Goal: Use online tool/utility: Use online tool/utility

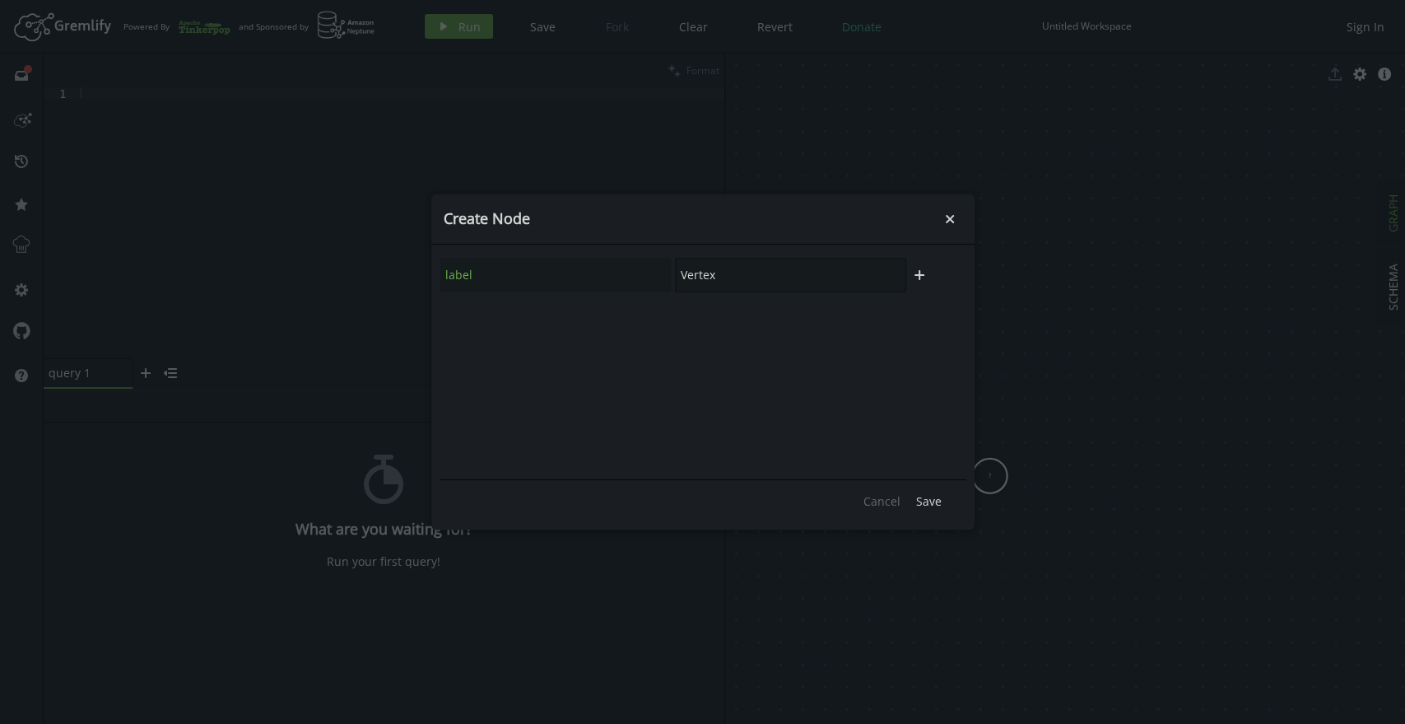
click at [767, 283] on input "Vertex" at bounding box center [790, 275] width 231 height 35
click at [765, 277] on input "Vertex" at bounding box center [790, 275] width 231 height 35
click at [923, 273] on icon "plus" at bounding box center [919, 274] width 13 height 13
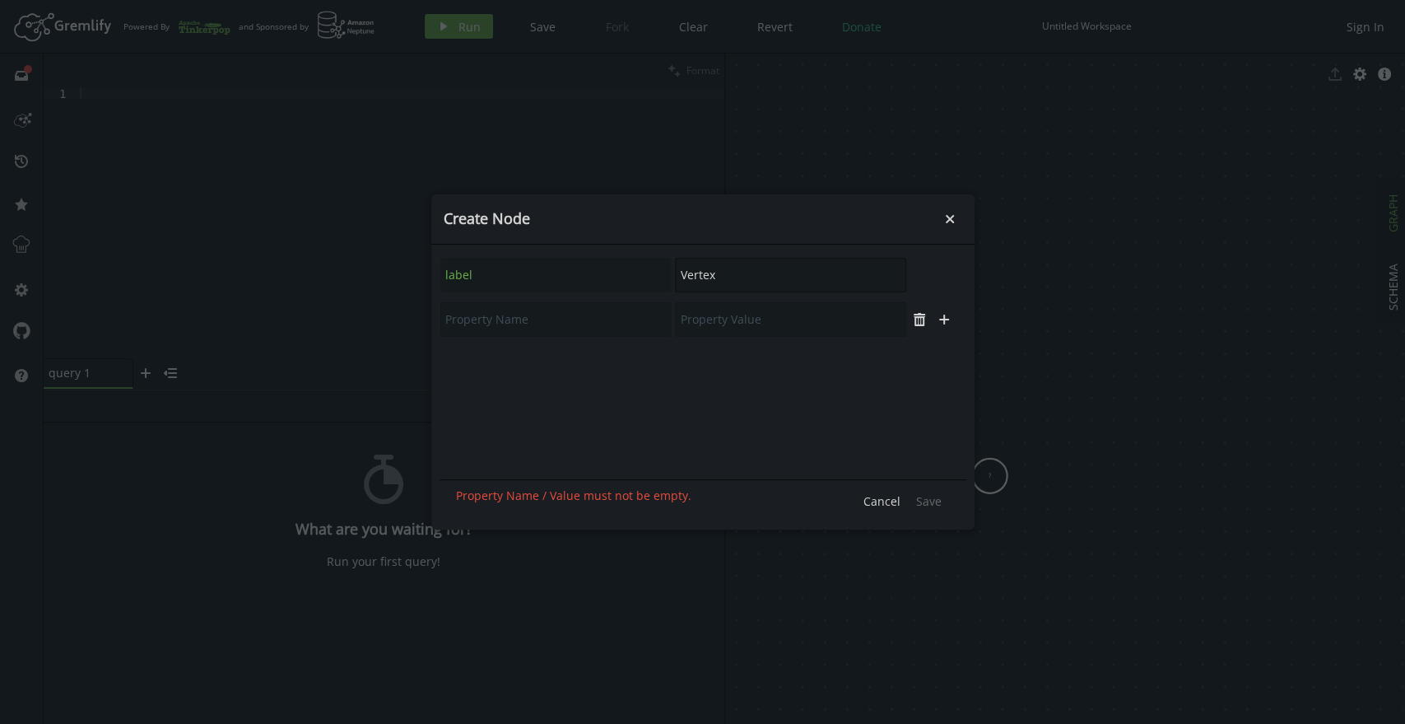
click at [761, 278] on input "Vertex" at bounding box center [790, 275] width 231 height 35
type input "Name"
click at [914, 273] on icon "plus" at bounding box center [919, 274] width 13 height 13
click at [491, 321] on input "text" at bounding box center [555, 319] width 231 height 35
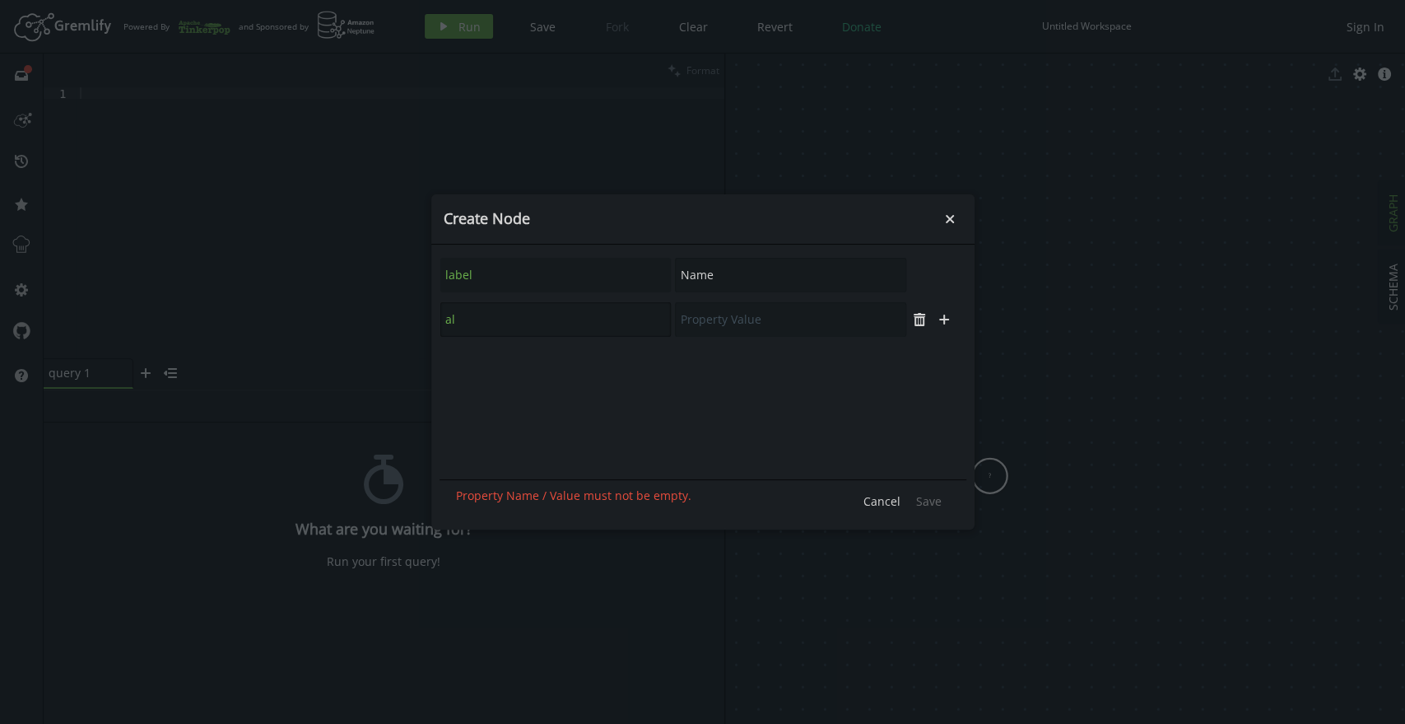
type input "a"
type input "hello"
click at [822, 310] on input "text" at bounding box center [790, 319] width 231 height 35
click at [720, 270] on input "Name" at bounding box center [790, 275] width 231 height 35
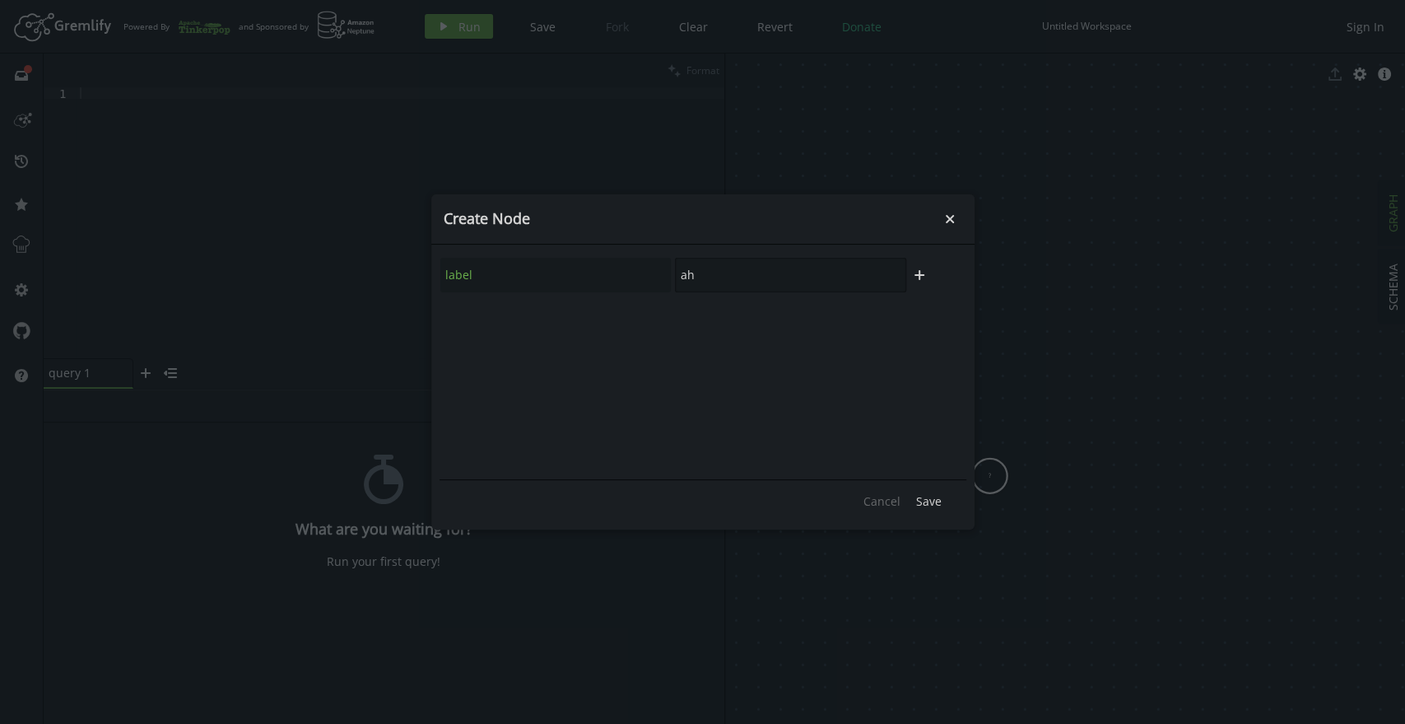
type input "a"
type input "harish"
click at [920, 277] on icon "button" at bounding box center [920, 275] width 10 height 10
click at [545, 319] on input "text" at bounding box center [555, 319] width 231 height 35
type input "v"
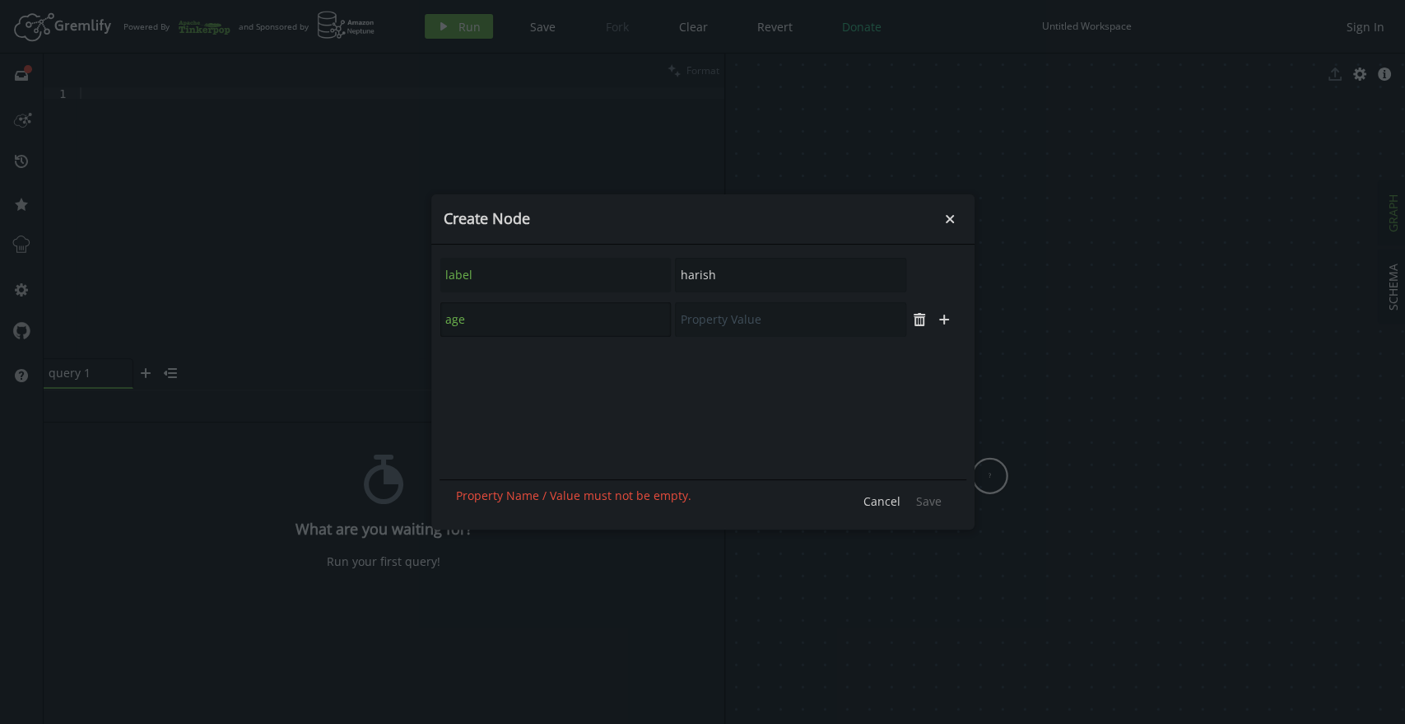
type input "age"
click at [764, 316] on input "text" at bounding box center [790, 319] width 231 height 35
type input "21"
click at [944, 318] on icon "button" at bounding box center [944, 320] width 10 height 10
click at [497, 358] on input "text" at bounding box center [555, 364] width 231 height 35
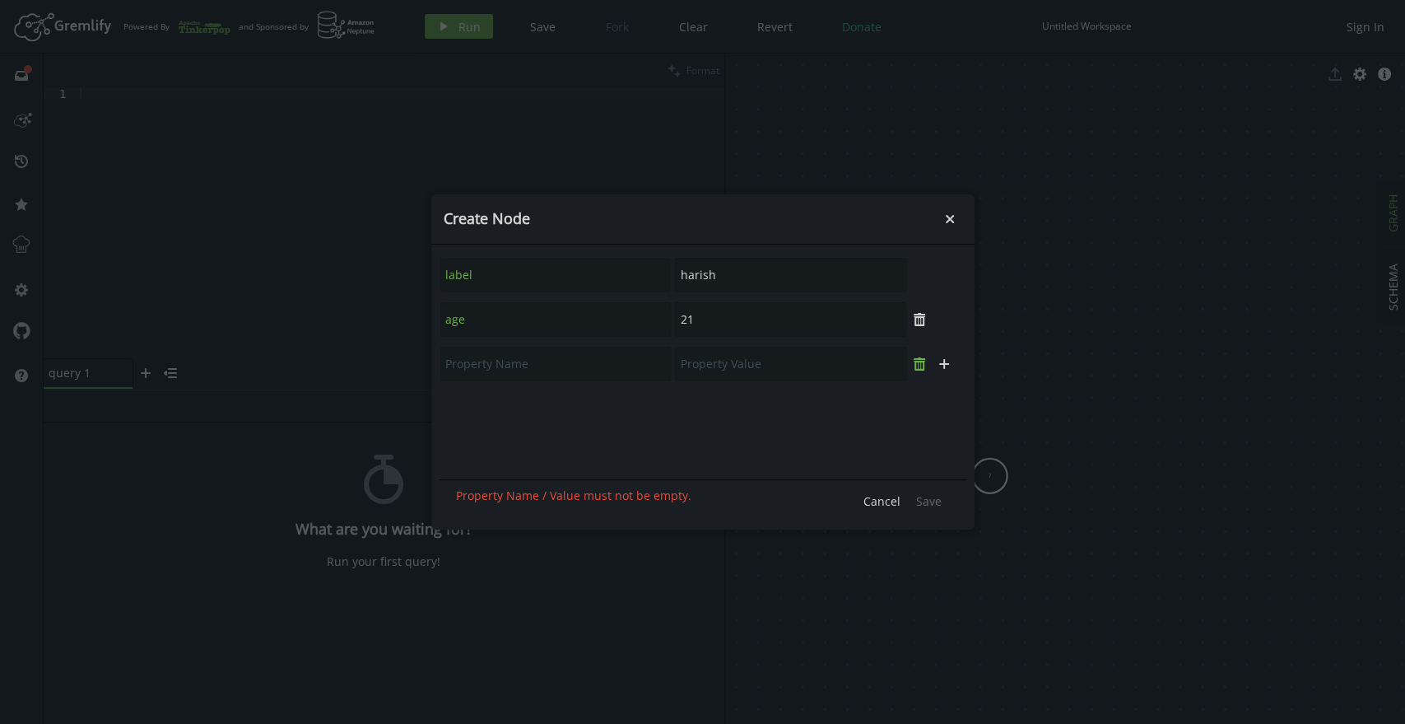
click at [920, 362] on icon "button" at bounding box center [920, 363] width 12 height 13
click at [922, 500] on span "Save" at bounding box center [929, 501] width 26 height 16
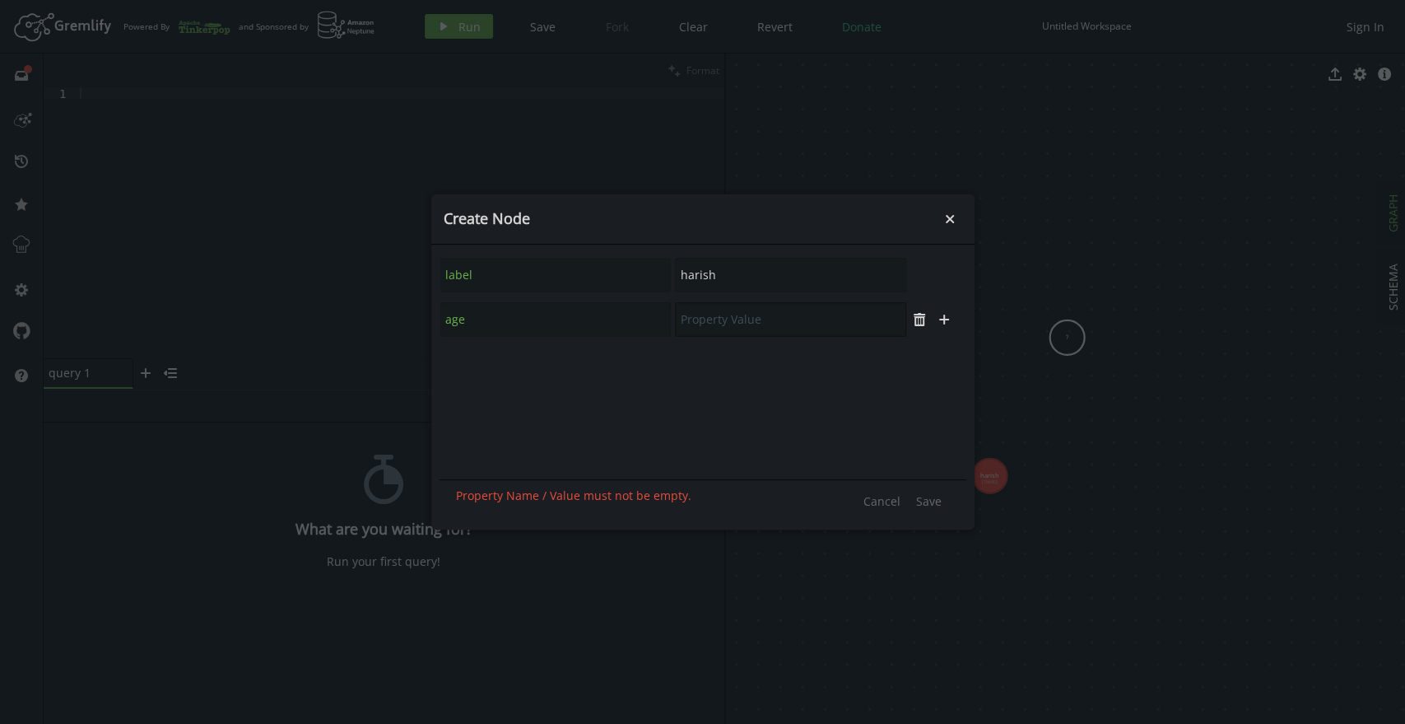
click at [762, 324] on input "text" at bounding box center [790, 319] width 231 height 35
type input "22"
click at [934, 510] on button "Save" at bounding box center [929, 500] width 42 height 25
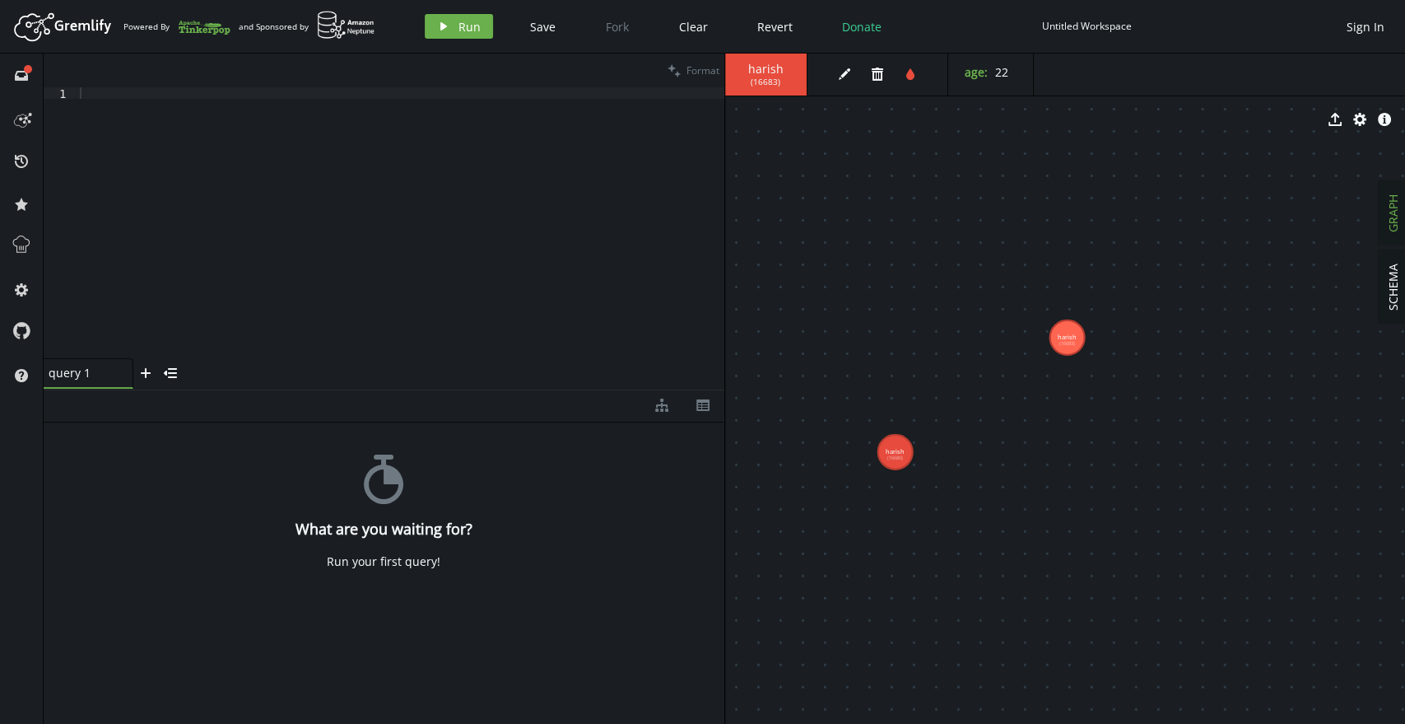
drag, startPoint x: 981, startPoint y: 479, endPoint x: 895, endPoint y: 452, distance: 89.8
drag, startPoint x: 916, startPoint y: 434, endPoint x: 927, endPoint y: 427, distance: 12.6
click at [906, 82] on button "tint" at bounding box center [910, 74] width 25 height 25
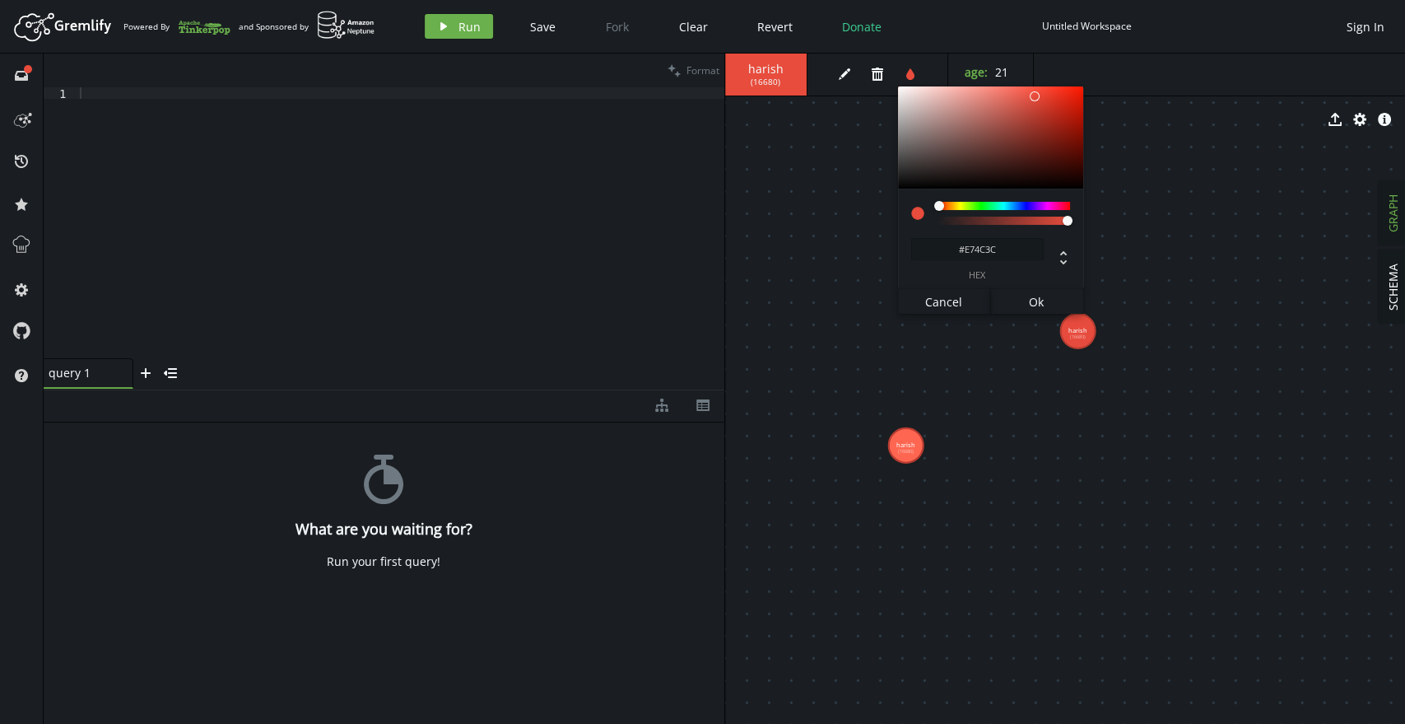
click at [1007, 210] on div at bounding box center [1004, 213] width 133 height 23
type input "#3CE7E3"
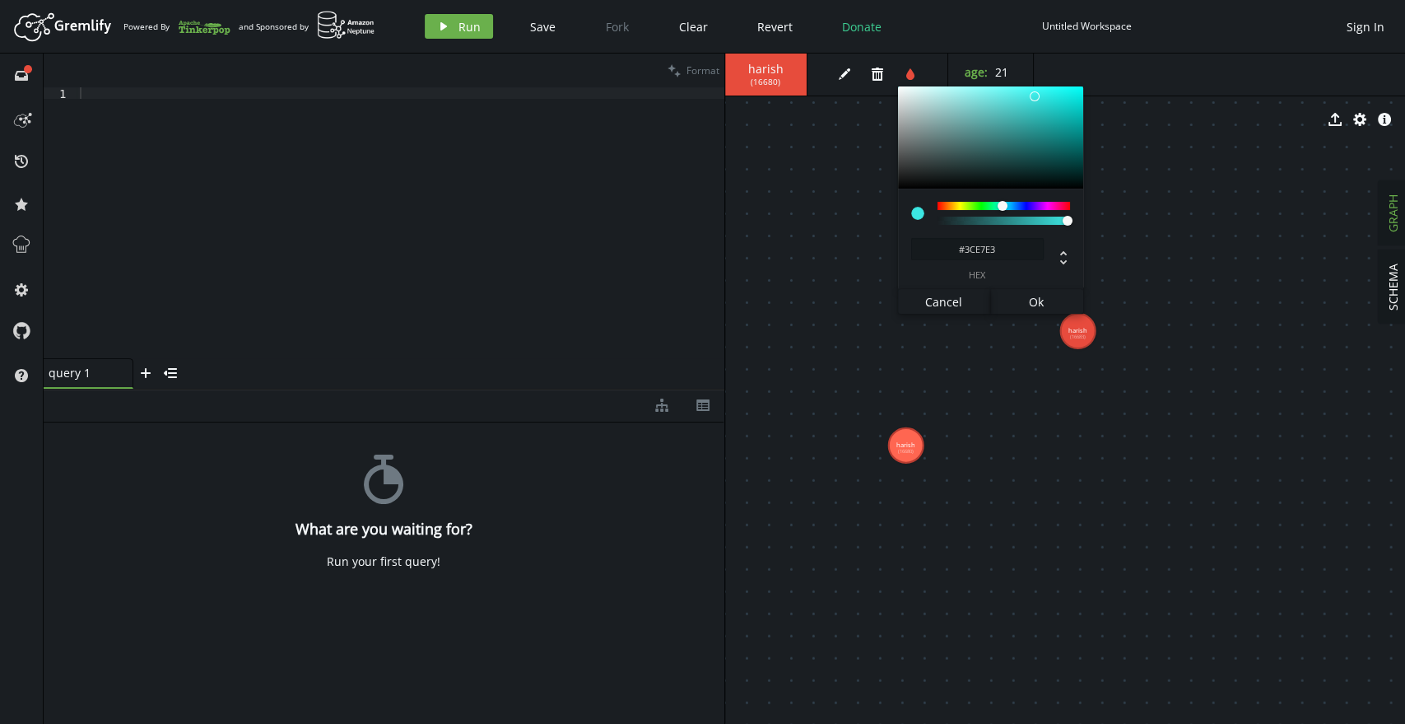
click at [1003, 204] on div at bounding box center [1004, 206] width 133 height 8
click at [1042, 296] on span "Ok" at bounding box center [1036, 302] width 15 height 16
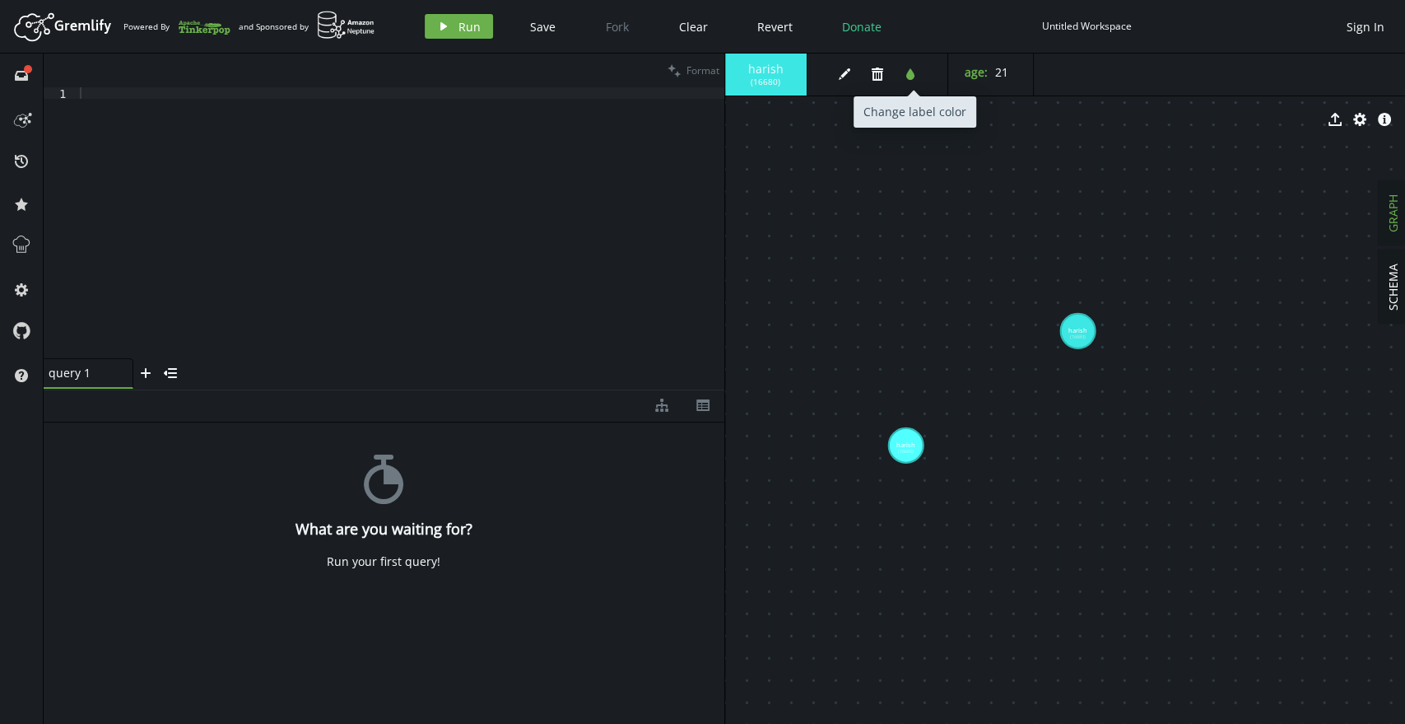
click at [911, 79] on icon "button" at bounding box center [910, 74] width 8 height 12
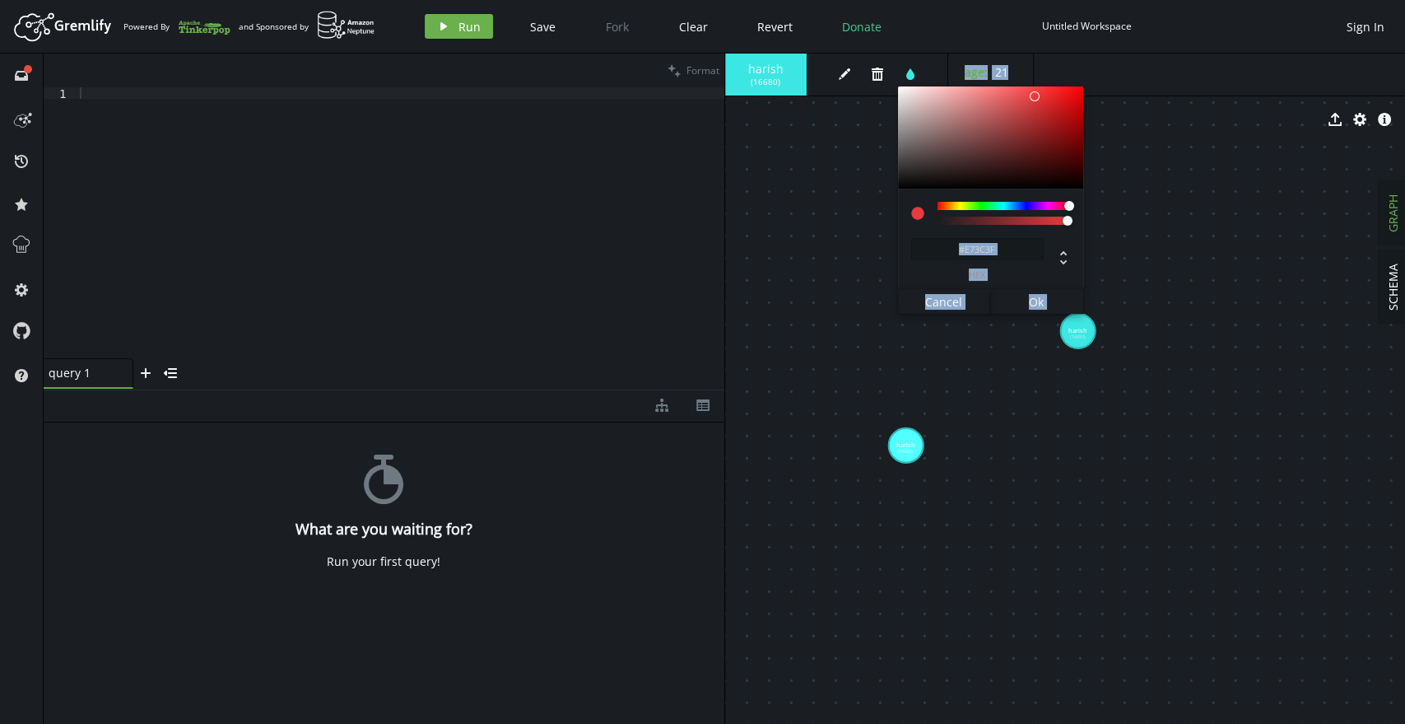
drag, startPoint x: 1004, startPoint y: 203, endPoint x: 1140, endPoint y: 217, distance: 136.6
click at [1140, 217] on div "harish ( 16680 ) edit trash tint #E73C3F hex Cancel Ok age : [DEMOGRAPHIC_DATA]…" at bounding box center [1065, 389] width 681 height 670
click at [1021, 173] on div at bounding box center [990, 137] width 185 height 102
type input "#CA181F"
click at [1060, 108] on div at bounding box center [990, 137] width 185 height 102
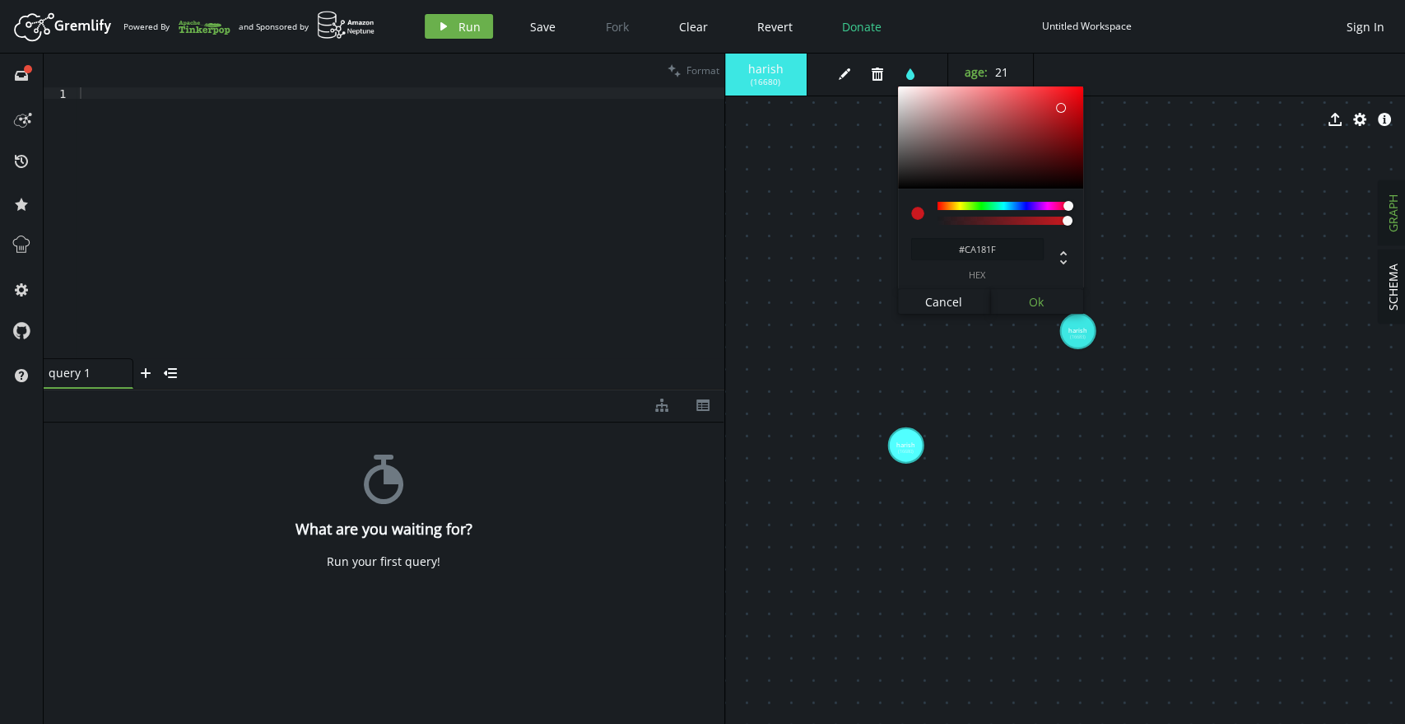
click at [1034, 309] on span "Ok" at bounding box center [1036, 302] width 15 height 16
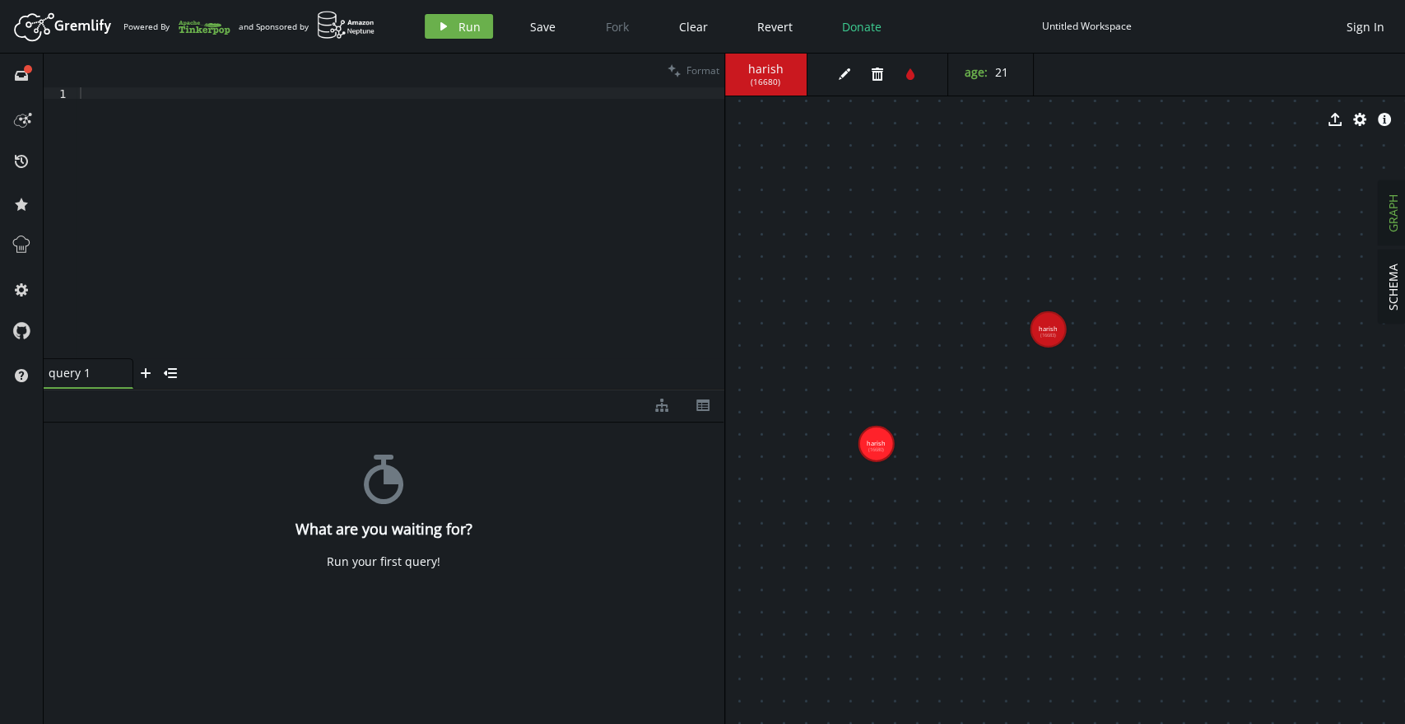
drag, startPoint x: 940, startPoint y: 309, endPoint x: 911, endPoint y: 307, distance: 29.7
click at [764, 78] on span "( 16683 )" at bounding box center [766, 82] width 30 height 11
click at [842, 80] on icon "edit" at bounding box center [844, 74] width 13 height 13
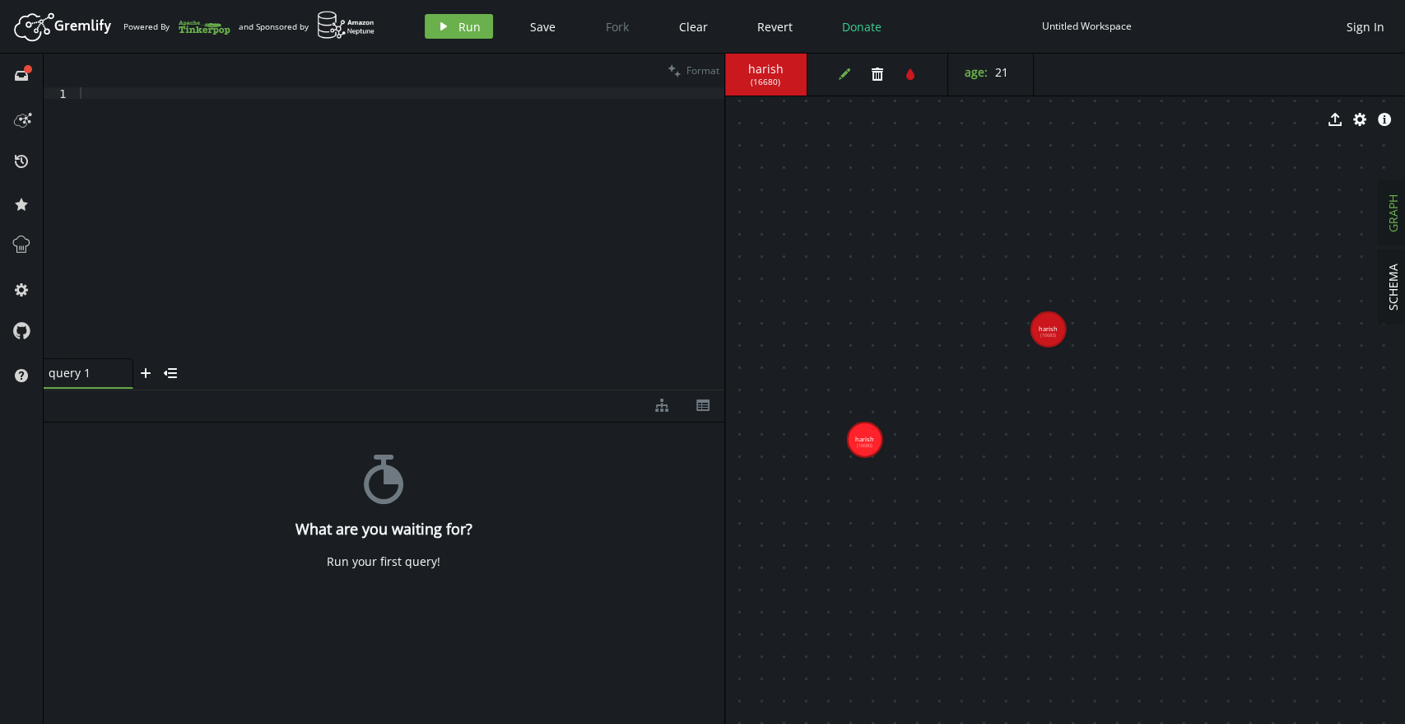
click at [842, 82] on button "edit" at bounding box center [844, 74] width 25 height 25
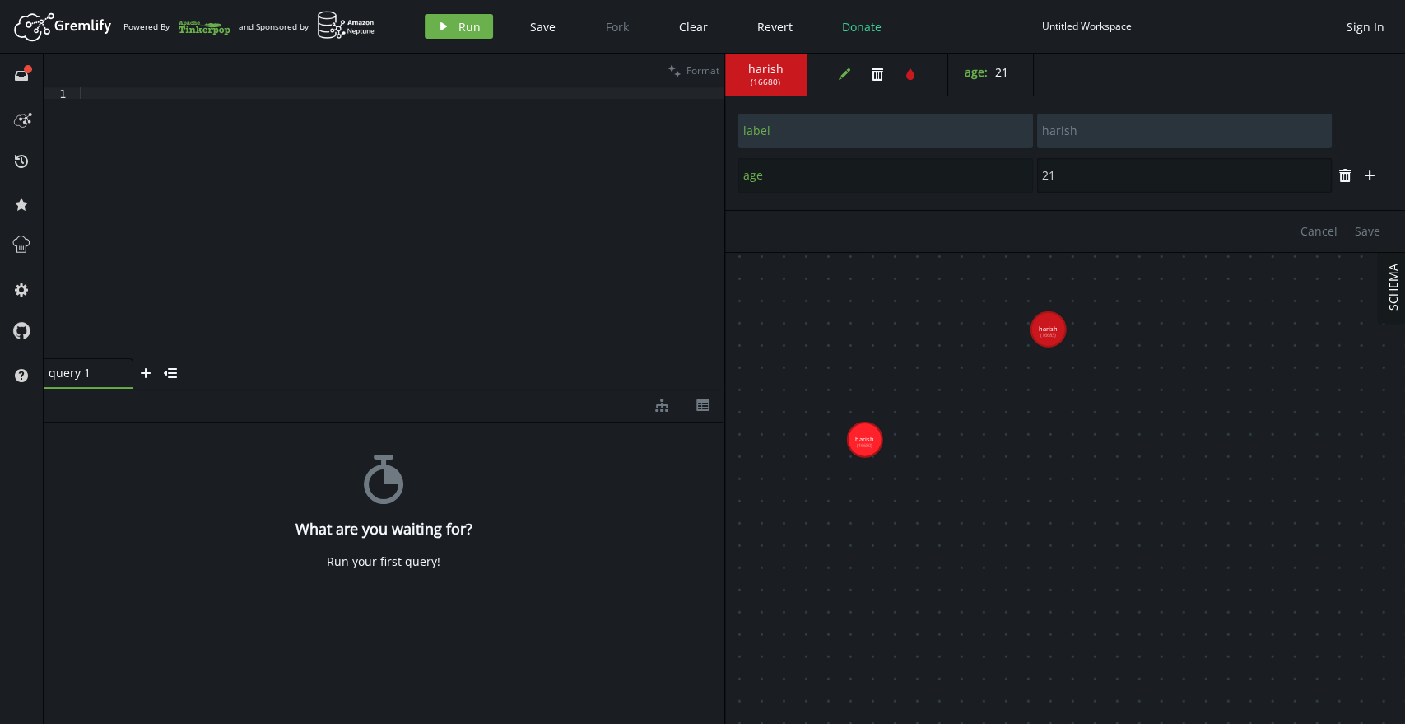
click at [1062, 178] on input "21" at bounding box center [1184, 175] width 295 height 35
click at [771, 167] on input "age" at bounding box center [886, 175] width 295 height 35
click at [899, 185] on input "age" at bounding box center [886, 175] width 295 height 35
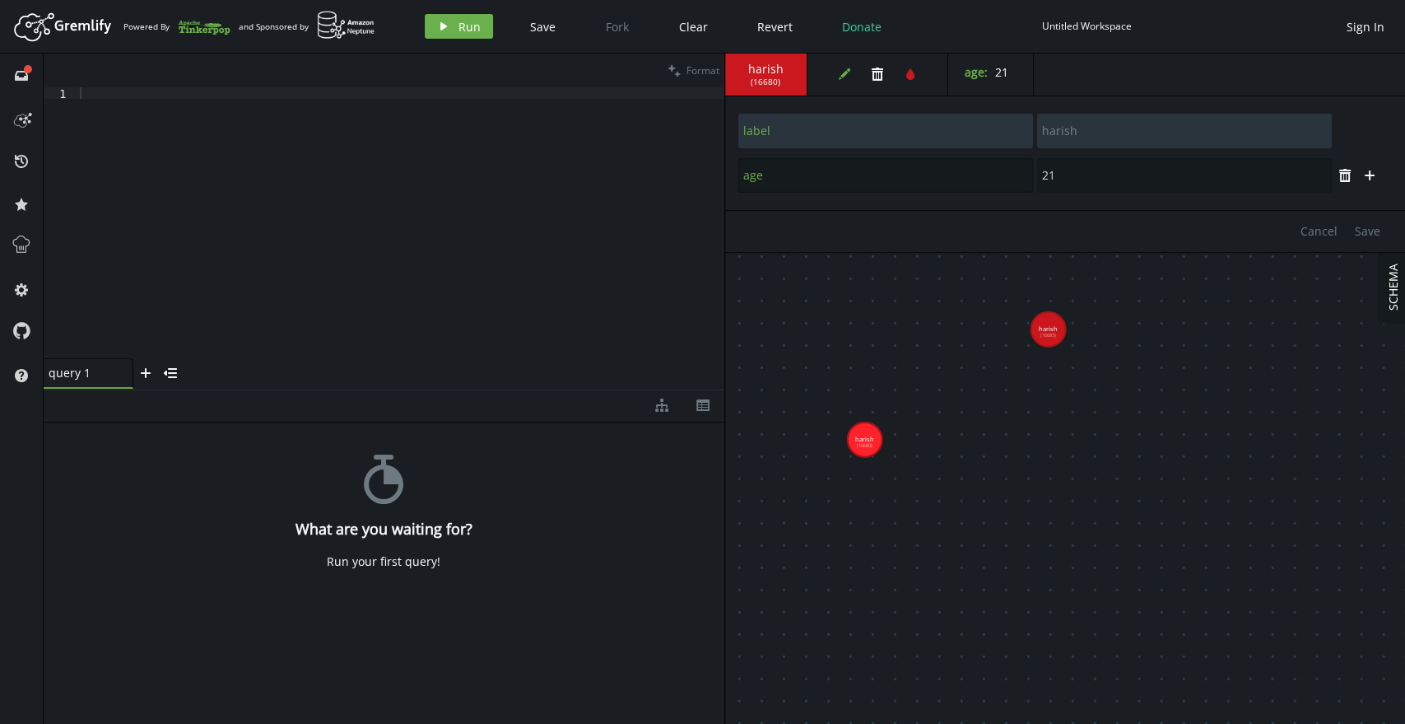
click at [899, 185] on input "age" at bounding box center [886, 175] width 295 height 35
click at [1173, 191] on input "21" at bounding box center [1184, 175] width 295 height 35
click at [390, 471] on icon at bounding box center [384, 478] width 40 height 49
click at [388, 574] on div "stopwatch What are you waiting for? Run your first query!" at bounding box center [384, 569] width 681 height 294
click at [397, 557] on div "Run your first query!" at bounding box center [384, 561] width 114 height 15
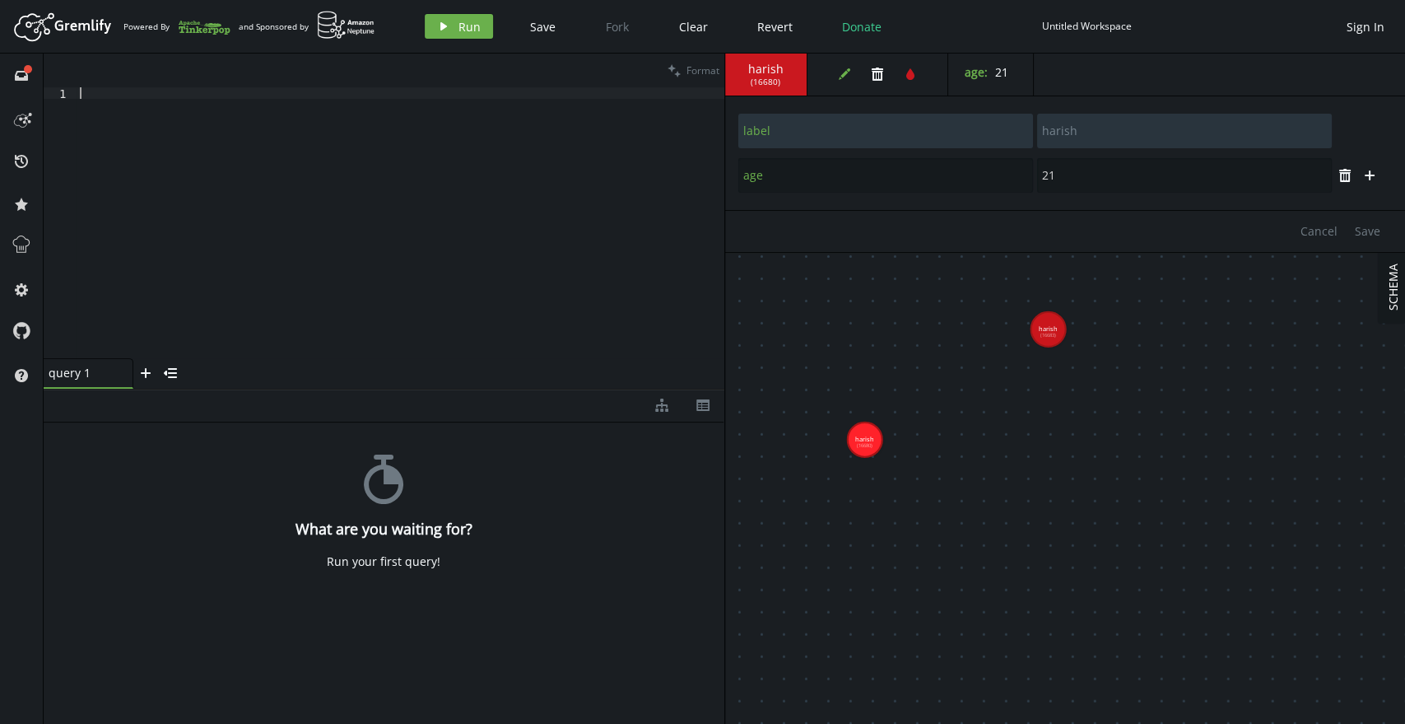
click at [99, 166] on div at bounding box center [401, 234] width 648 height 294
click at [28, 76] on div "full-circle inbox" at bounding box center [21, 75] width 26 height 15
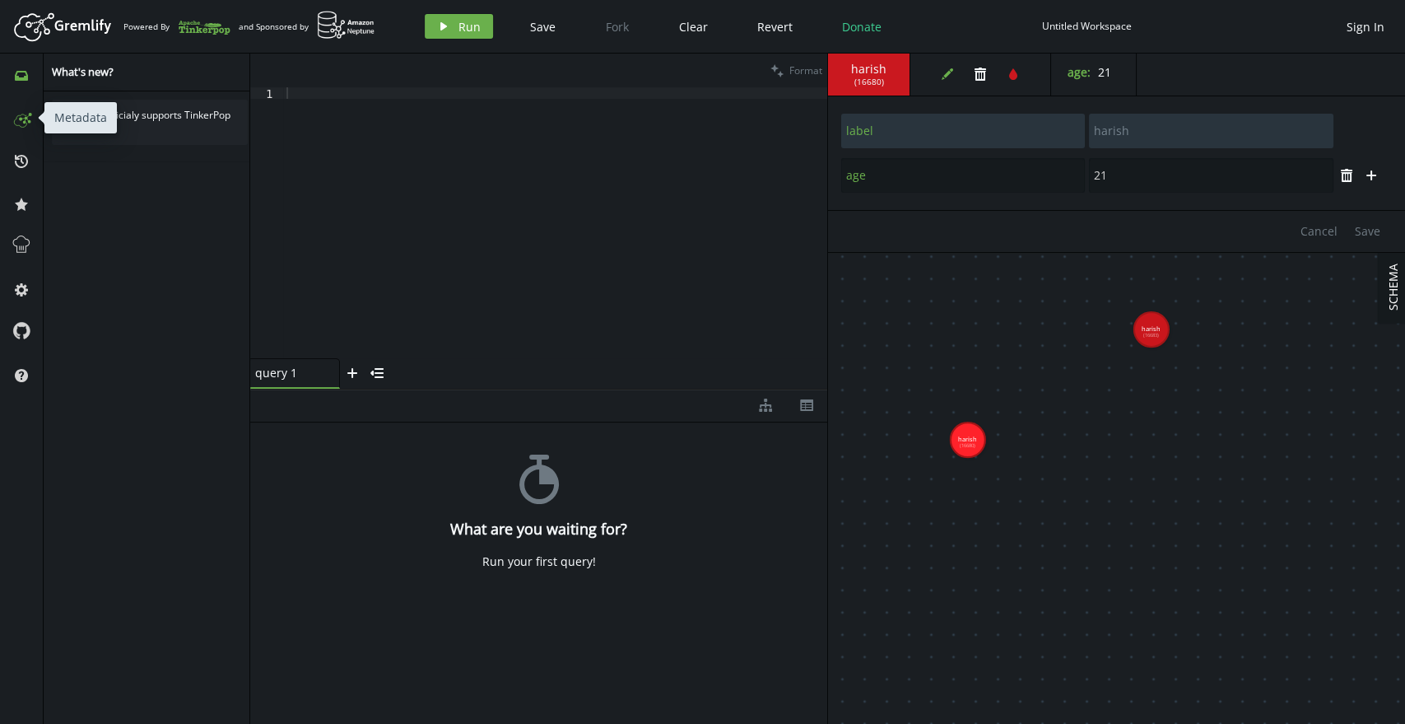
click at [24, 124] on icon at bounding box center [21, 118] width 26 height 26
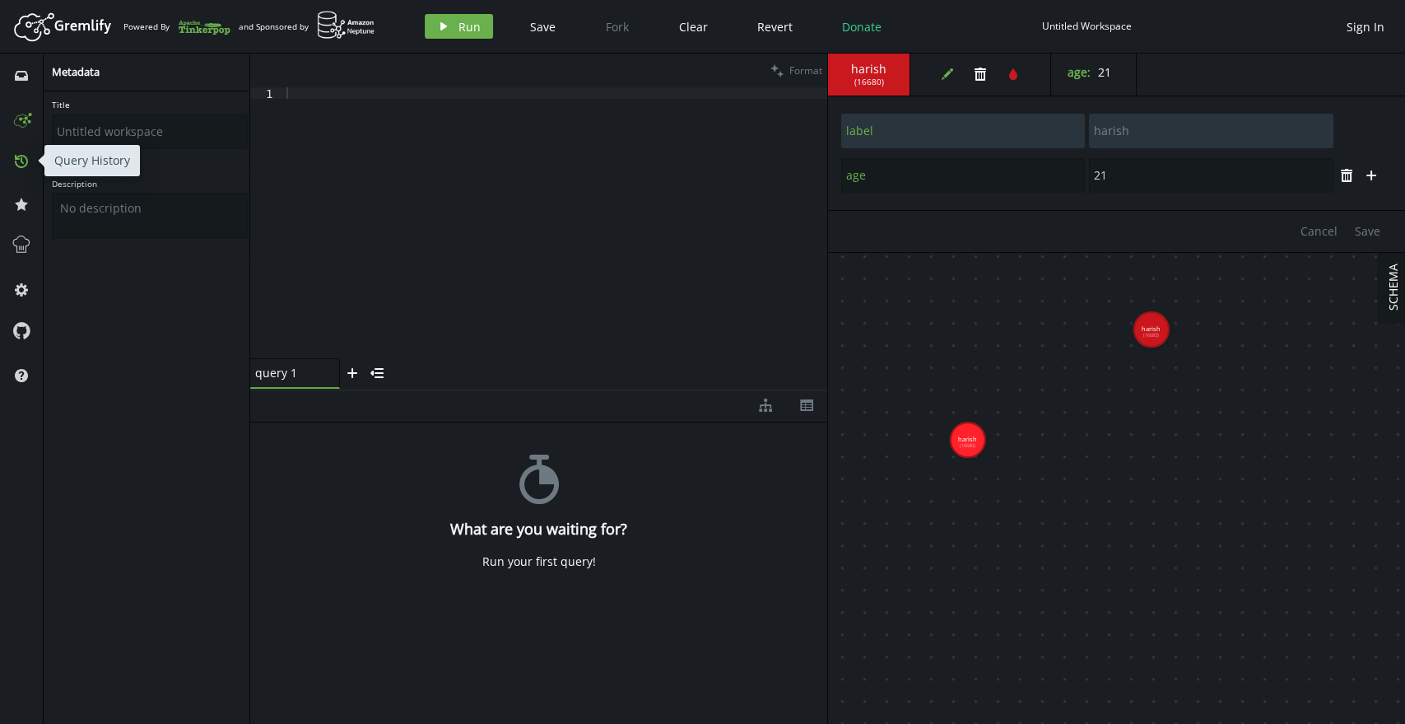
click at [15, 159] on icon "history" at bounding box center [21, 161] width 13 height 13
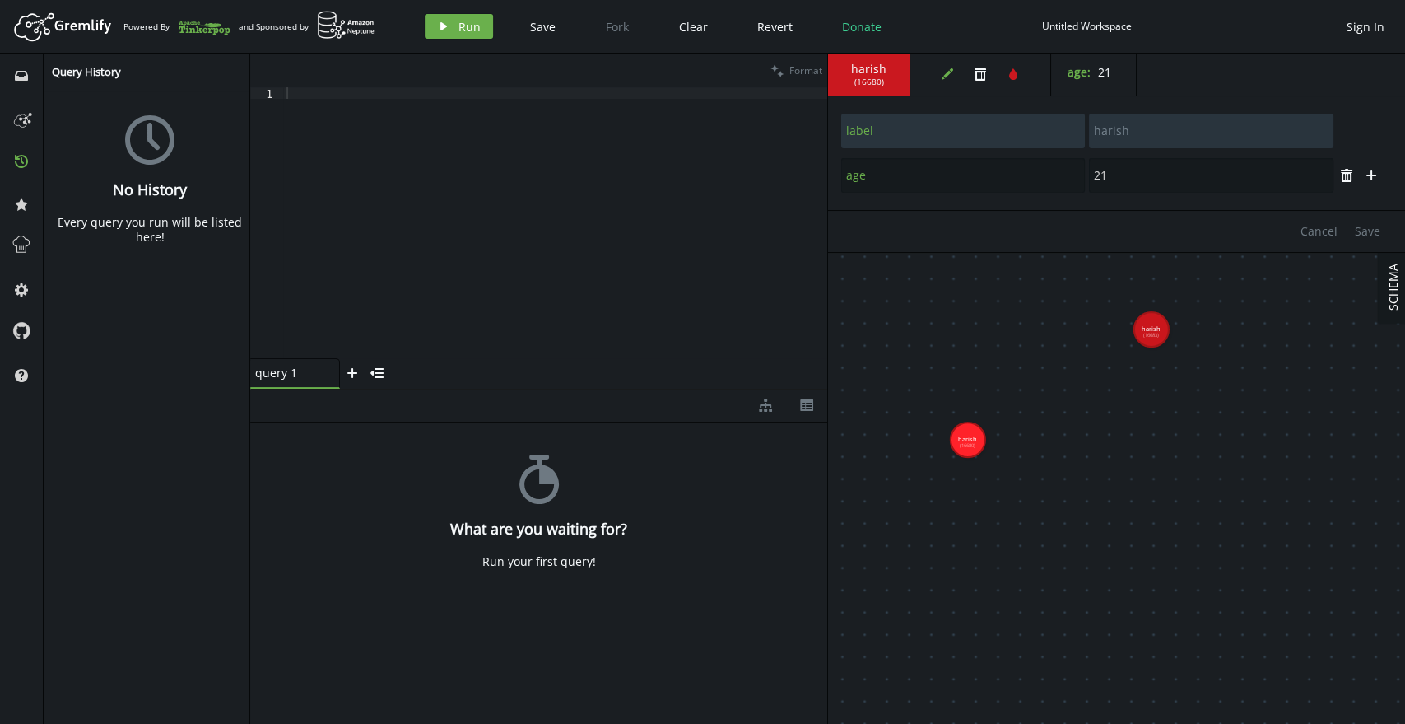
click at [398, 193] on div at bounding box center [555, 234] width 544 height 294
click at [17, 222] on span "star" at bounding box center [21, 203] width 26 height 43
click at [20, 246] on line at bounding box center [20, 247] width 0 height 3
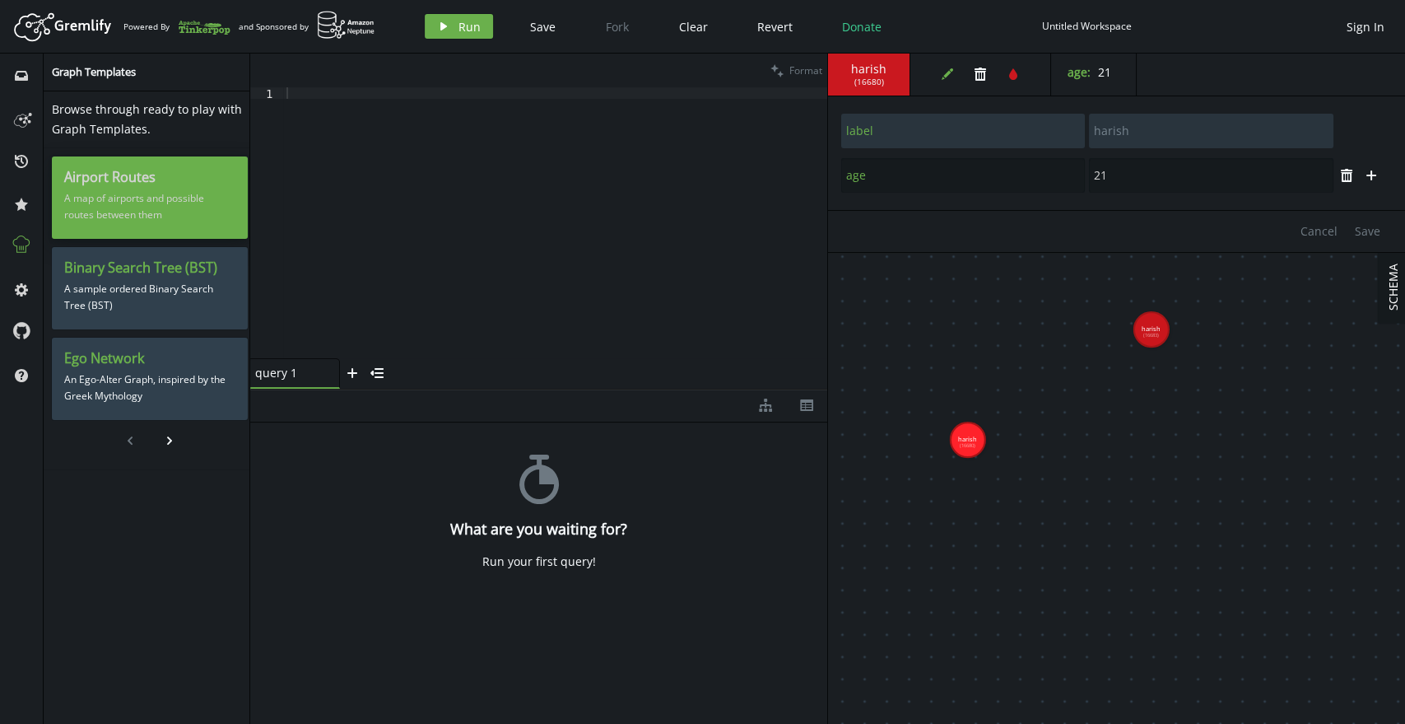
click at [148, 191] on p "A map of airports and possible routes between them" at bounding box center [149, 206] width 171 height 41
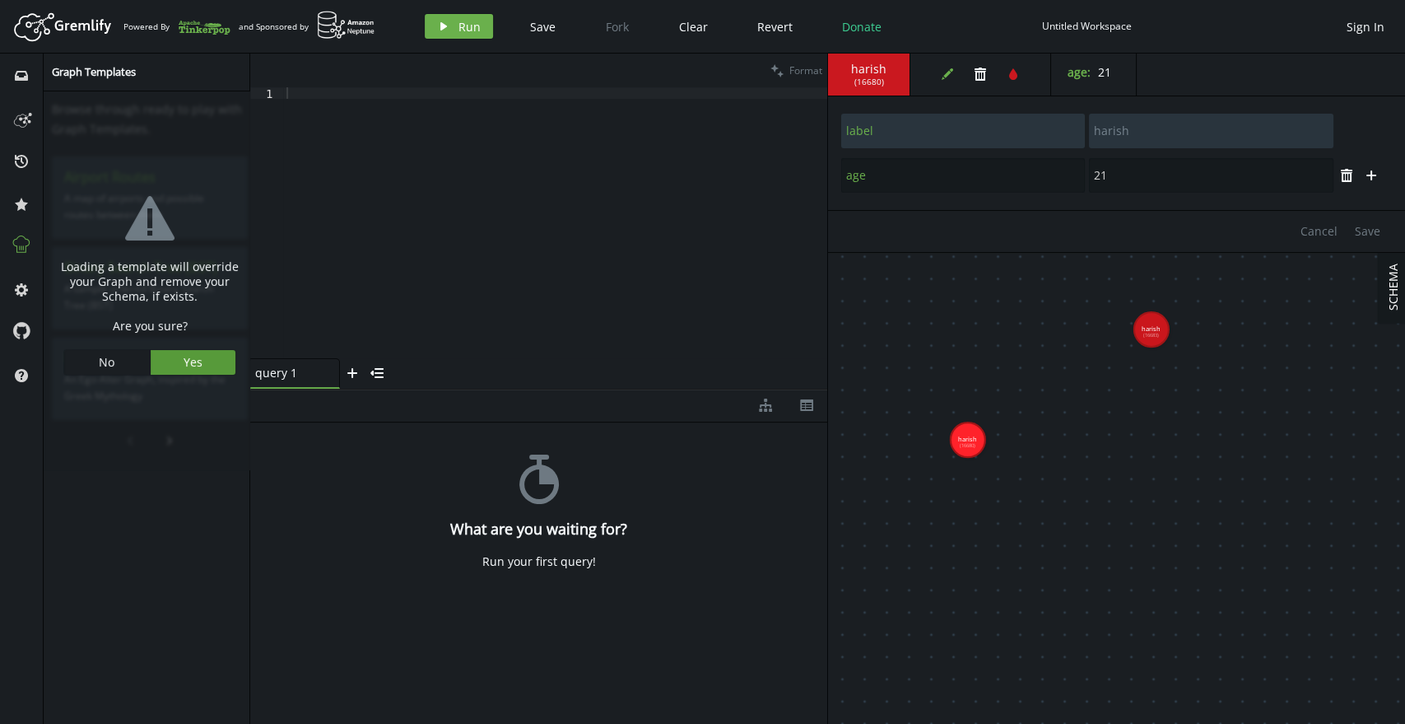
click at [188, 357] on span "Yes" at bounding box center [193, 362] width 19 height 16
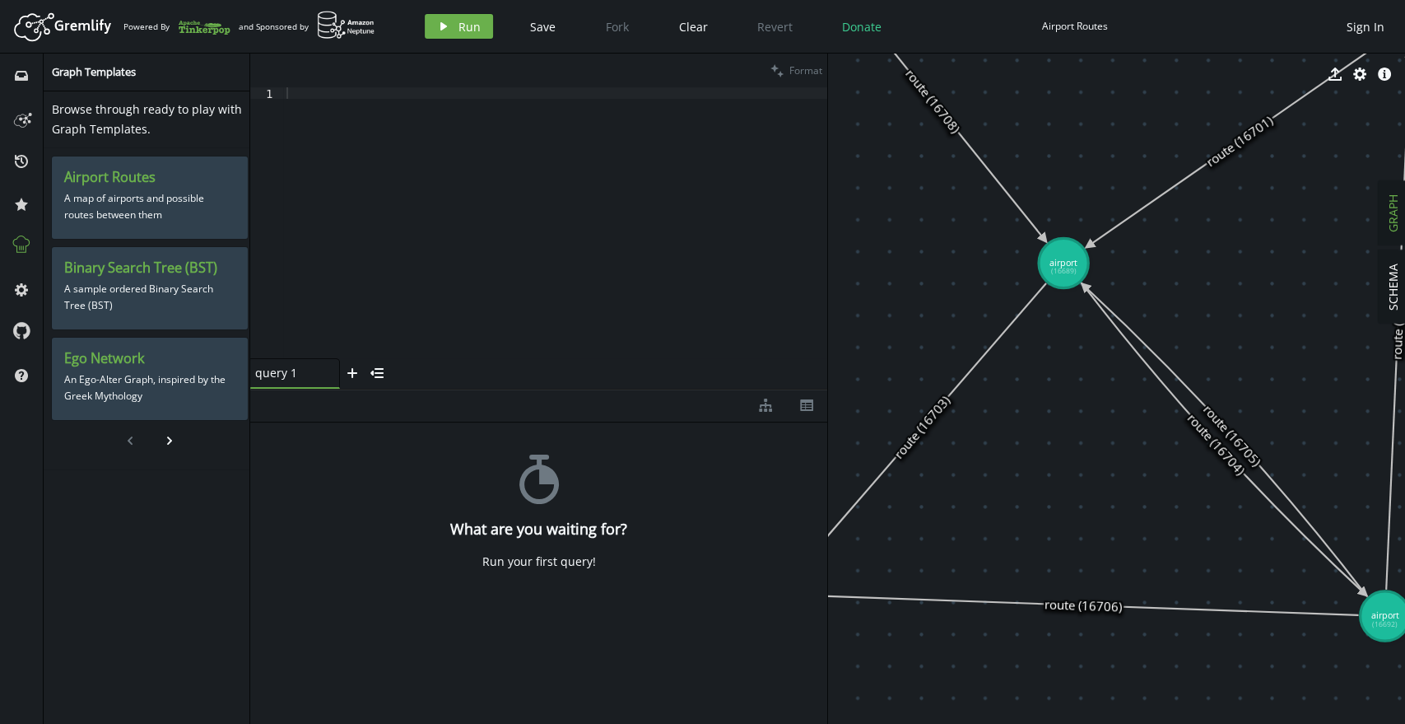
drag, startPoint x: 939, startPoint y: 347, endPoint x: 1094, endPoint y: 413, distance: 169.0
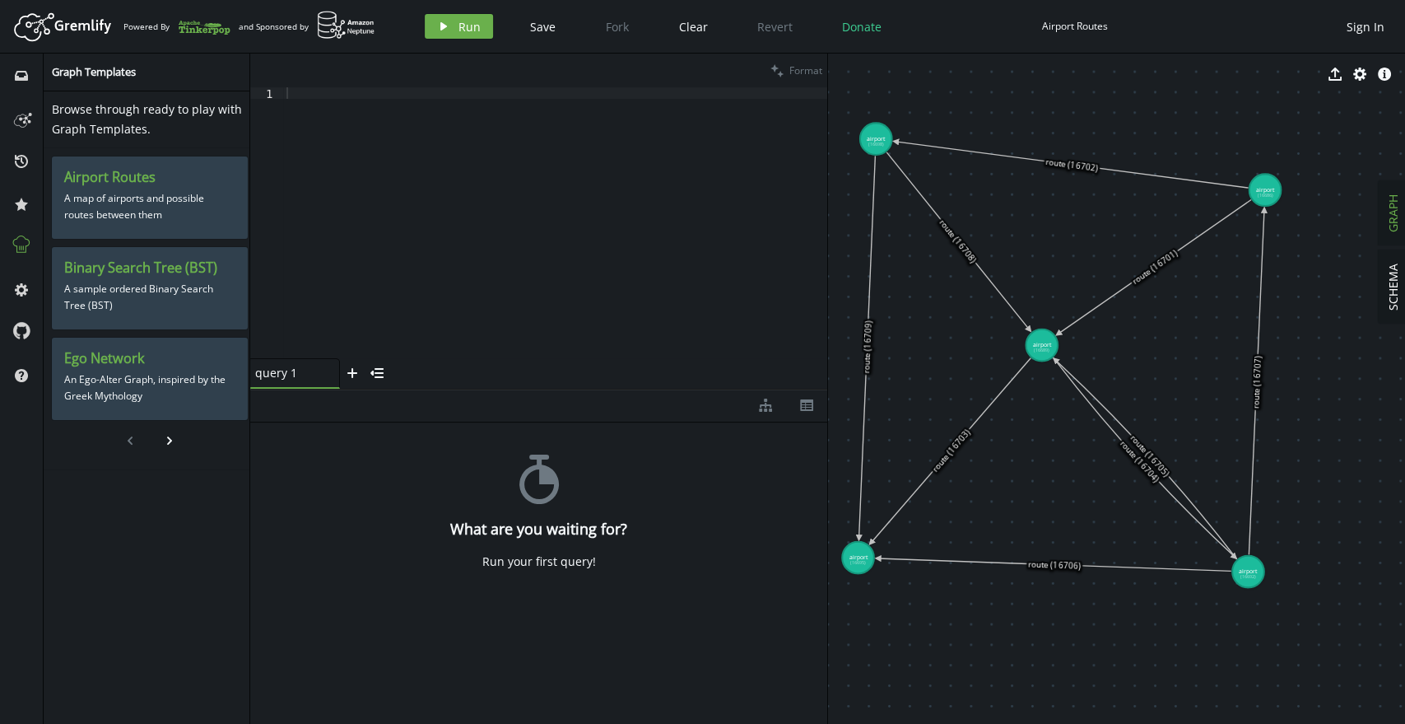
drag, startPoint x: 1058, startPoint y: 173, endPoint x: 1034, endPoint y: 203, distance: 38.7
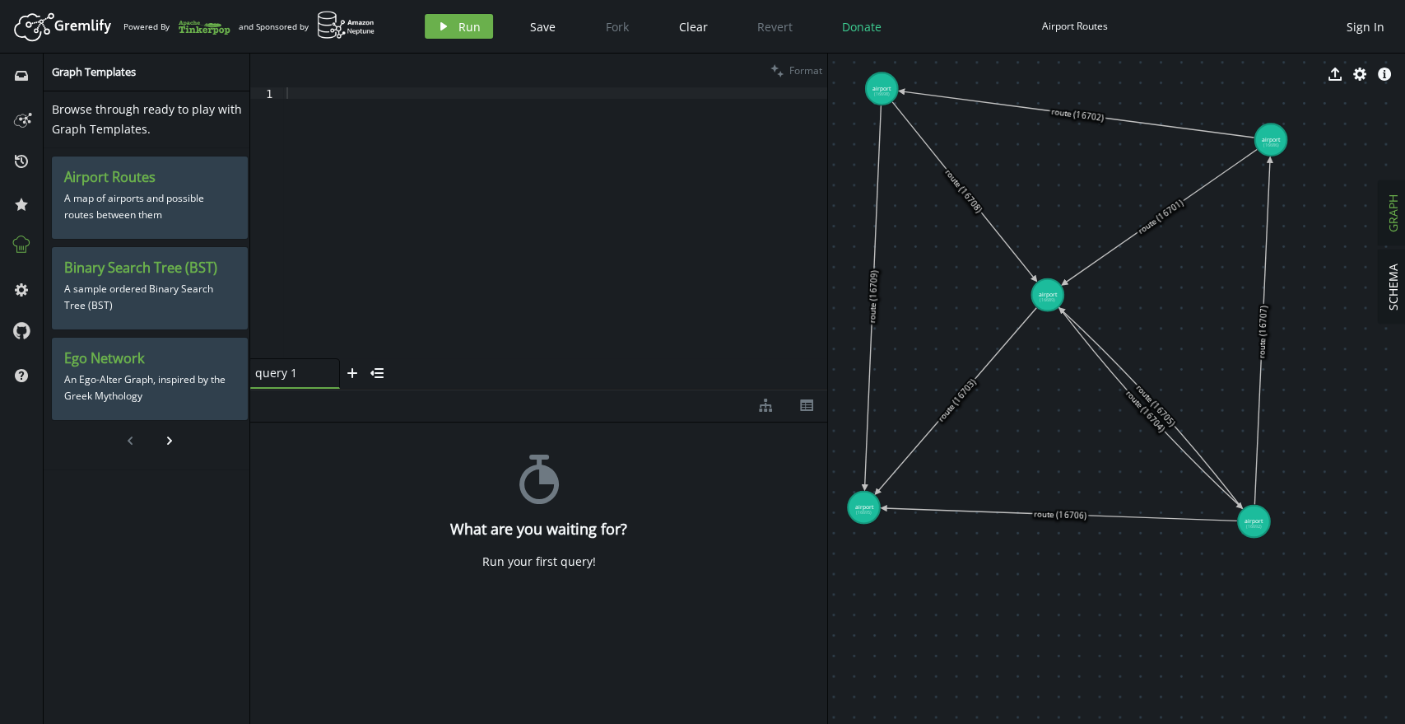
drag, startPoint x: 1031, startPoint y: 206, endPoint x: 1041, endPoint y: 150, distance: 56.9
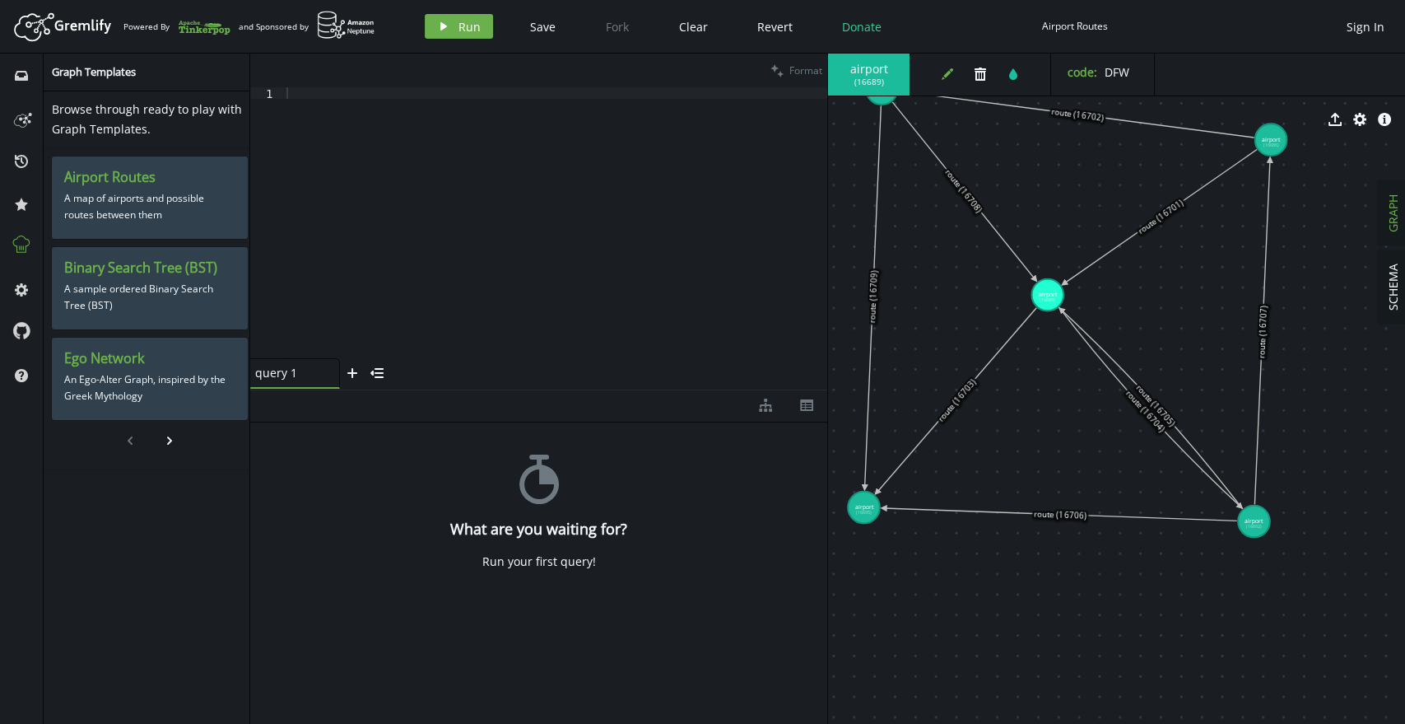
click at [949, 67] on button "edit" at bounding box center [947, 74] width 25 height 25
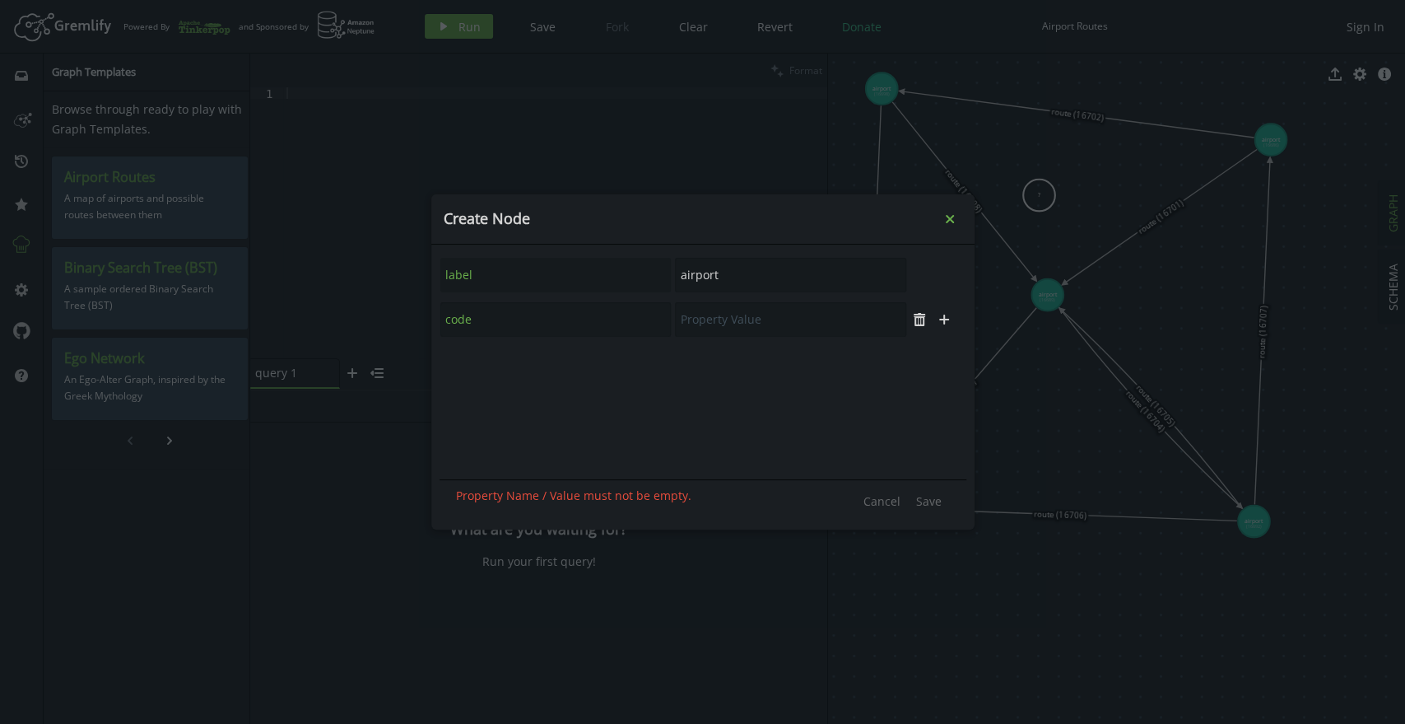
click at [953, 214] on icon "small-cross" at bounding box center [950, 219] width 16 height 16
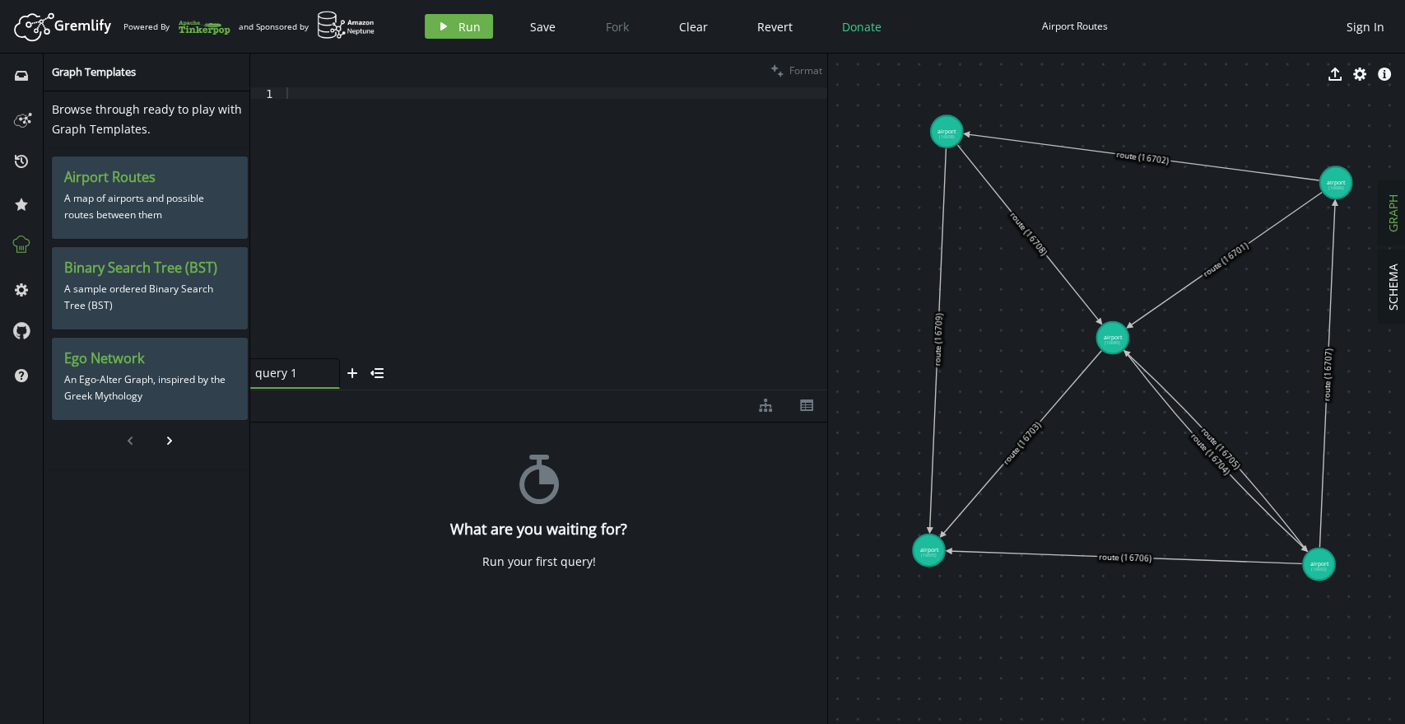
drag, startPoint x: 1037, startPoint y: 117, endPoint x: 1102, endPoint y: 160, distance: 77.9
click at [163, 436] on icon "chevron-right" at bounding box center [169, 440] width 13 height 13
click at [133, 447] on button "chevron-left" at bounding box center [130, 440] width 25 height 25
click at [412, 91] on div at bounding box center [555, 234] width 544 height 294
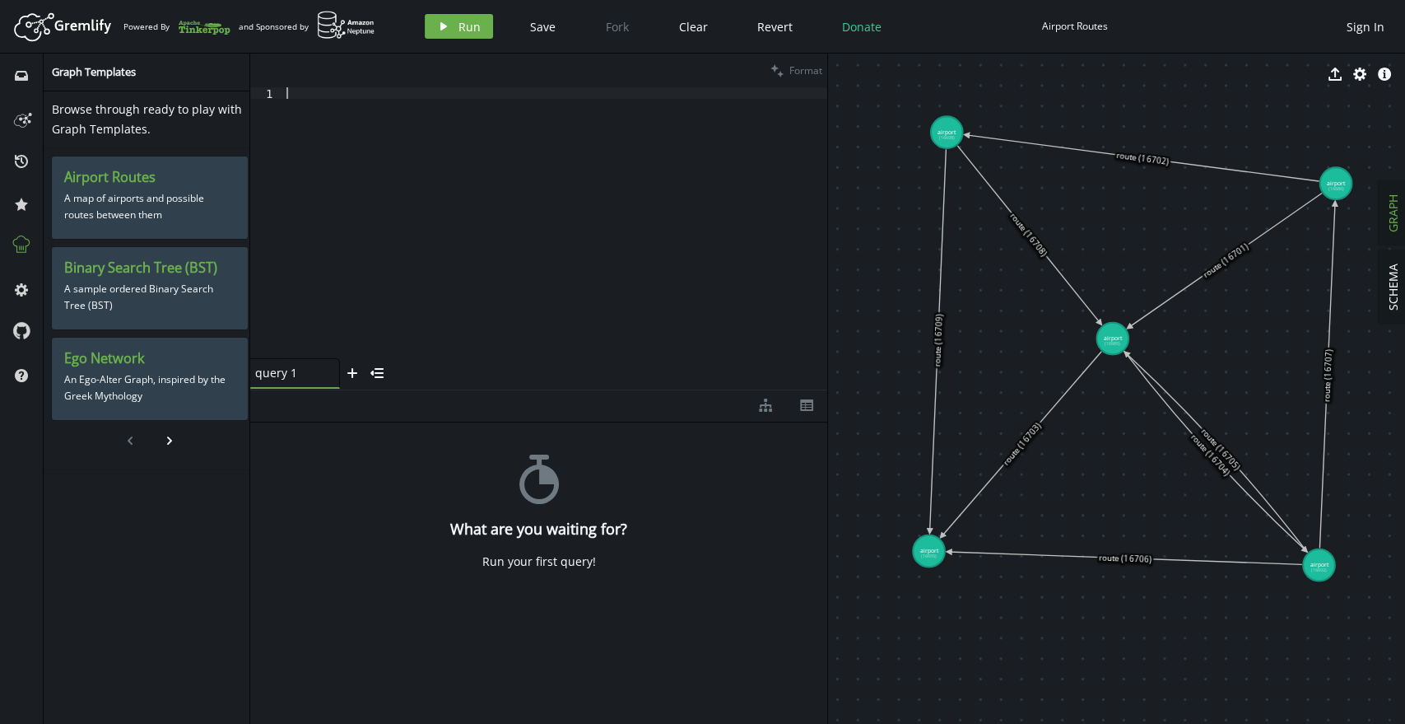
click at [442, 240] on div at bounding box center [555, 234] width 544 height 294
click at [371, 377] on icon "menu-closed" at bounding box center [377, 372] width 13 height 13
click at [655, 278] on div at bounding box center [555, 237] width 544 height 300
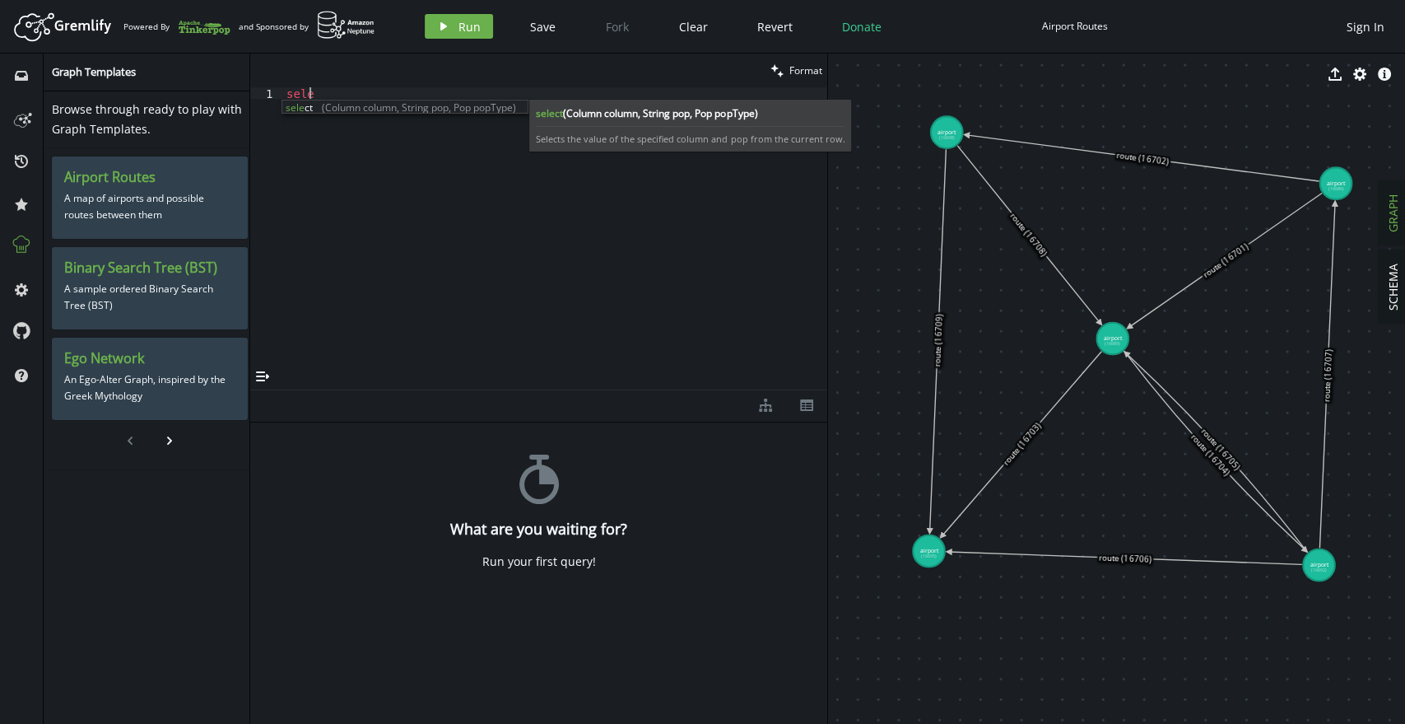
scroll to position [0, 22]
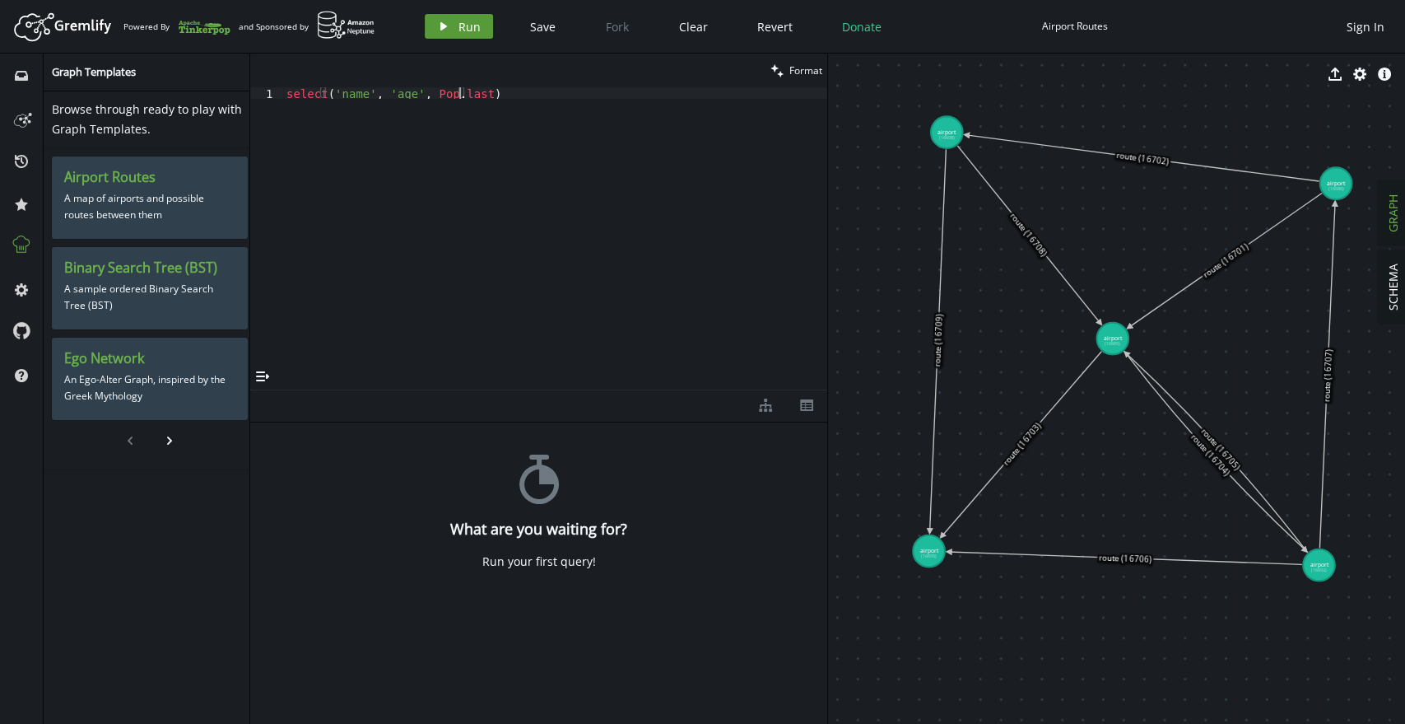
click at [473, 30] on span "Run" at bounding box center [470, 27] width 22 height 16
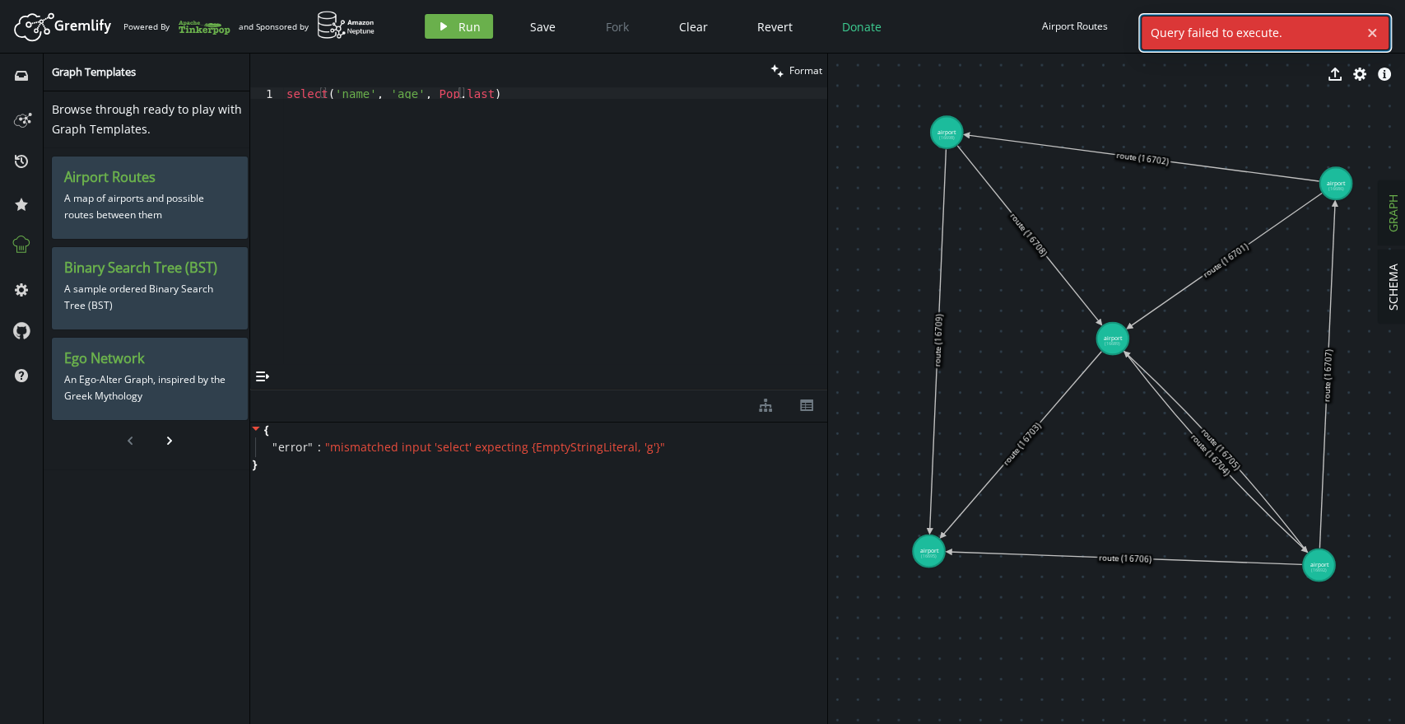
click at [1378, 20] on div "cross" at bounding box center [1374, 32] width 29 height 33
click at [468, 445] on span "" mismatched input 'select' expecting {EmptyStringLiteral, 'g'} "" at bounding box center [495, 447] width 340 height 16
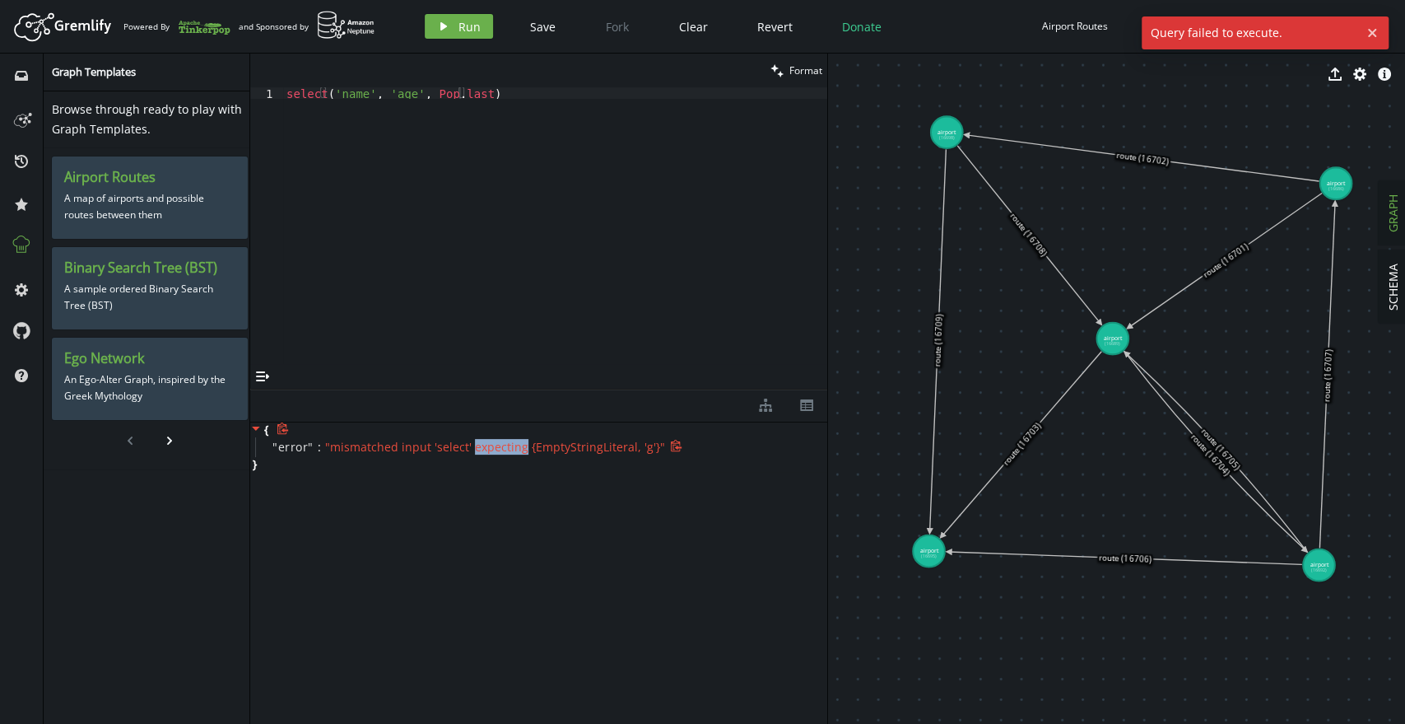
click at [468, 445] on span "" mismatched input 'select' expecting {EmptyStringLiteral, 'g'} "" at bounding box center [495, 447] width 340 height 16
click at [441, 74] on div "clean Format" at bounding box center [538, 71] width 577 height 34
click at [583, 107] on div "select ( 'name' , 'age' , Pop . last )" at bounding box center [555, 237] width 544 height 300
drag, startPoint x: 583, startPoint y: 107, endPoint x: 41, endPoint y: 117, distance: 541.8
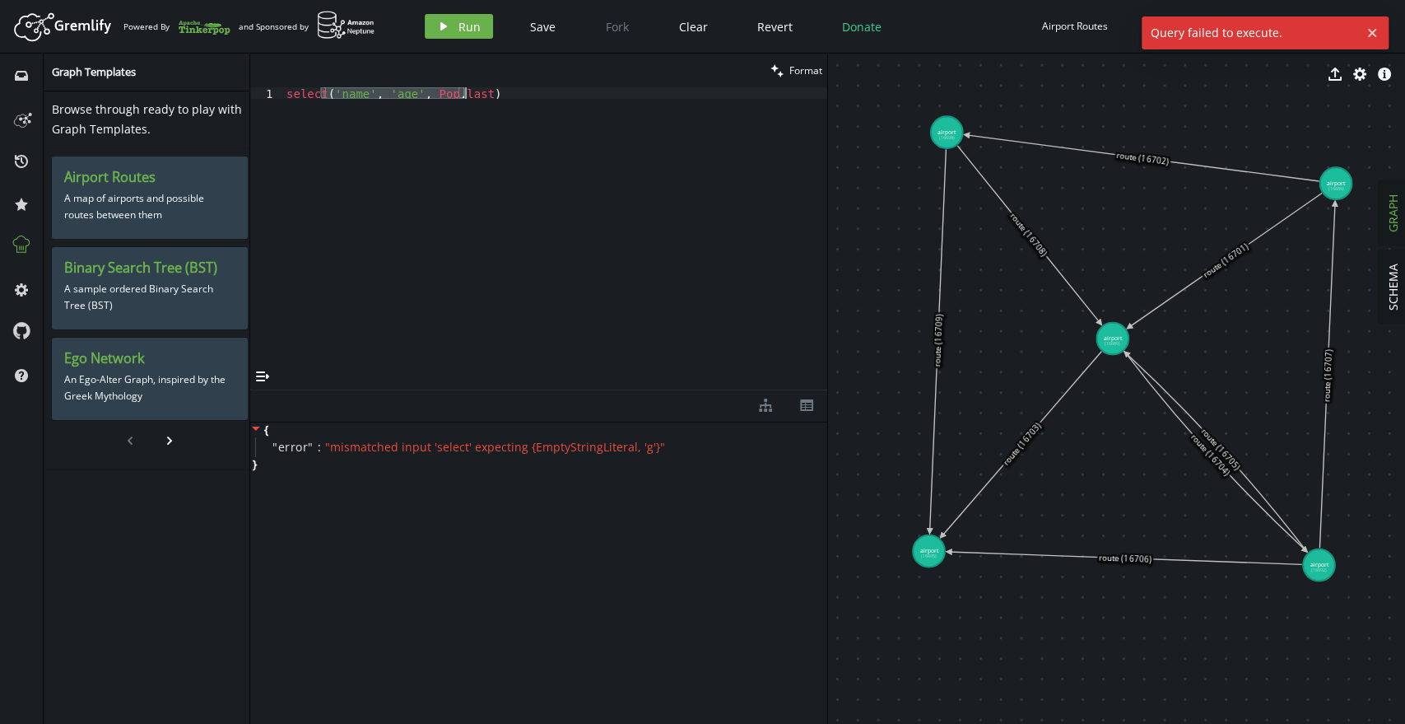
click at [41, 117] on div "inbox history star cog help Graph Templates Browse through ready to play with G…" at bounding box center [702, 389] width 1405 height 670
type textarea "select"
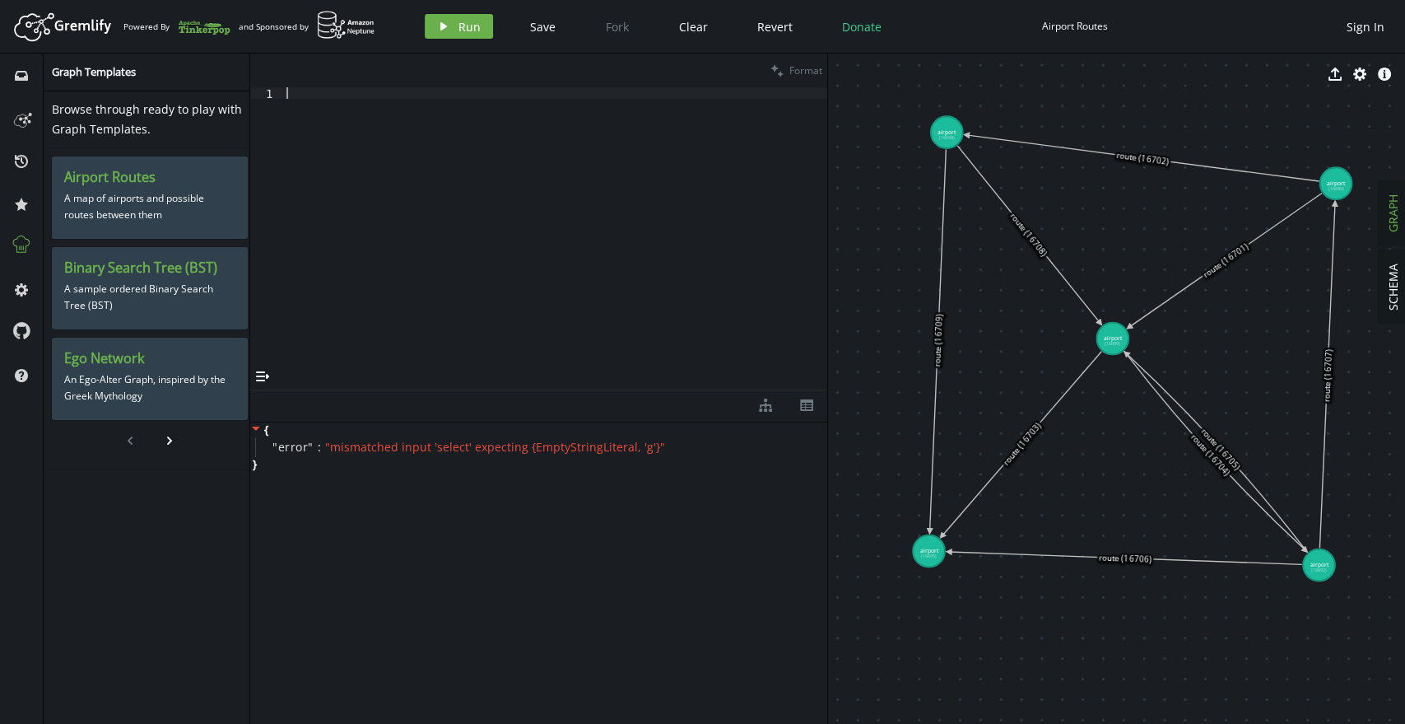
click at [481, 156] on div at bounding box center [555, 237] width 544 height 300
click at [428, 161] on div at bounding box center [555, 237] width 544 height 300
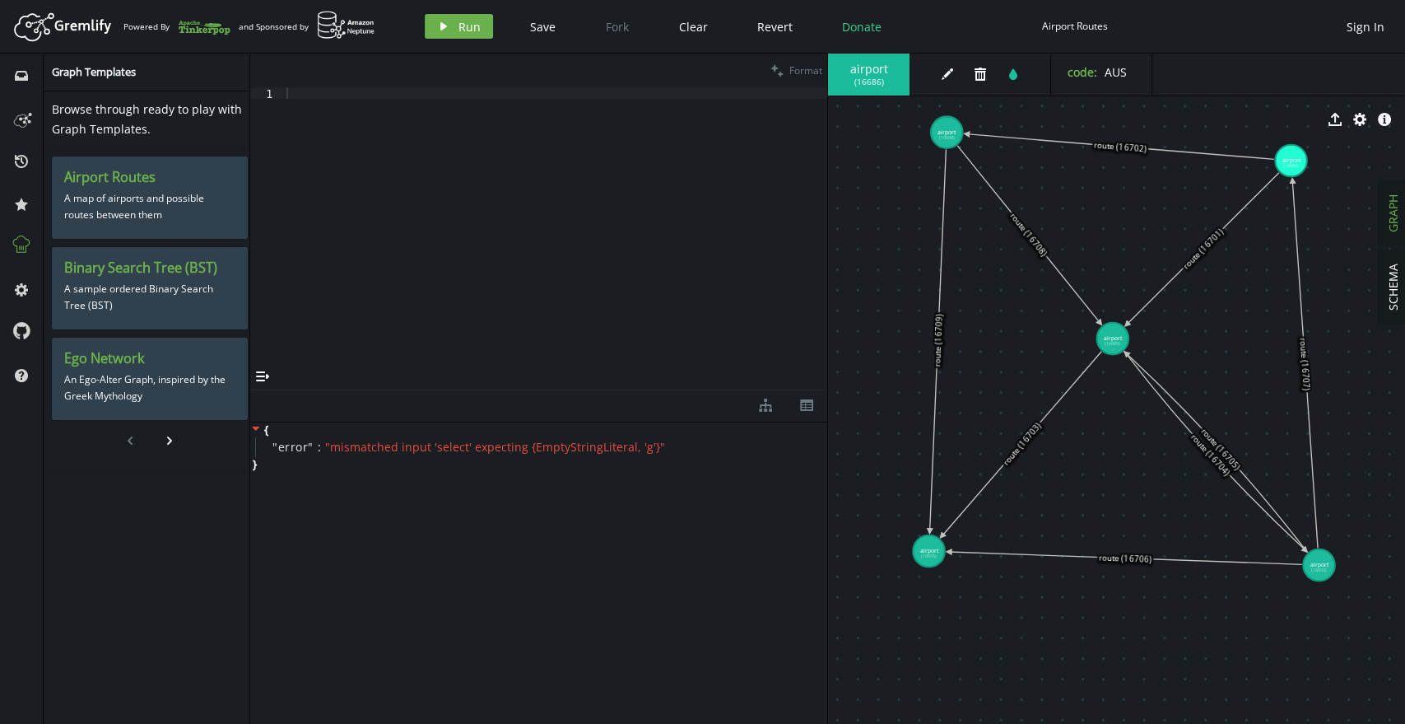
drag, startPoint x: 1333, startPoint y: 179, endPoint x: 1291, endPoint y: 161, distance: 46.1
click at [949, 69] on icon "edit" at bounding box center [947, 74] width 13 height 13
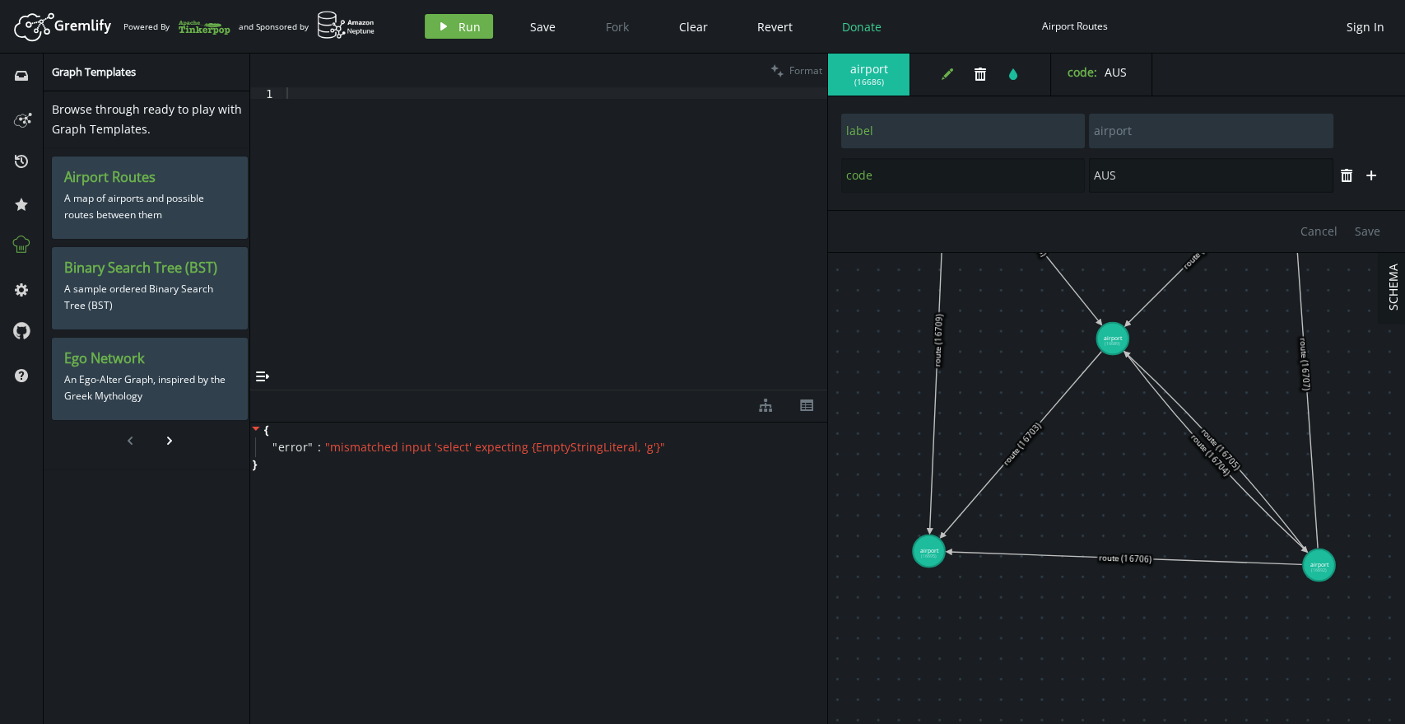
drag, startPoint x: 1133, startPoint y: 172, endPoint x: 1011, endPoint y: 171, distance: 121.9
click at [1011, 171] on div "code AUS" at bounding box center [1088, 175] width 494 height 36
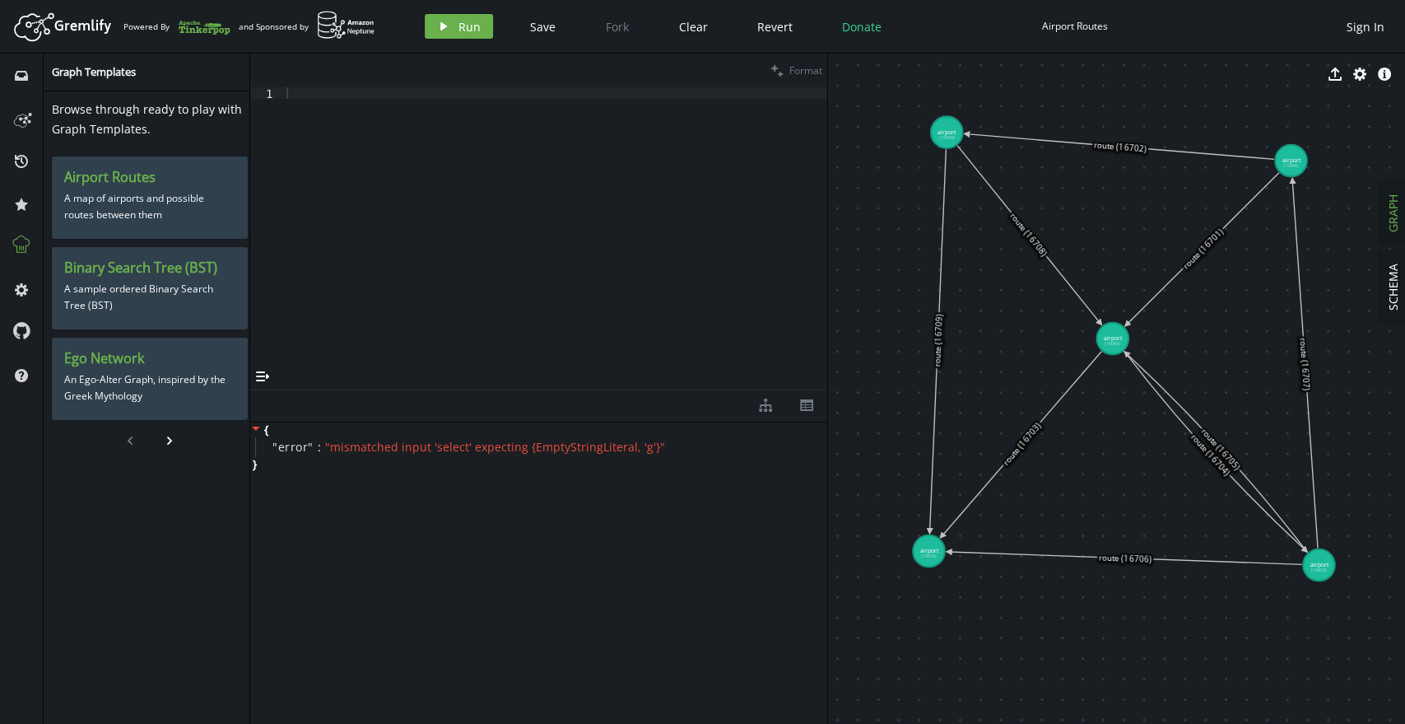
click at [1169, 278] on icon at bounding box center [1203, 248] width 152 height 151
click at [945, 77] on icon "button" at bounding box center [948, 74] width 12 height 12
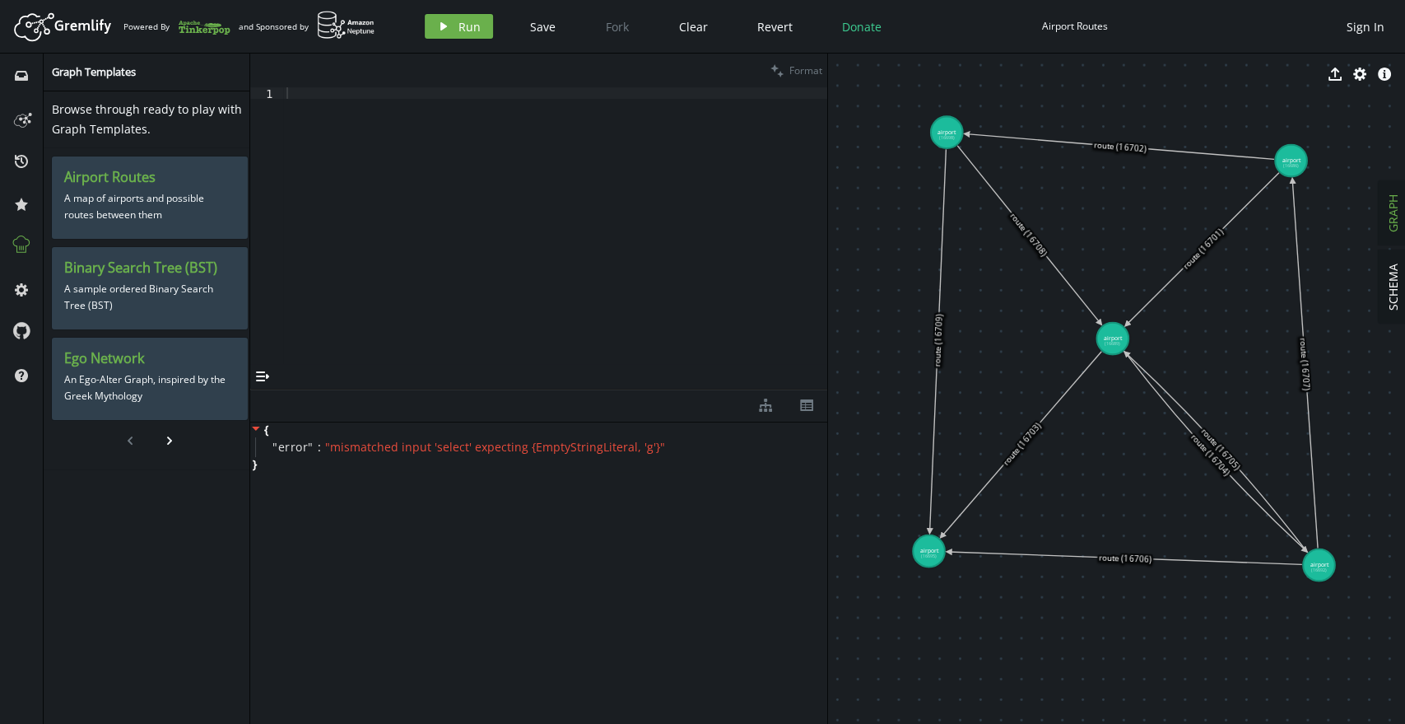
click at [1032, 242] on icon at bounding box center [1029, 234] width 142 height 177
click at [942, 135] on div "export cog info-sign" at bounding box center [1116, 119] width 577 height 41
click at [952, 137] on div "export cog info-sign" at bounding box center [1116, 119] width 577 height 41
click at [947, 72] on icon "edit" at bounding box center [947, 74] width 13 height 13
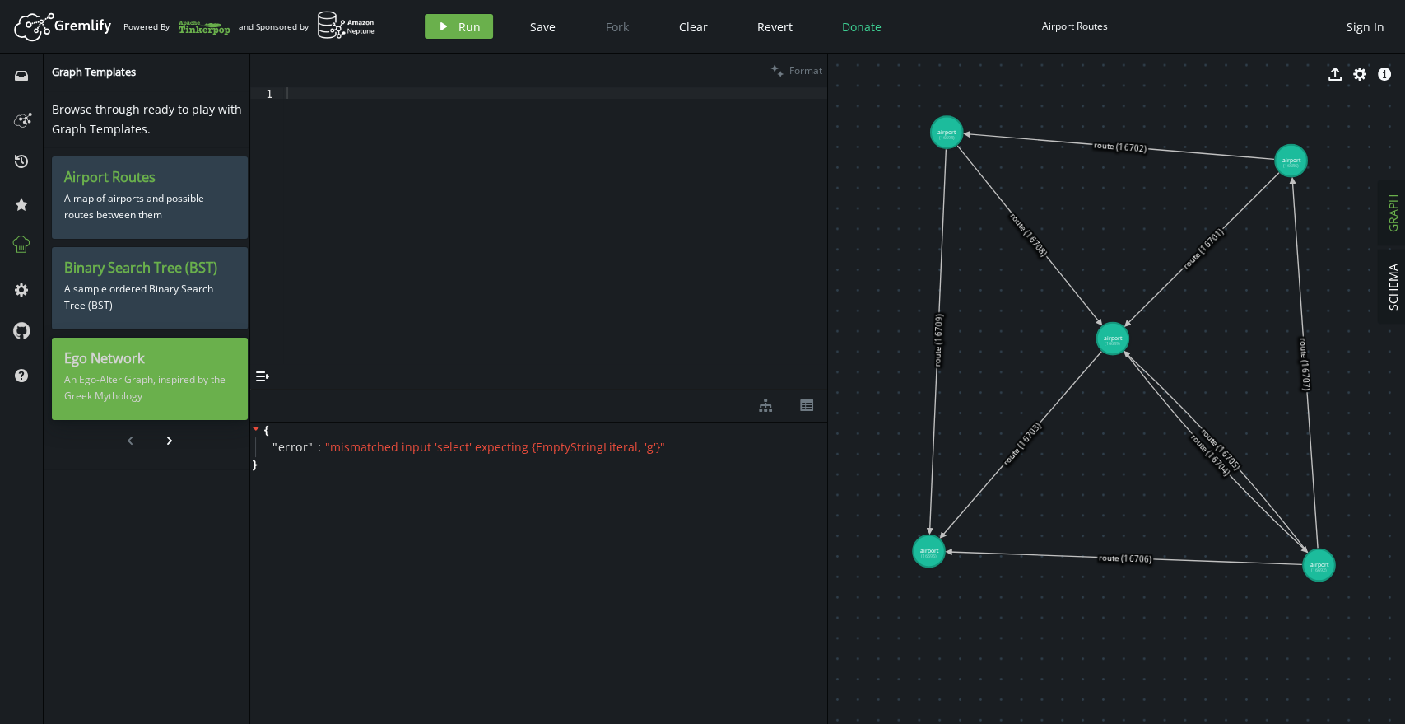
click at [105, 379] on p "An Ego-Alter Graph, inspired by the Greek Mythology" at bounding box center [149, 387] width 171 height 41
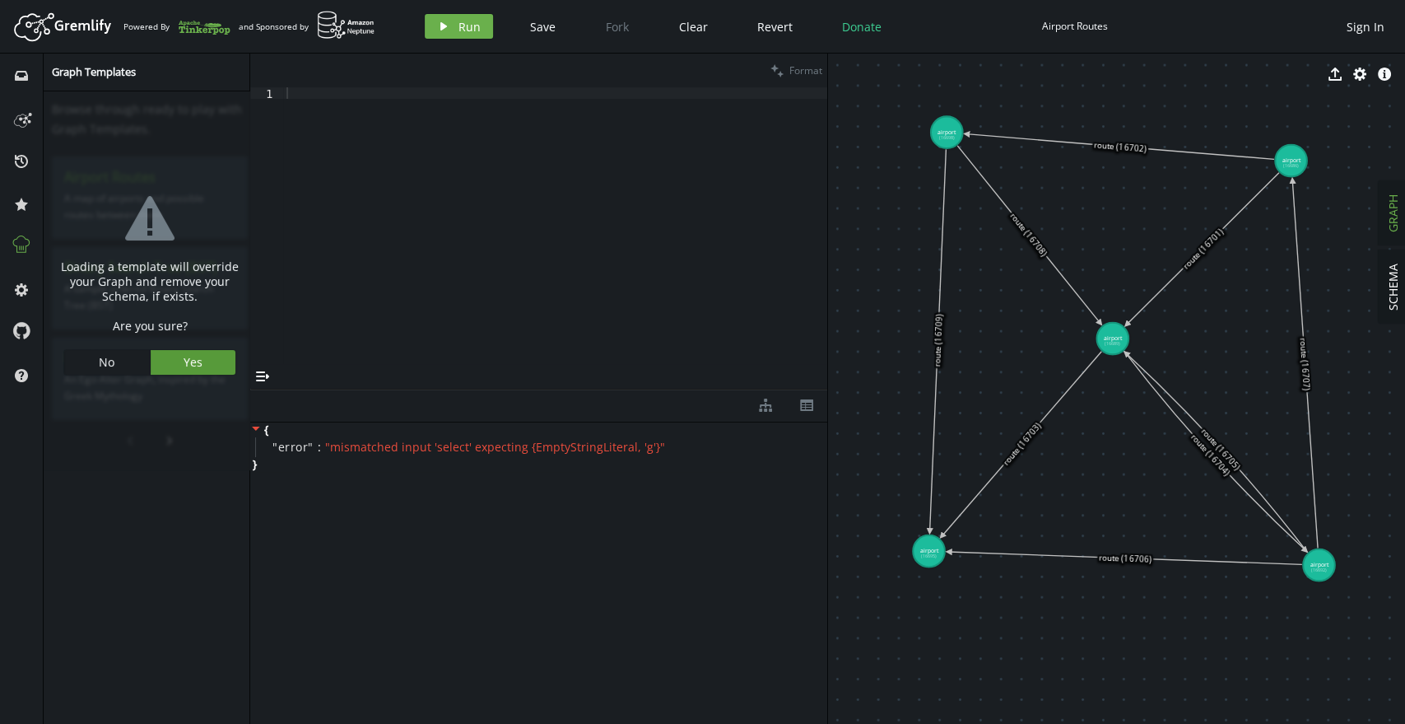
click at [193, 366] on span "Yes" at bounding box center [193, 362] width 19 height 16
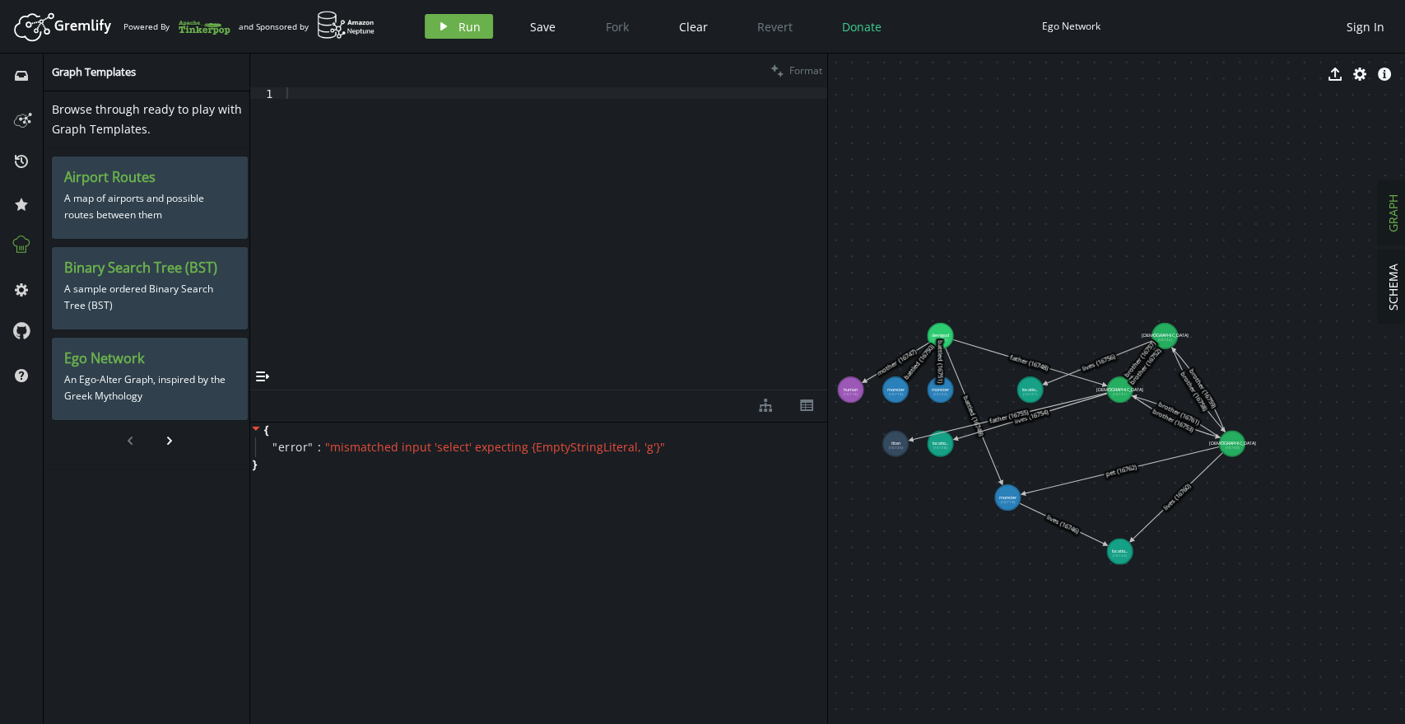
drag, startPoint x: 1322, startPoint y: 580, endPoint x: 901, endPoint y: 417, distance: 452.3
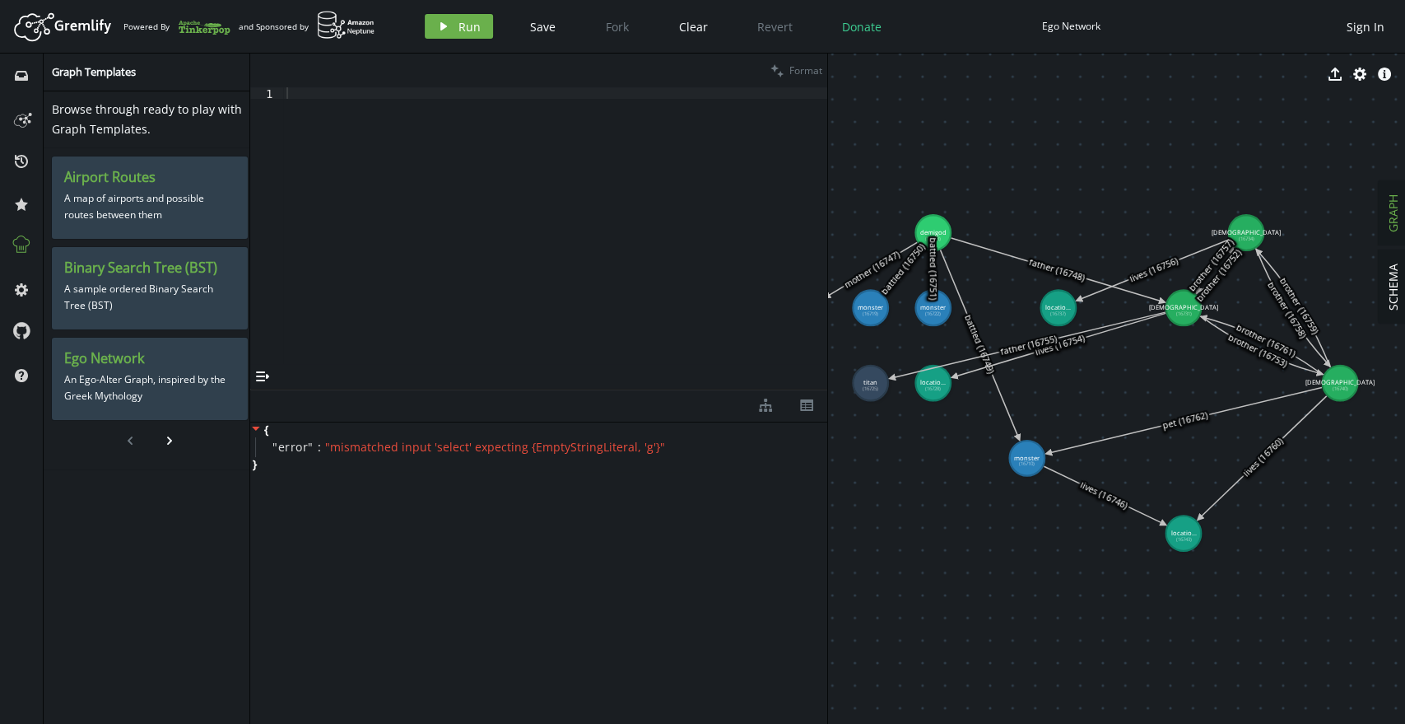
drag, startPoint x: 1032, startPoint y: 423, endPoint x: 1055, endPoint y: 384, distance: 45.3
click at [1186, 426] on text "pet (16762)" at bounding box center [1186, 420] width 48 height 22
click at [1177, 424] on icon at bounding box center [1185, 420] width 273 height 66
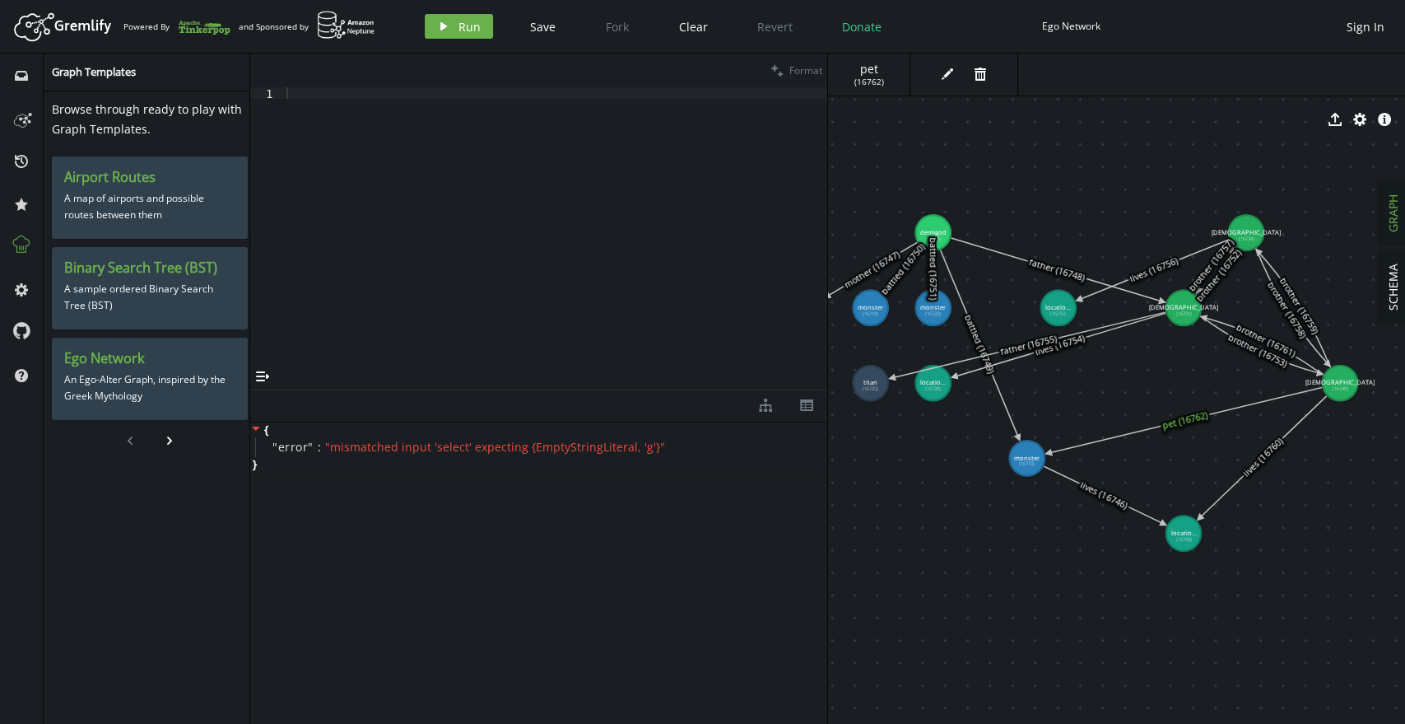
click at [1177, 424] on icon at bounding box center [1185, 420] width 273 height 66
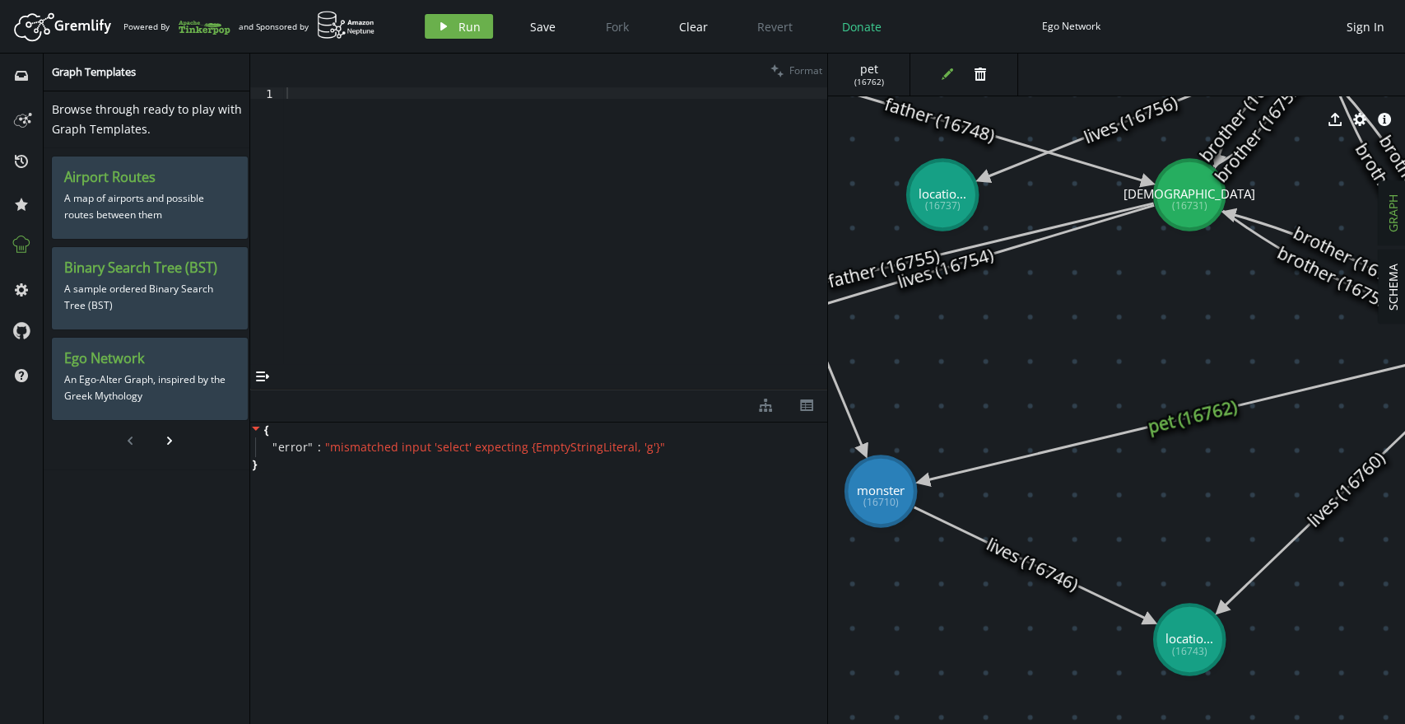
click at [942, 76] on icon "edit" at bounding box center [947, 74] width 13 height 13
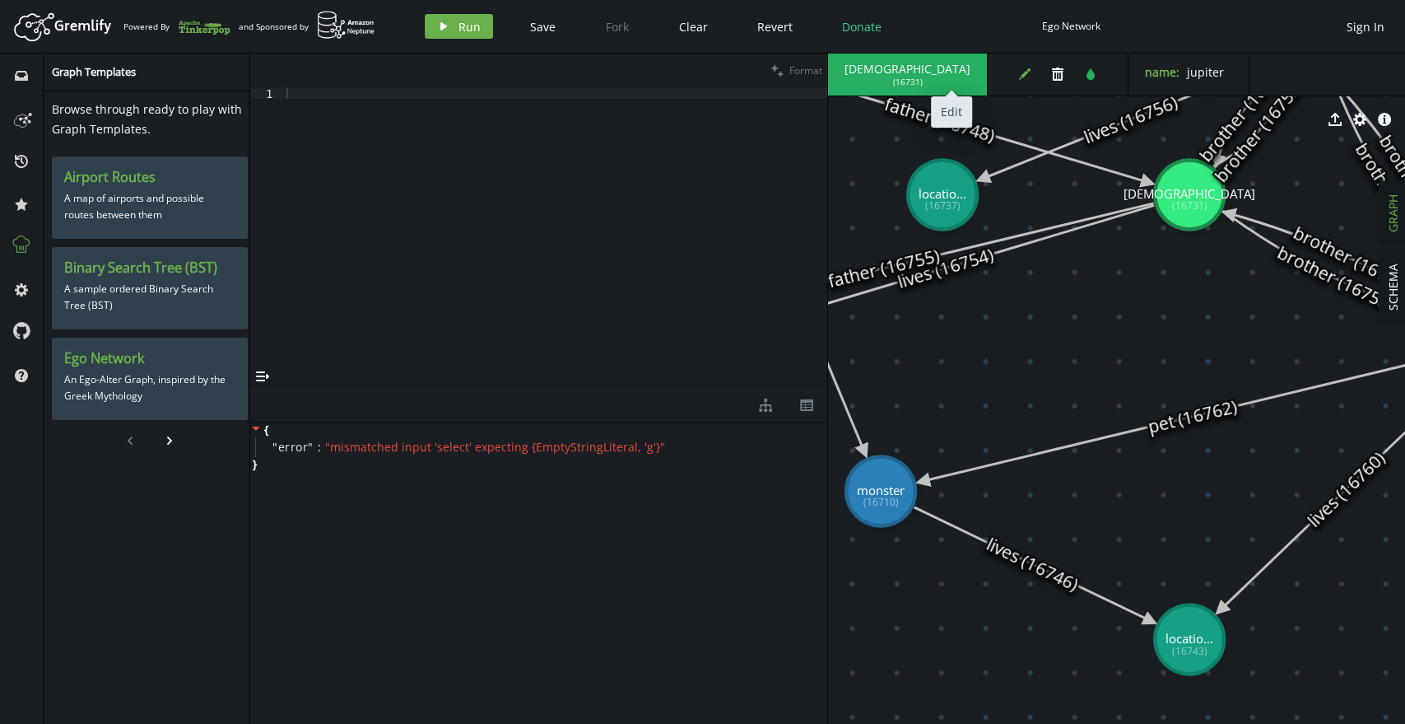
click at [1013, 66] on button "edit" at bounding box center [1025, 74] width 25 height 25
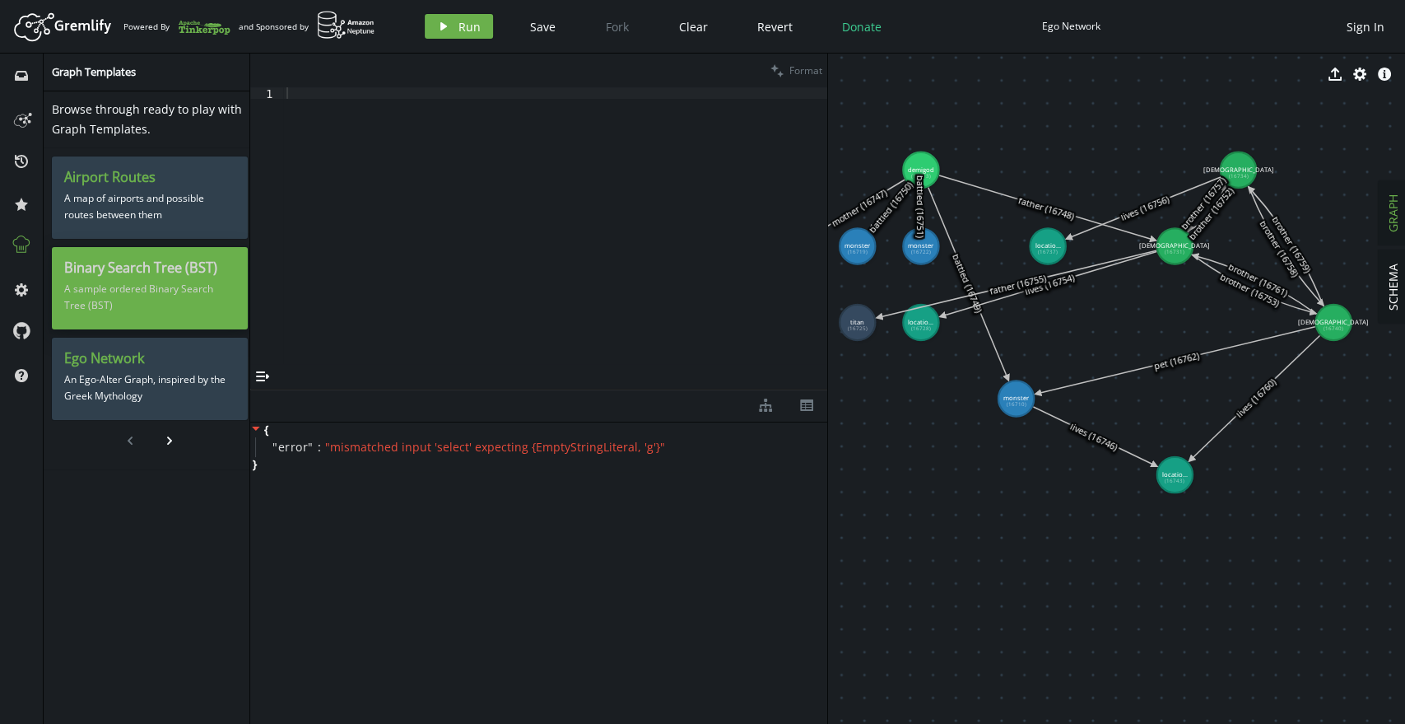
click at [186, 277] on p "A sample ordered Binary Search Tree (BST)" at bounding box center [149, 297] width 171 height 41
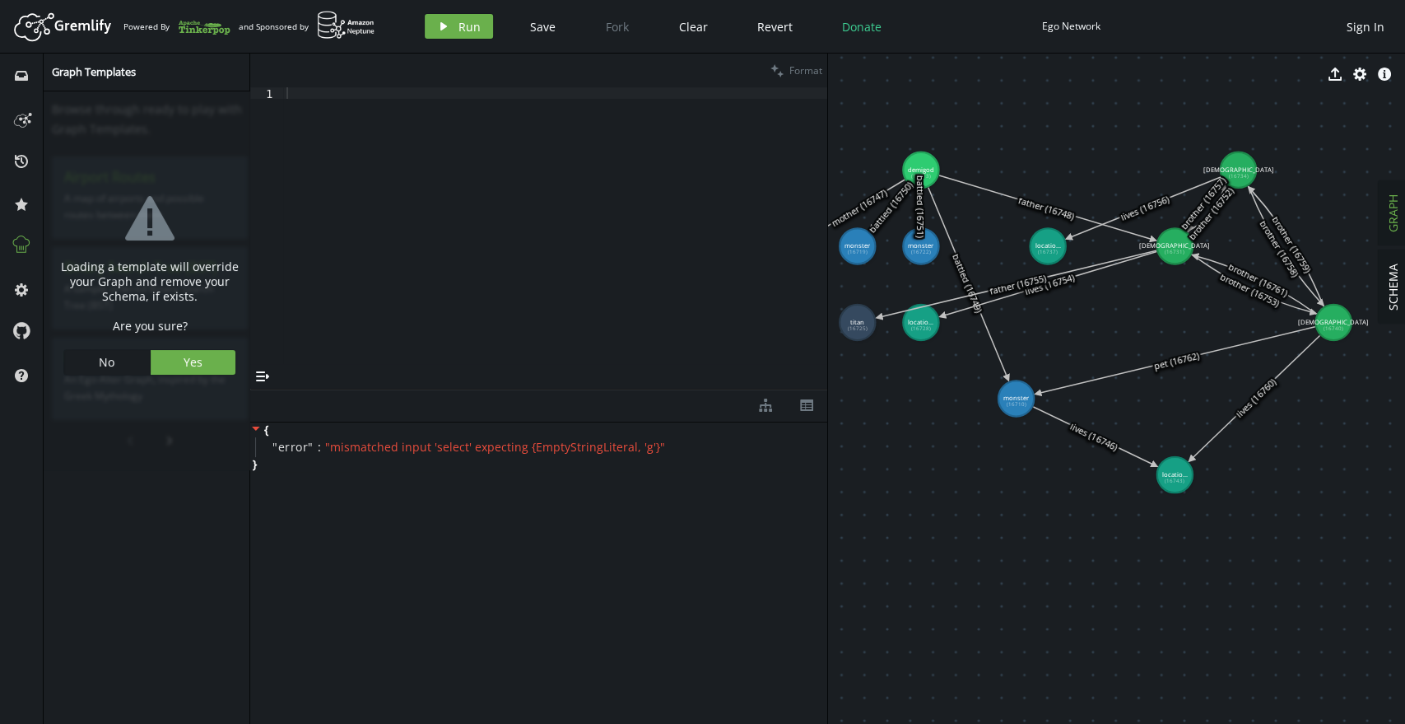
click at [93, 378] on div "warning-sign Loading a template will override your Graph and remove your Schema…" at bounding box center [150, 281] width 204 height 371
click at [99, 366] on span "No" at bounding box center [107, 362] width 16 height 16
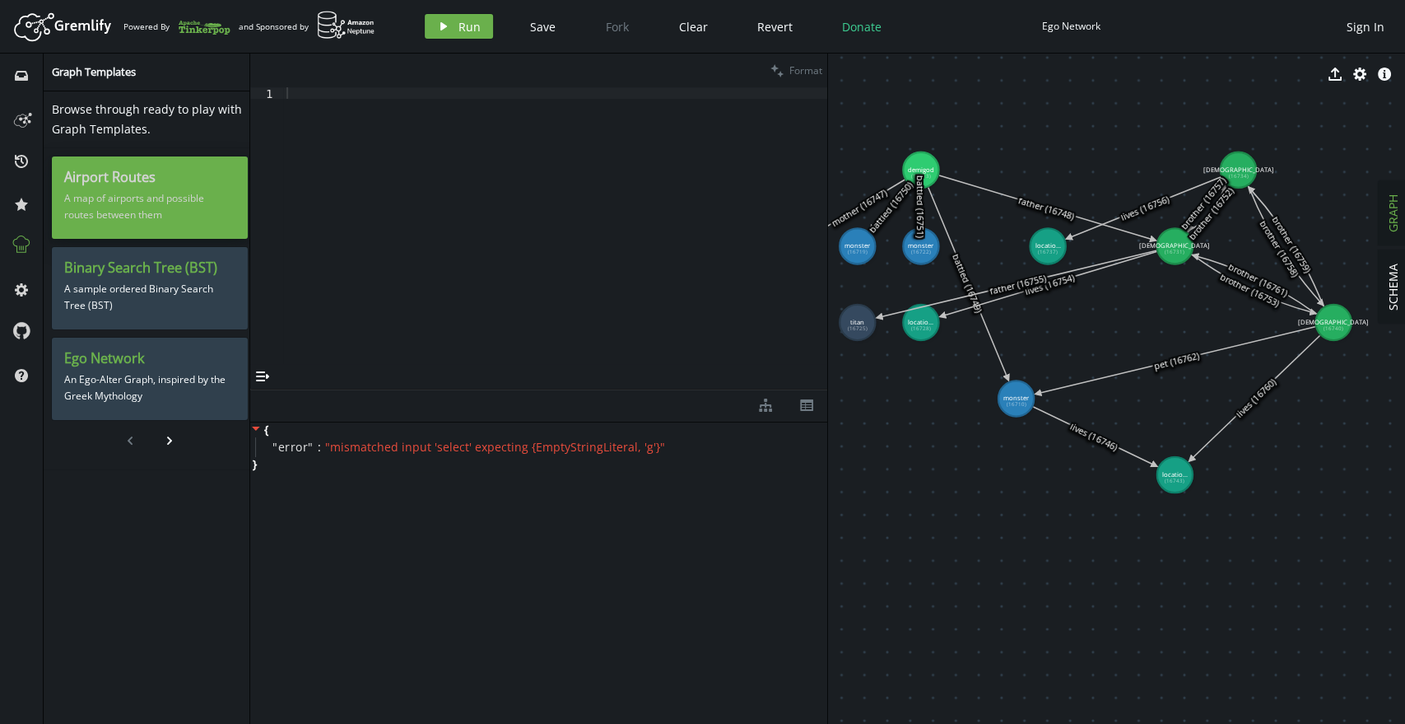
click at [145, 186] on p "A map of airports and possible routes between them" at bounding box center [149, 206] width 171 height 41
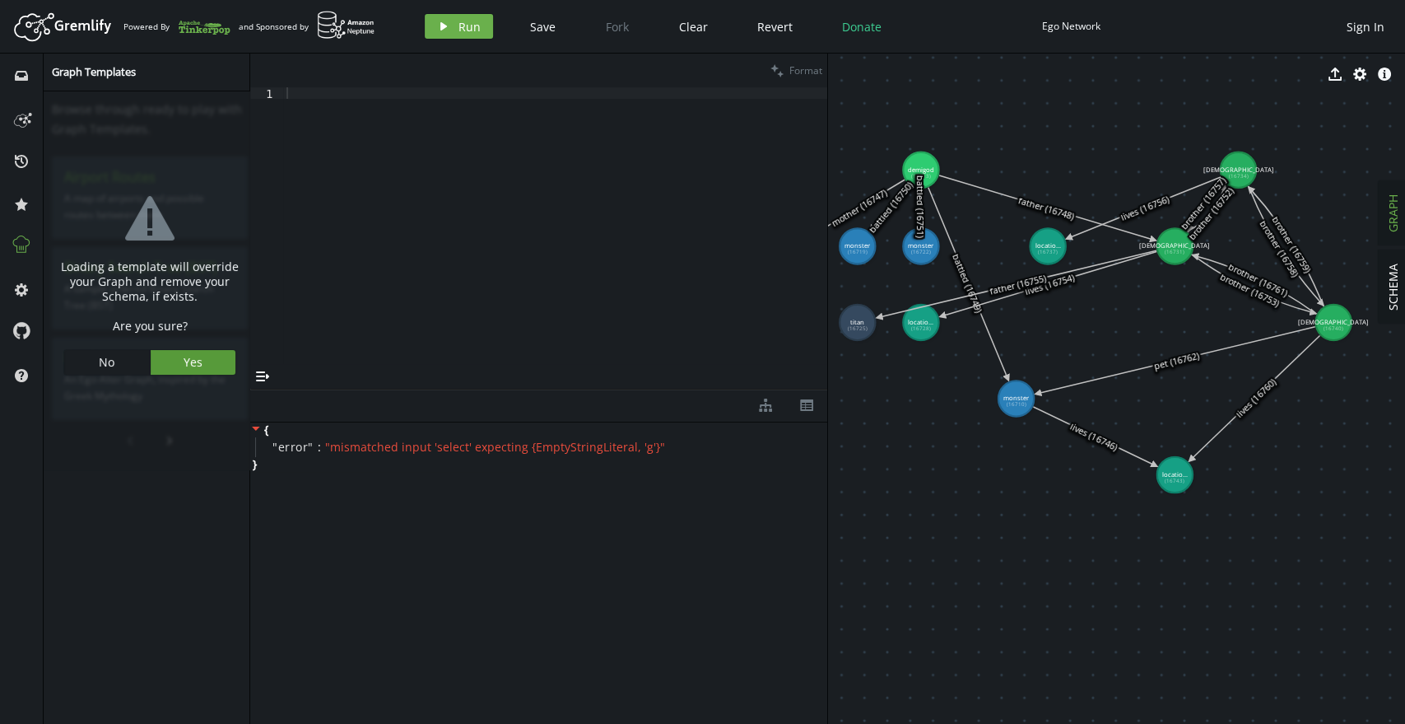
click at [193, 365] on span "Yes" at bounding box center [193, 362] width 19 height 16
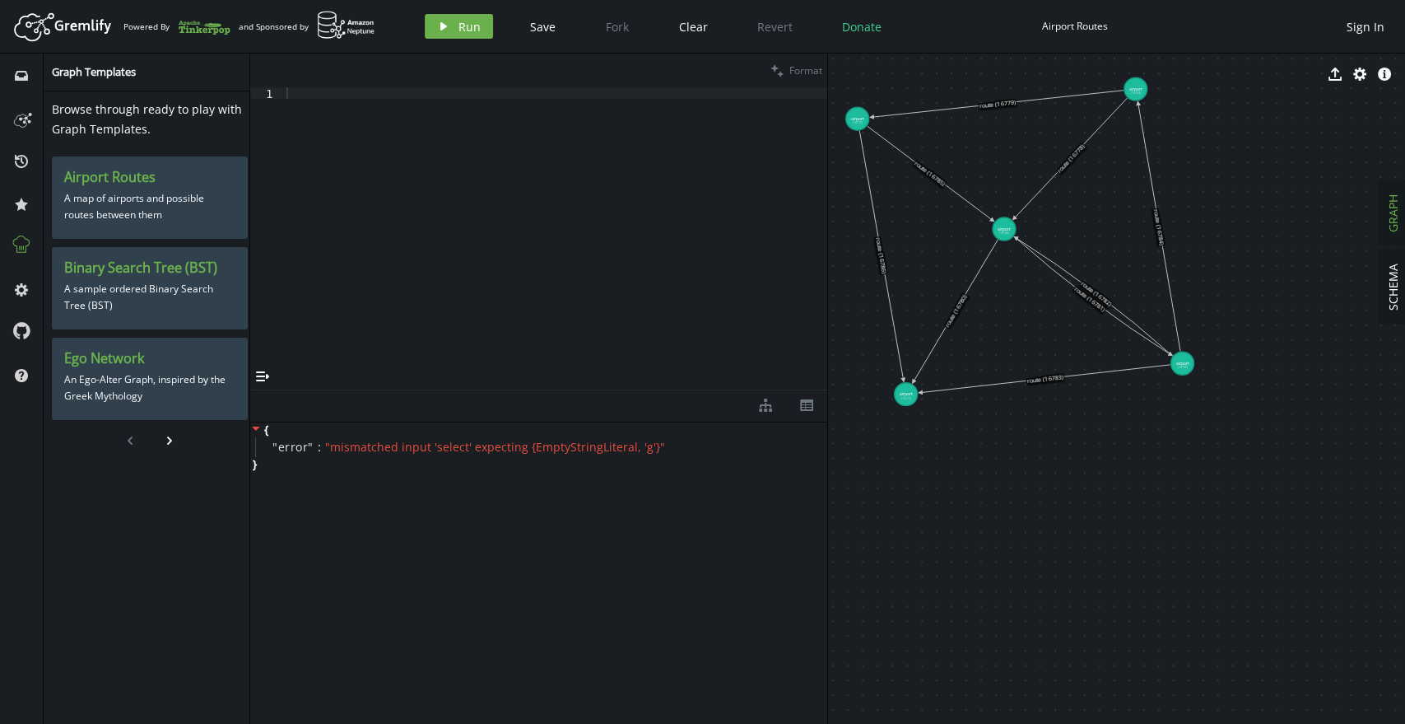
drag, startPoint x: 920, startPoint y: 226, endPoint x: 1247, endPoint y: 251, distance: 327.9
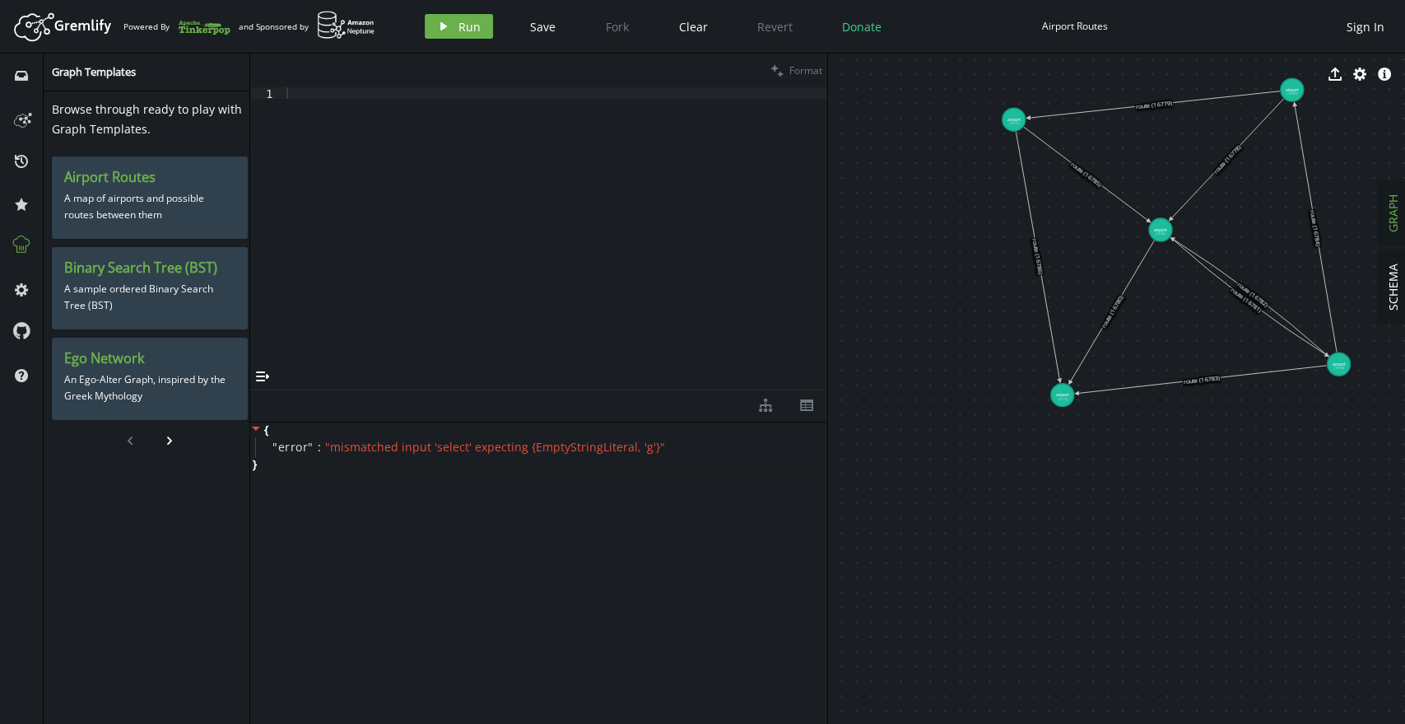
click at [460, 193] on div at bounding box center [555, 237] width 544 height 300
type textarea "g"
paste textarea
click at [447, 21] on icon "play" at bounding box center [443, 26] width 13 height 13
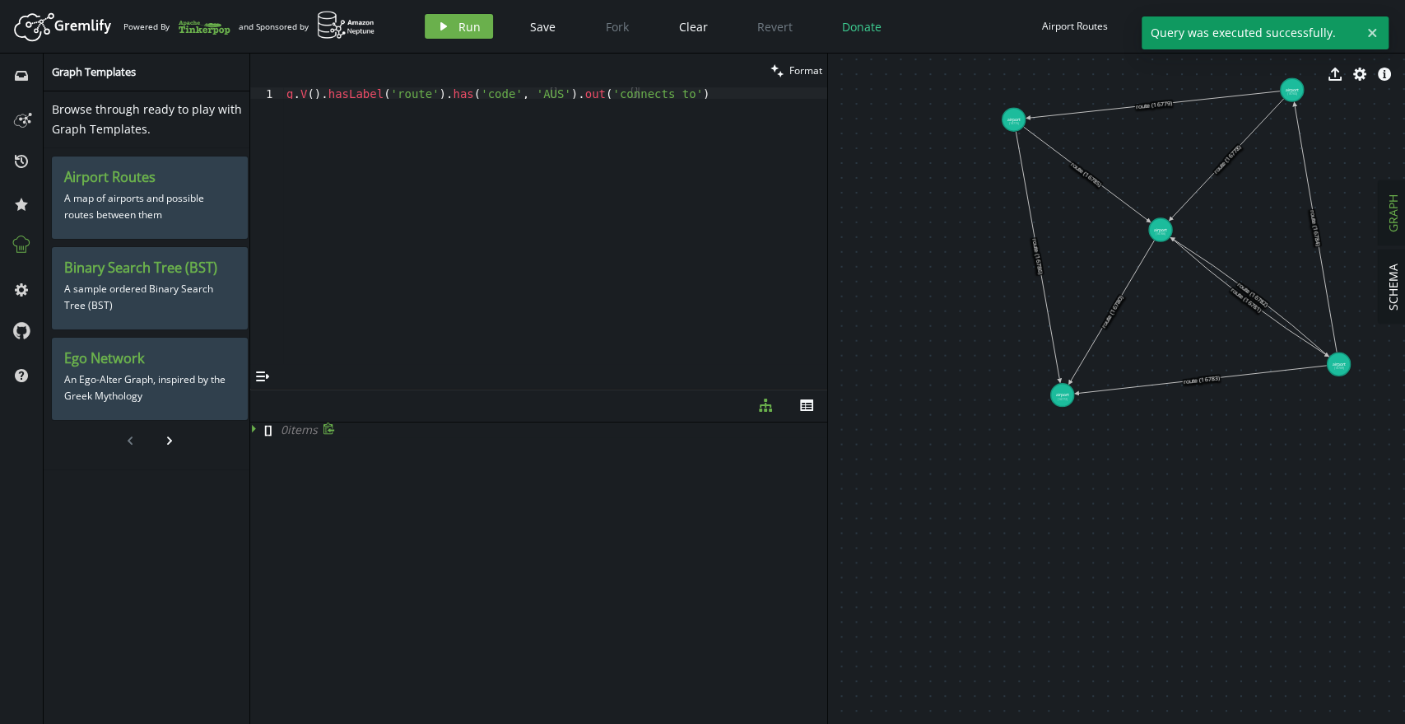
click at [252, 425] on icon at bounding box center [254, 428] width 4 height 8
click at [452, 251] on div "g . V ( ) . [GEOGRAPHIC_DATA] ( 'route' ) . has ( 'code' , 'AUS' ) . out ( 'con…" at bounding box center [555, 237] width 544 height 300
drag, startPoint x: 529, startPoint y: 91, endPoint x: 674, endPoint y: 83, distance: 146.0
click at [674, 83] on div "clean Format g.V().hasLabel('route').has('code', 'AUS').out('connects_to') 1 g …" at bounding box center [538, 221] width 577 height 335
click at [674, 83] on div "clean Format" at bounding box center [538, 71] width 577 height 34
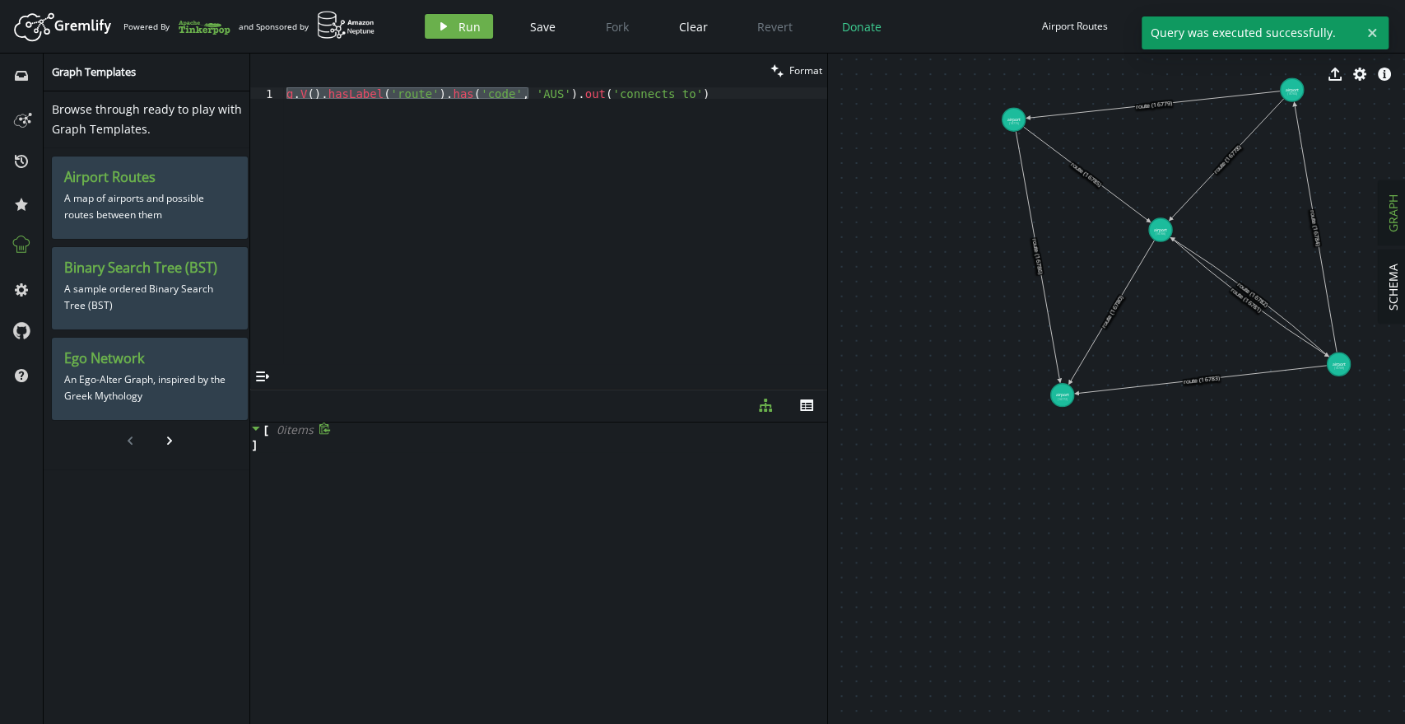
click at [660, 86] on div "clean Format" at bounding box center [538, 71] width 577 height 34
drag, startPoint x: 660, startPoint y: 86, endPoint x: 654, endPoint y: 102, distance: 17.7
click at [654, 102] on div "clean Format g.V().hasLabel('route').has('code', 'AUS').out('connects_to') 1 g …" at bounding box center [538, 221] width 577 height 335
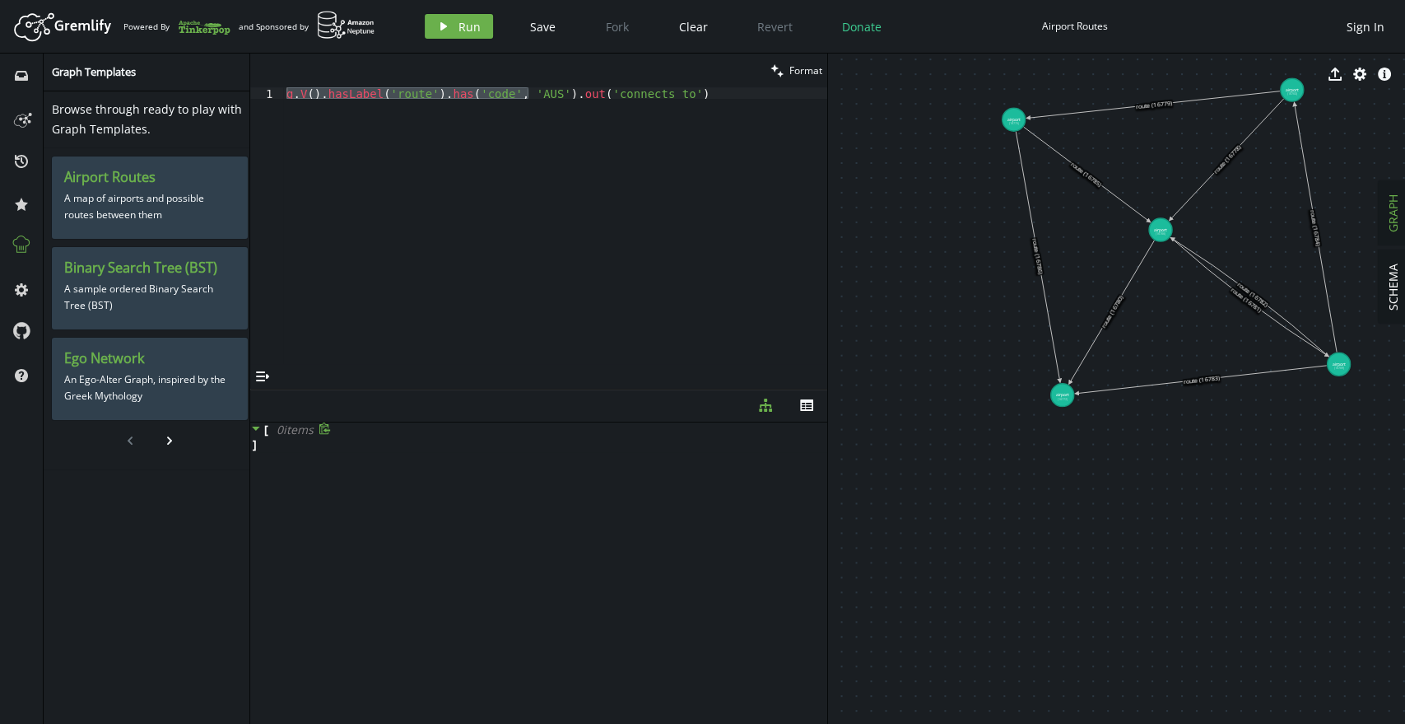
click at [654, 98] on div "g . V ( ) . [GEOGRAPHIC_DATA] ( 'route' ) . has ( 'code' , 'AUS' ) . out ( 'con…" at bounding box center [555, 237] width 544 height 300
click at [474, 21] on span "Run" at bounding box center [470, 27] width 22 height 16
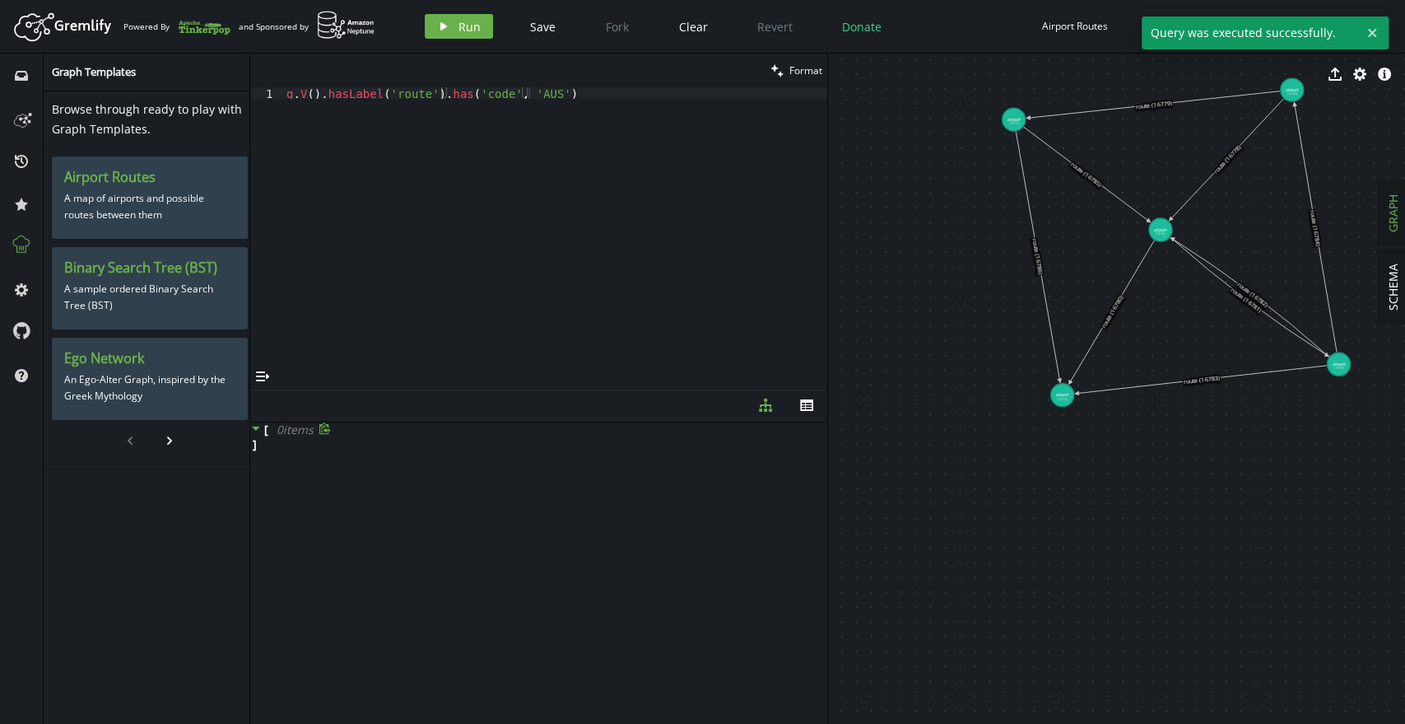
click at [394, 92] on div "g . V ( ) . [GEOGRAPHIC_DATA] ( 'route' ) . has ( 'code' , 'AUS' )" at bounding box center [555, 237] width 544 height 300
click at [336, 99] on div "g . V ( ) . [GEOGRAPHIC_DATA] ( 'route' ) . has ( 'code' , 'AUS' )" at bounding box center [555, 237] width 544 height 300
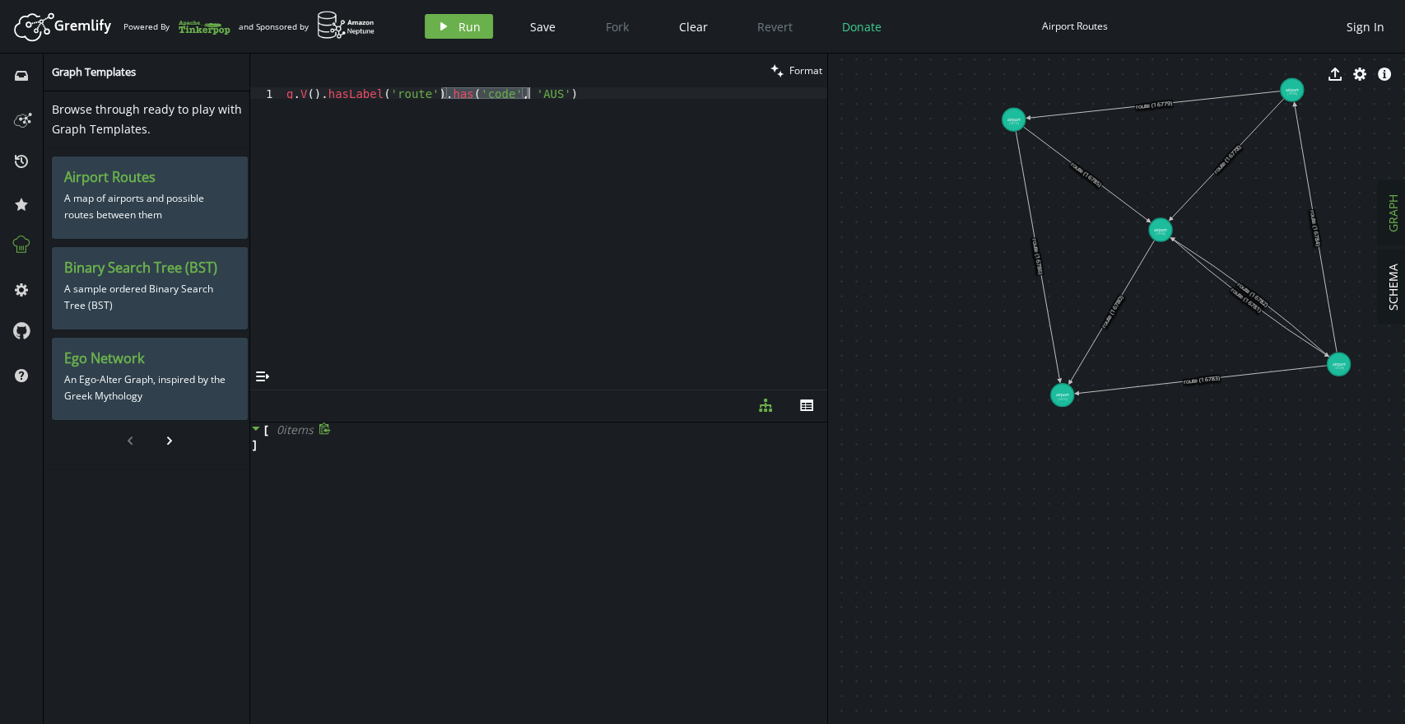
click at [354, 89] on div "g . V ( ) . [GEOGRAPHIC_DATA] ( 'route' ) . has ( 'code' , 'AUS' )" at bounding box center [555, 237] width 544 height 300
click at [394, 91] on div "g . V ( ) . [GEOGRAPHIC_DATA] ( 'route' ) . has ( 'code' , 'AUS' )" at bounding box center [555, 237] width 544 height 300
click at [434, 93] on div "g . V ( ) . [GEOGRAPHIC_DATA] ( 'route' ) . has ( 'code' , 'AUS' )" at bounding box center [555, 237] width 544 height 300
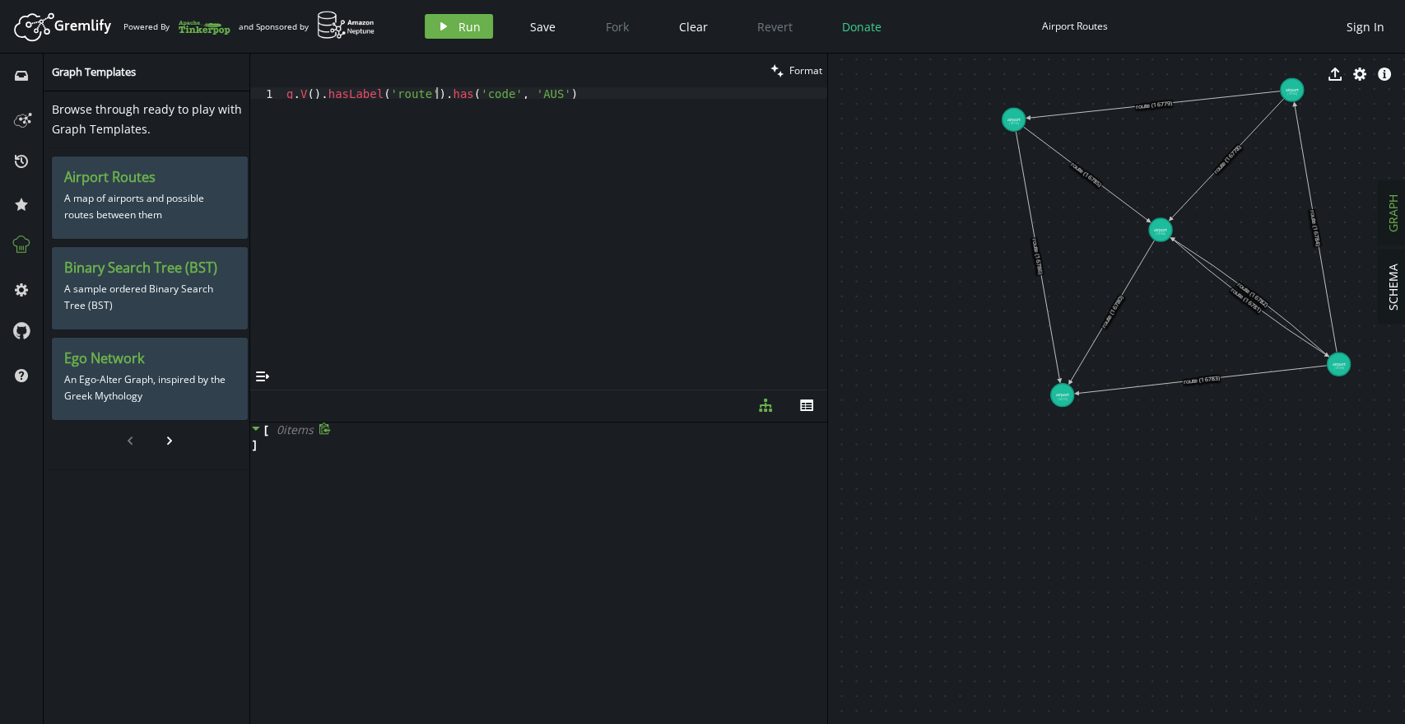
click at [434, 93] on div "g . V ( ) . [GEOGRAPHIC_DATA] ( 'route' ) . has ( 'code' , 'AUS' )" at bounding box center [555, 237] width 544 height 300
click at [1286, 93] on div "export cog info-sign" at bounding box center [1116, 74] width 577 height 41
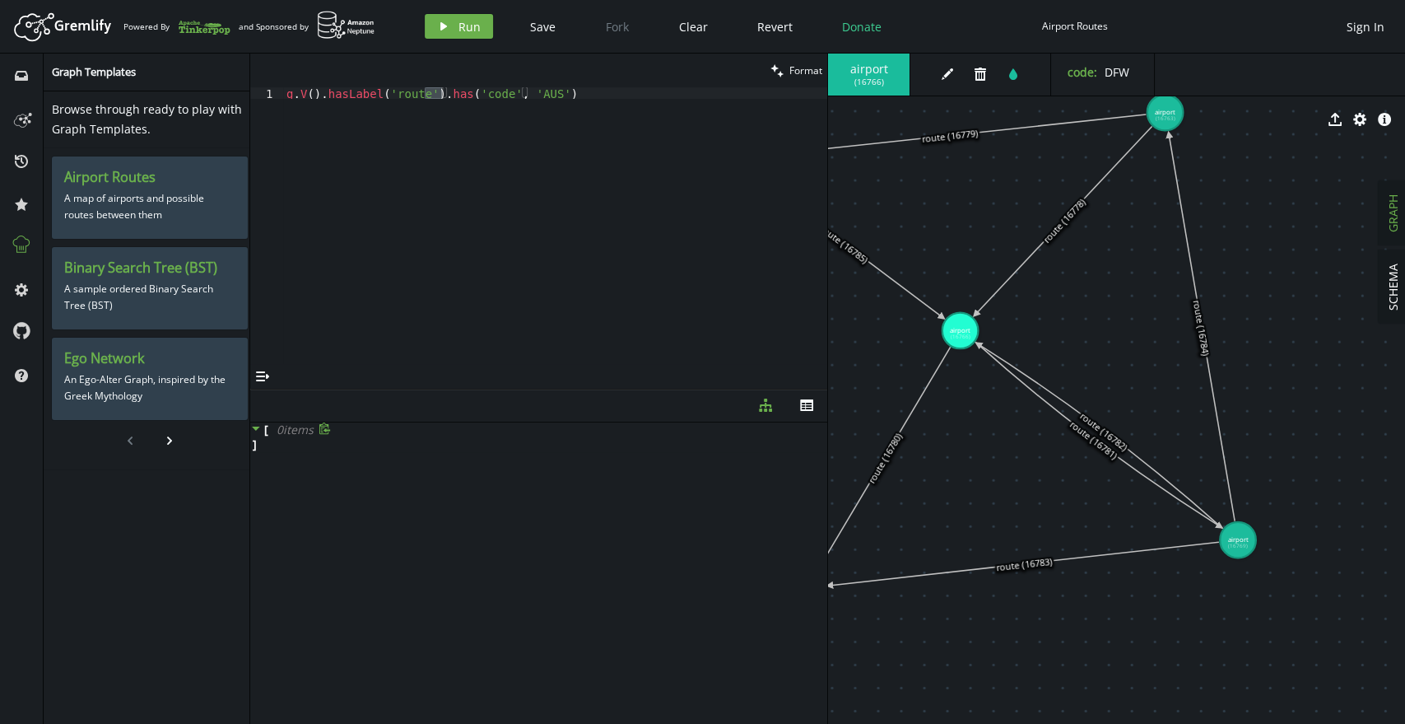
drag, startPoint x: 1306, startPoint y: 217, endPoint x: 1113, endPoint y: 334, distance: 225.4
click at [1158, 121] on div "export cog info-sign" at bounding box center [1116, 119] width 577 height 41
click at [1176, 119] on div "export cog info-sign" at bounding box center [1116, 119] width 577 height 41
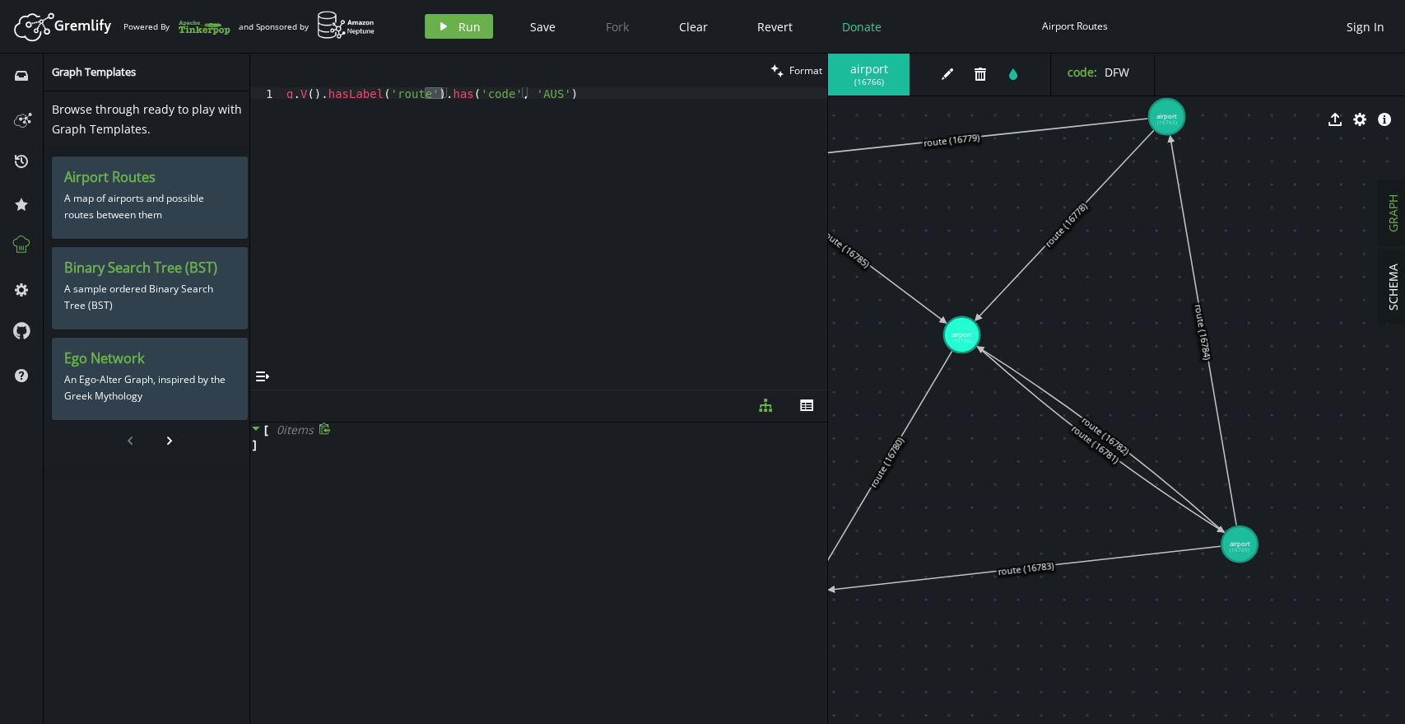
click at [1177, 124] on div "export cog info-sign" at bounding box center [1116, 119] width 577 height 41
click at [1167, 120] on div "export cog info-sign" at bounding box center [1116, 119] width 577 height 41
click at [947, 77] on icon "button" at bounding box center [948, 74] width 12 height 12
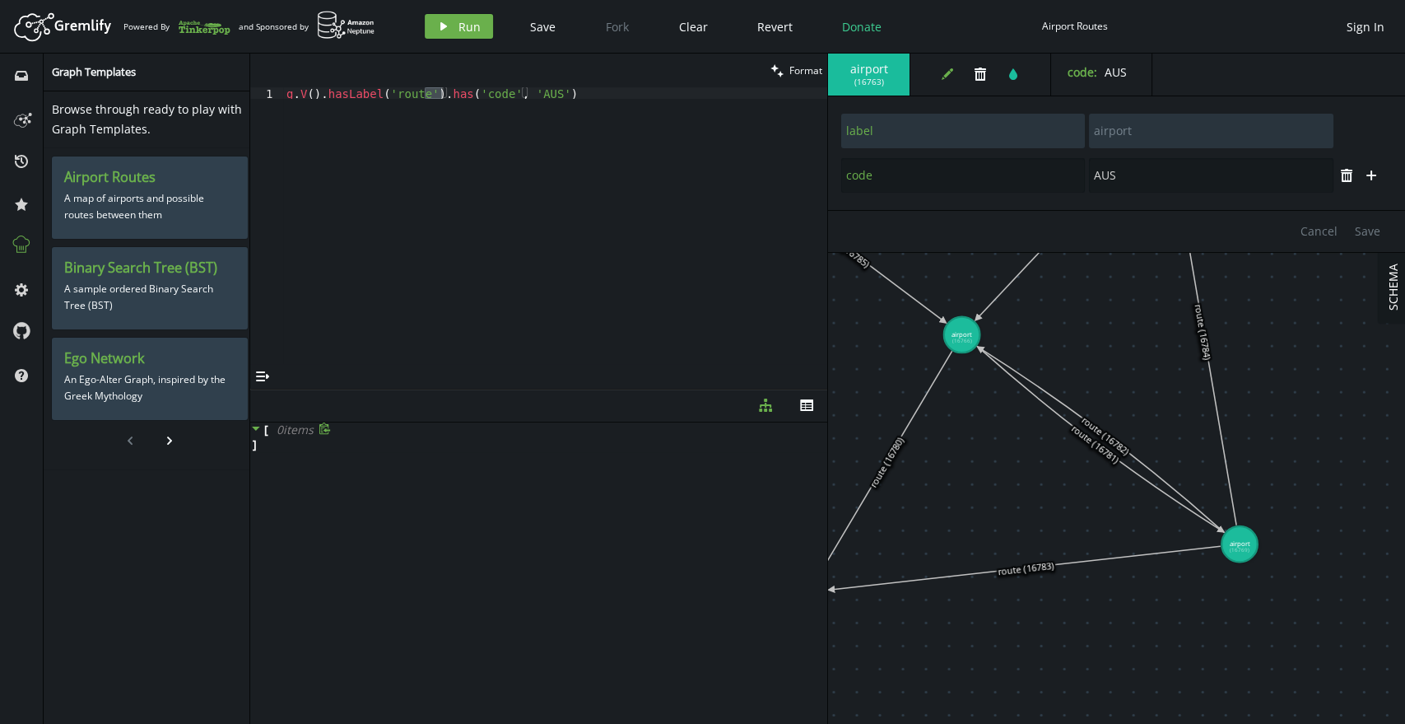
click at [403, 91] on div "g . V ( ) . [GEOGRAPHIC_DATA] ( 'route' ) . has ( 'code' , 'AUS' )" at bounding box center [555, 237] width 544 height 300
click at [552, 96] on div "g . V ( ) . [GEOGRAPHIC_DATA] ( 'airport' ) . has ( 'code' , 'AUS' )" at bounding box center [555, 237] width 544 height 300
click at [431, 26] on button "play Run" at bounding box center [459, 26] width 68 height 25
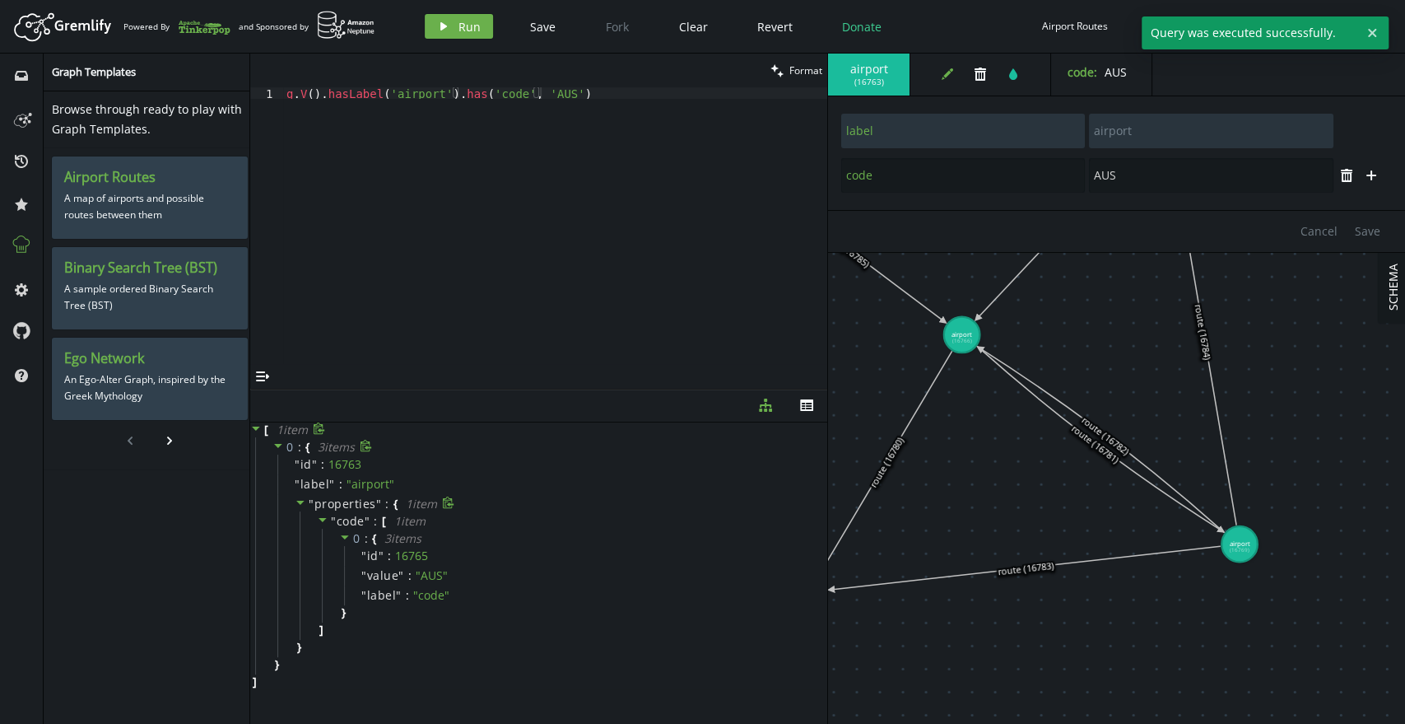
click at [296, 504] on icon at bounding box center [301, 502] width 12 height 12
click at [296, 504] on icon at bounding box center [298, 502] width 4 height 8
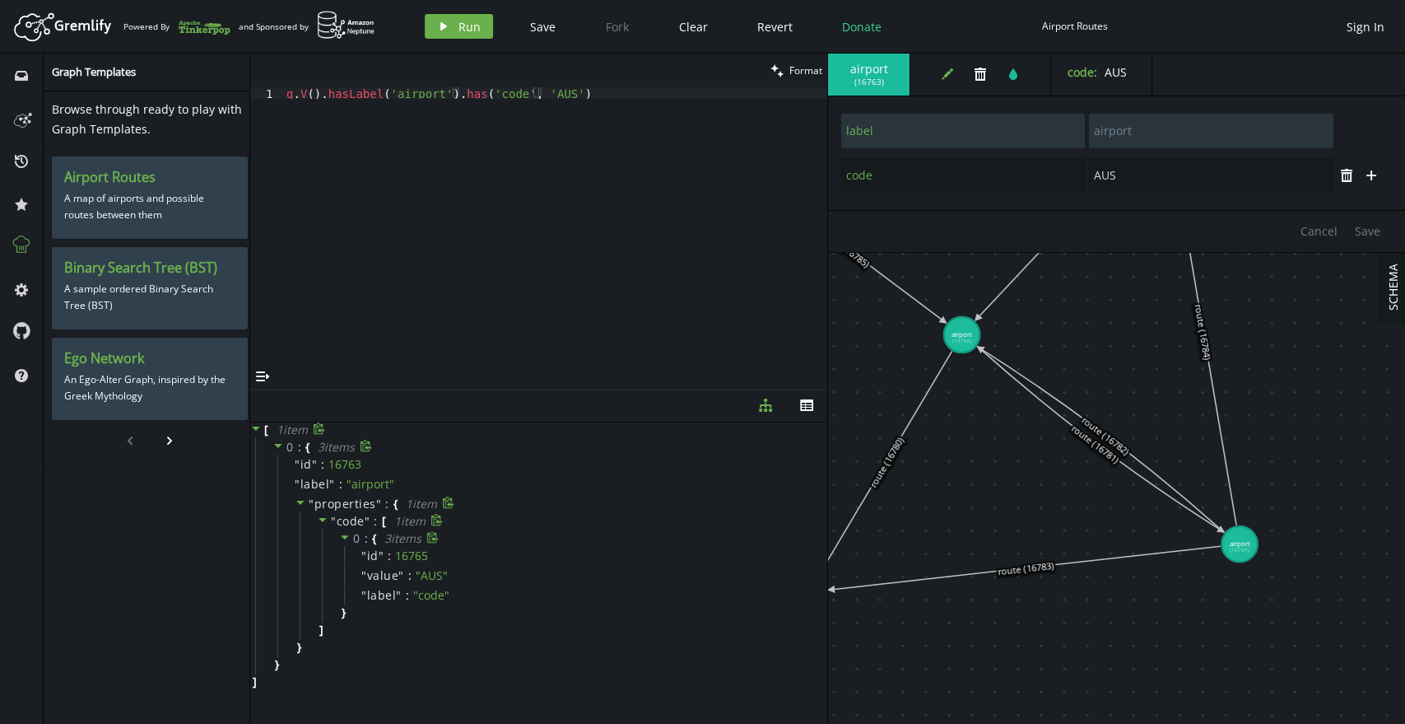
click at [341, 534] on icon at bounding box center [345, 537] width 12 height 12
click at [339, 537] on icon at bounding box center [345, 537] width 12 height 12
click at [553, 89] on div "g . V ( ) . [GEOGRAPHIC_DATA] ( 'airport' ) . has ( 'code' , 'AUS' )" at bounding box center [555, 237] width 544 height 300
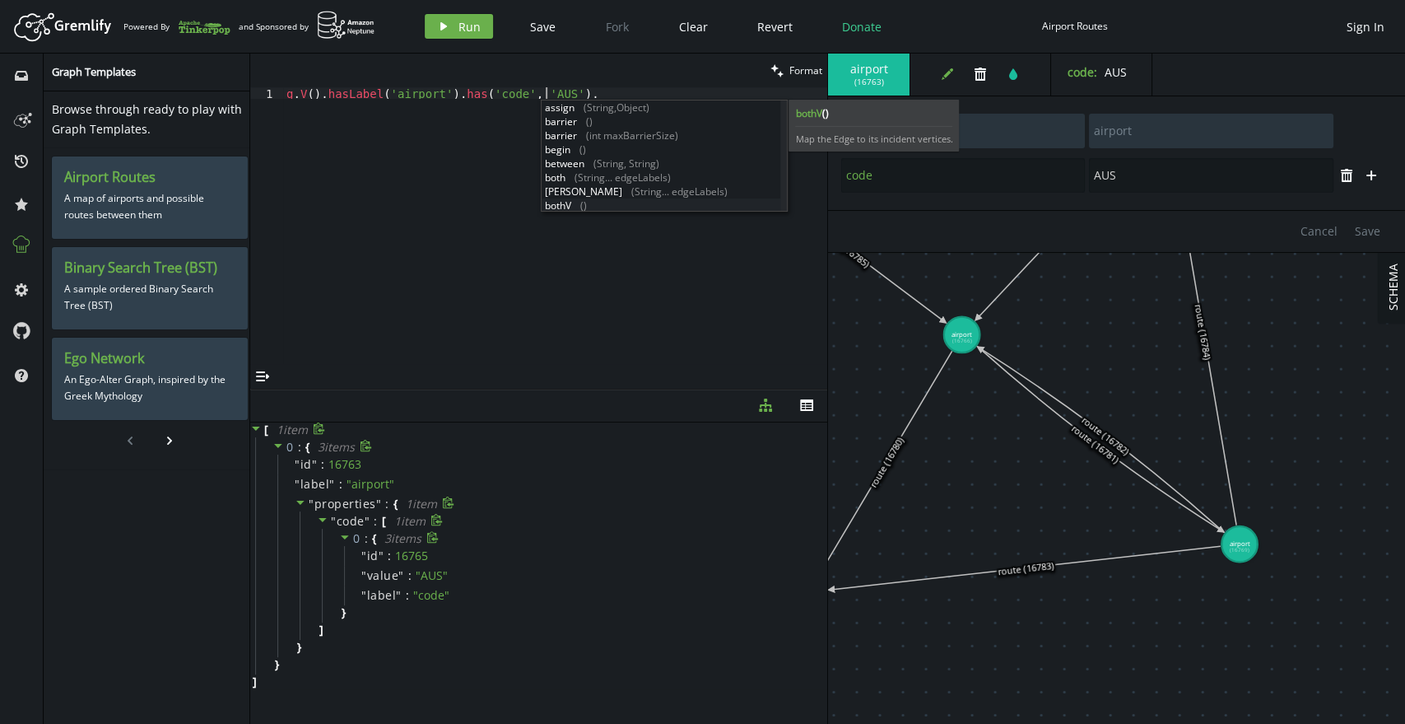
scroll to position [196, 0]
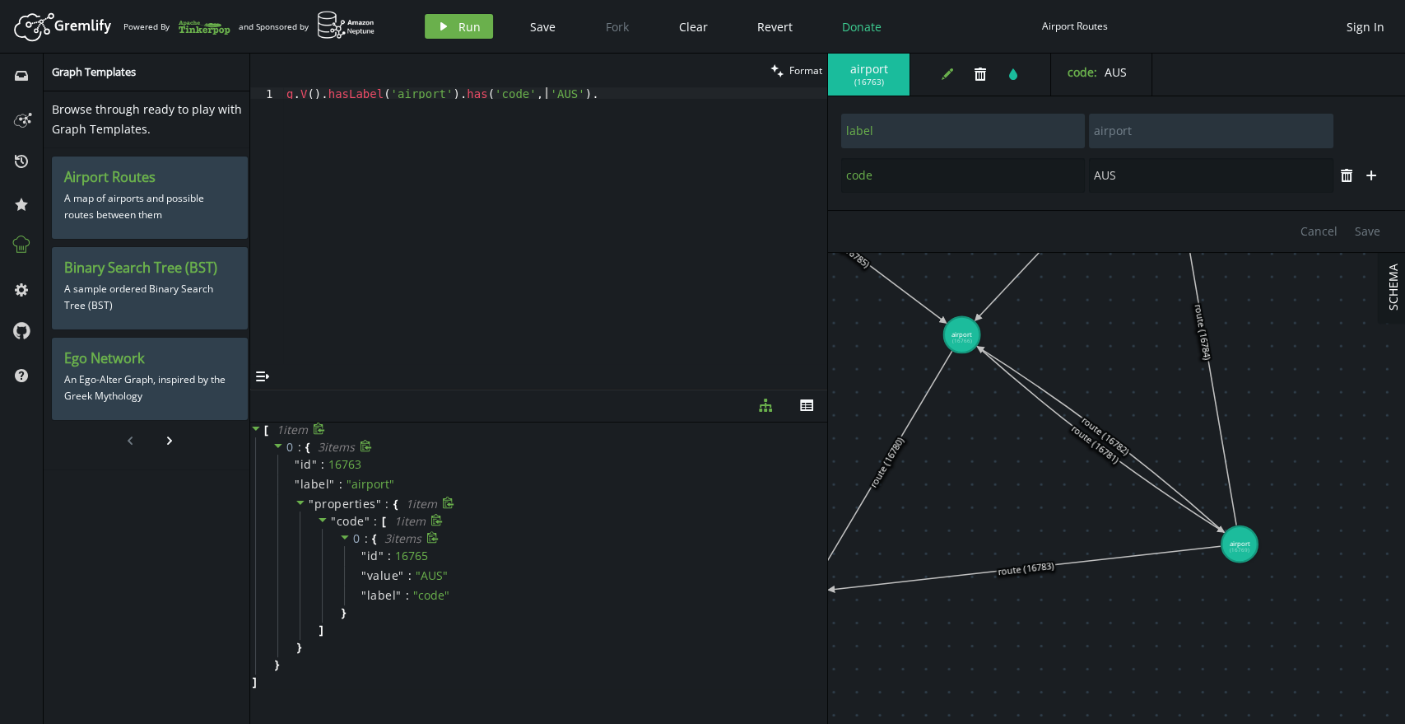
type textarea "g.V().hasLabel('airport').has('code', 'AUS')"
